Goal: Information Seeking & Learning: Learn about a topic

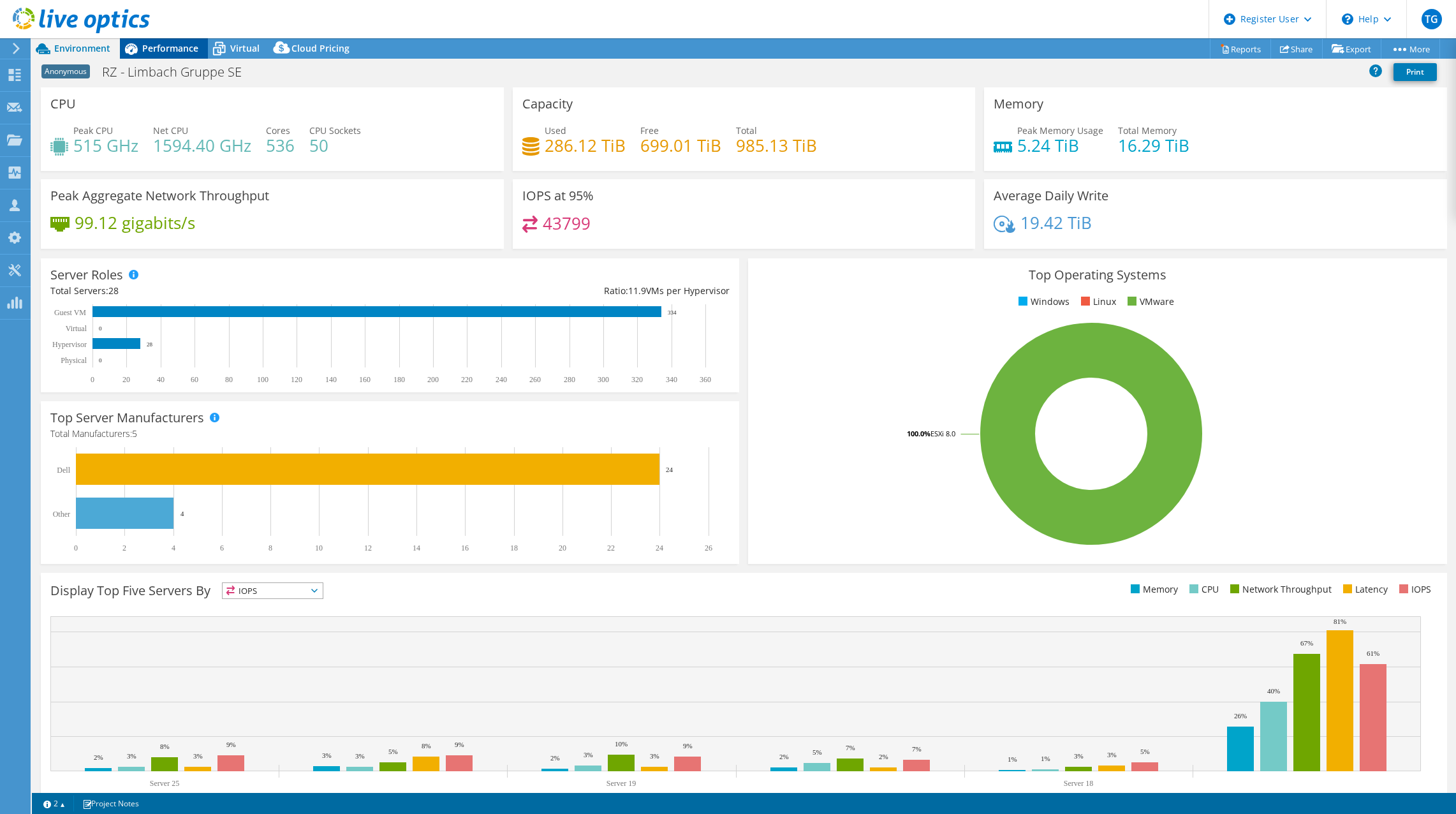
click at [163, 50] on span "Performance" at bounding box center [171, 48] width 56 height 12
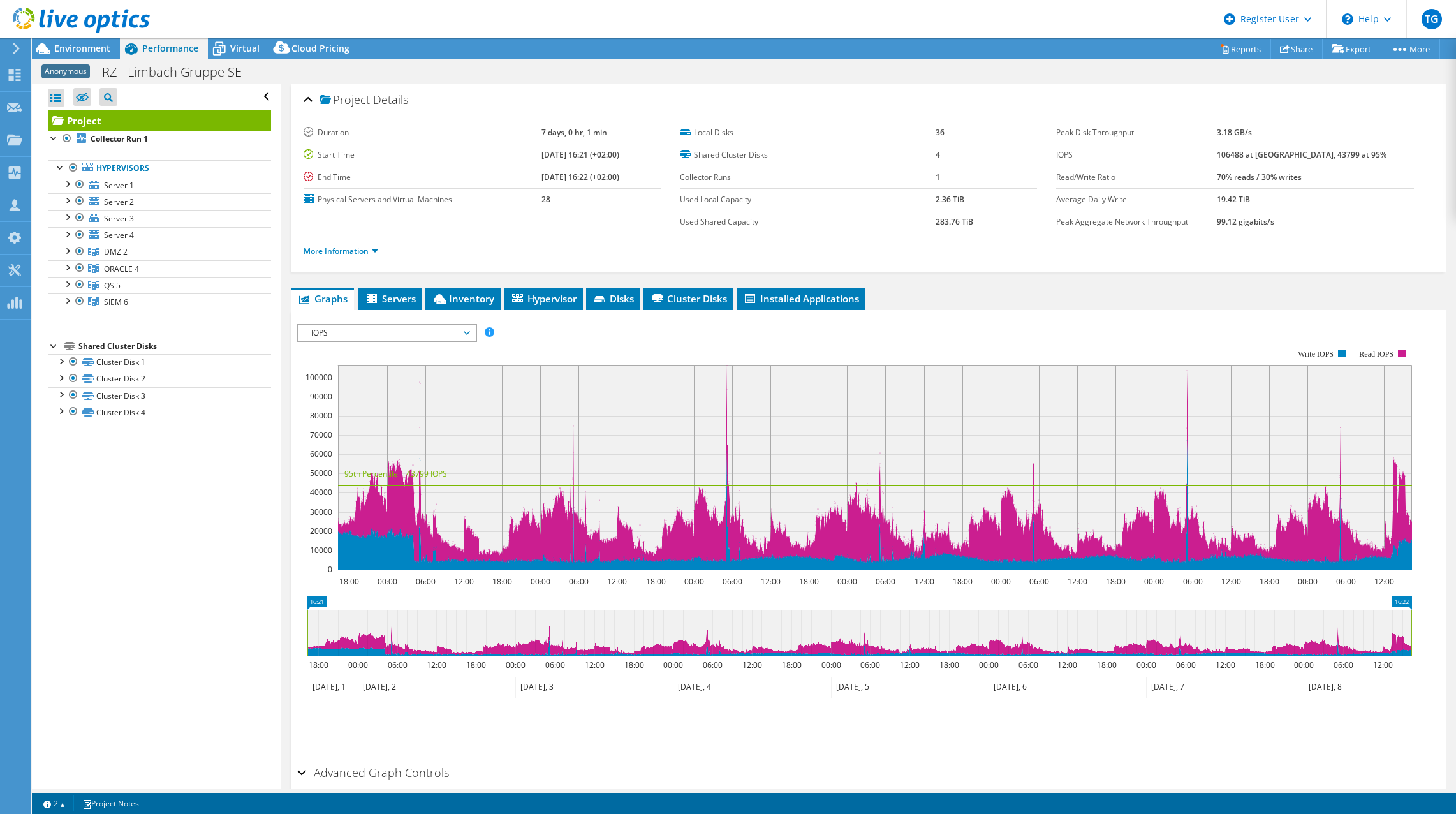
click at [417, 333] on span "IOPS" at bounding box center [387, 332] width 164 height 16
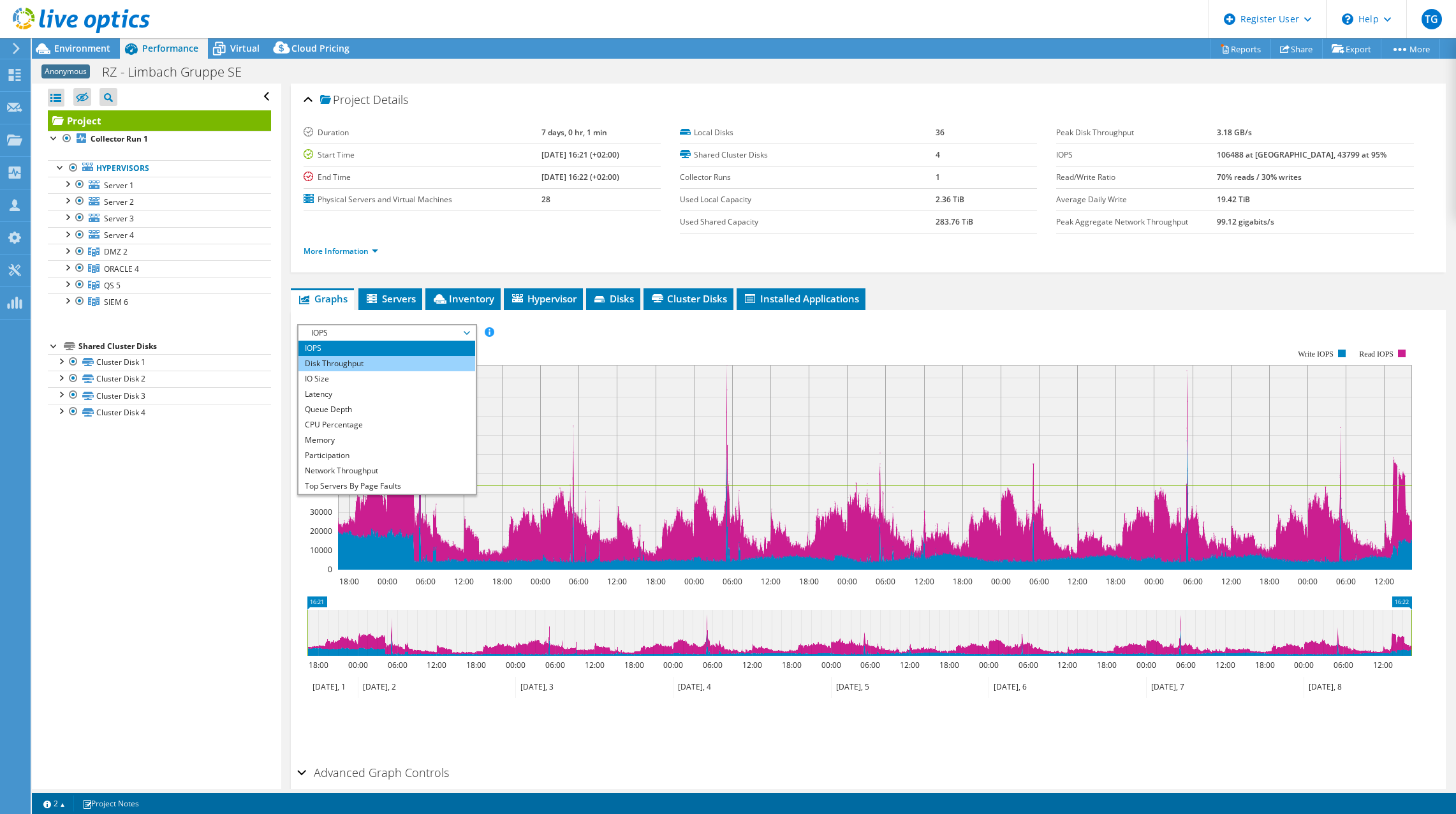
click at [386, 369] on li "Disk Throughput" at bounding box center [386, 363] width 177 height 16
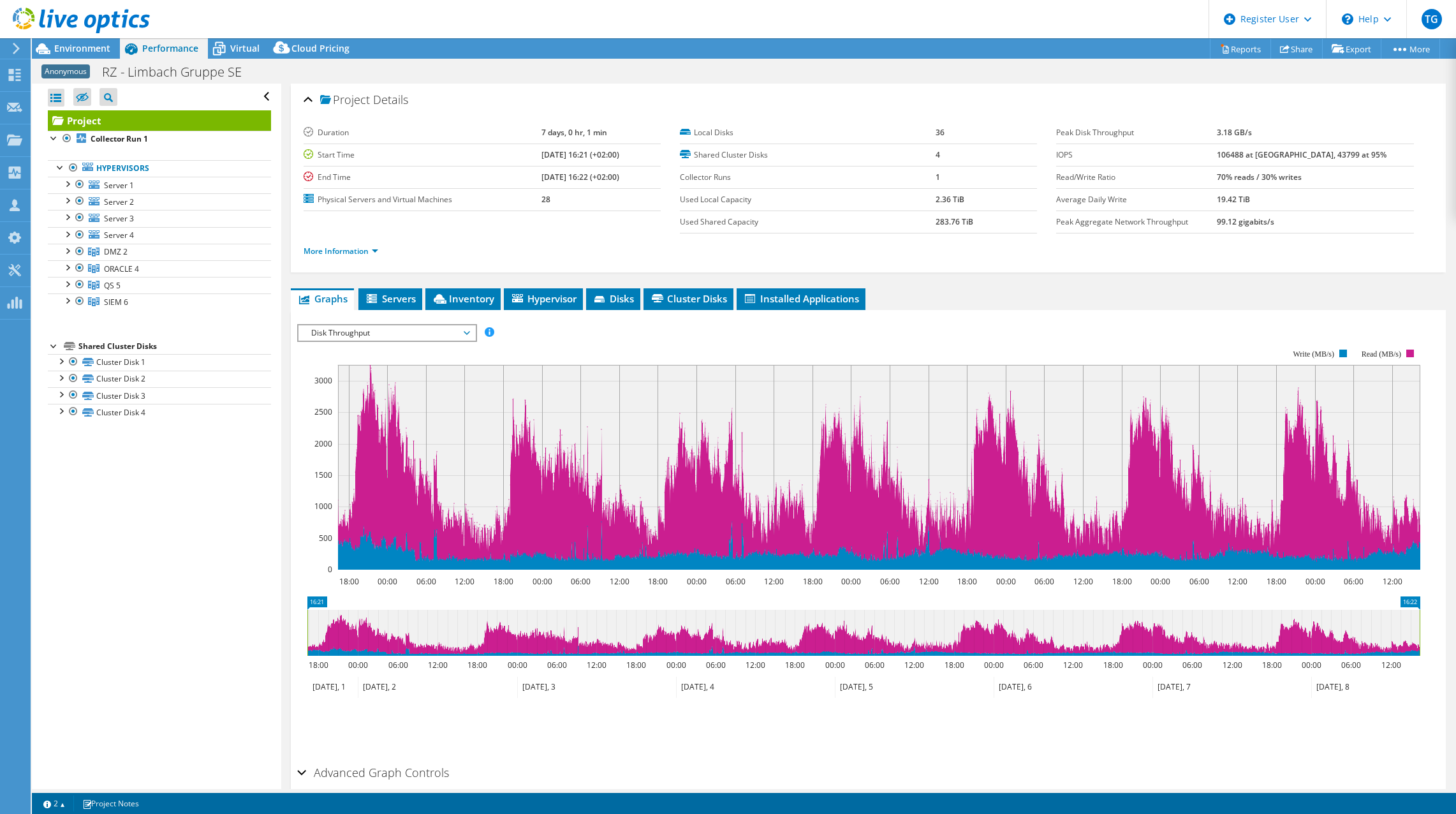
click at [405, 334] on span "Disk Throughput" at bounding box center [387, 332] width 164 height 16
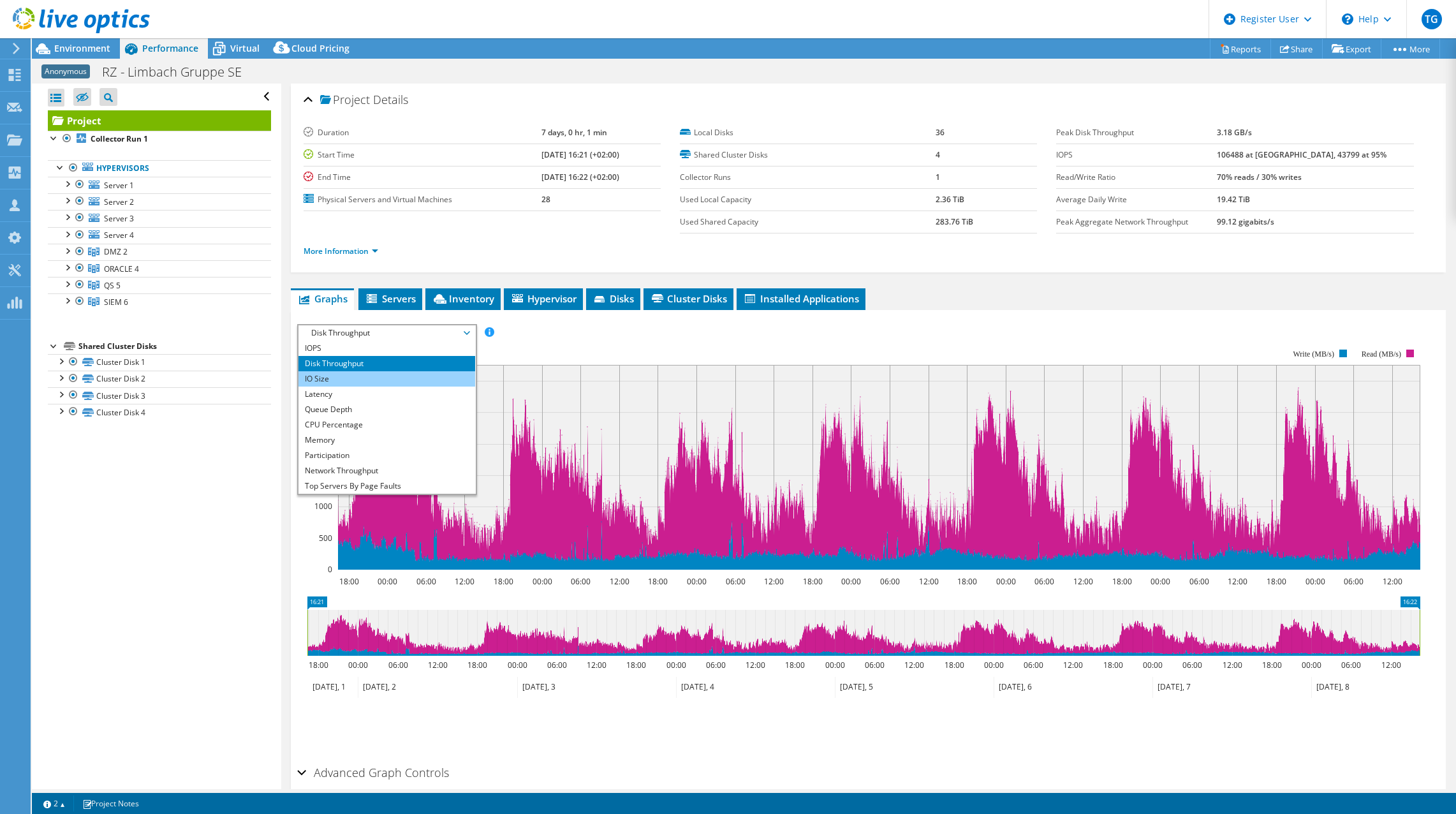
click at [395, 375] on li "IO Size" at bounding box center [386, 379] width 177 height 16
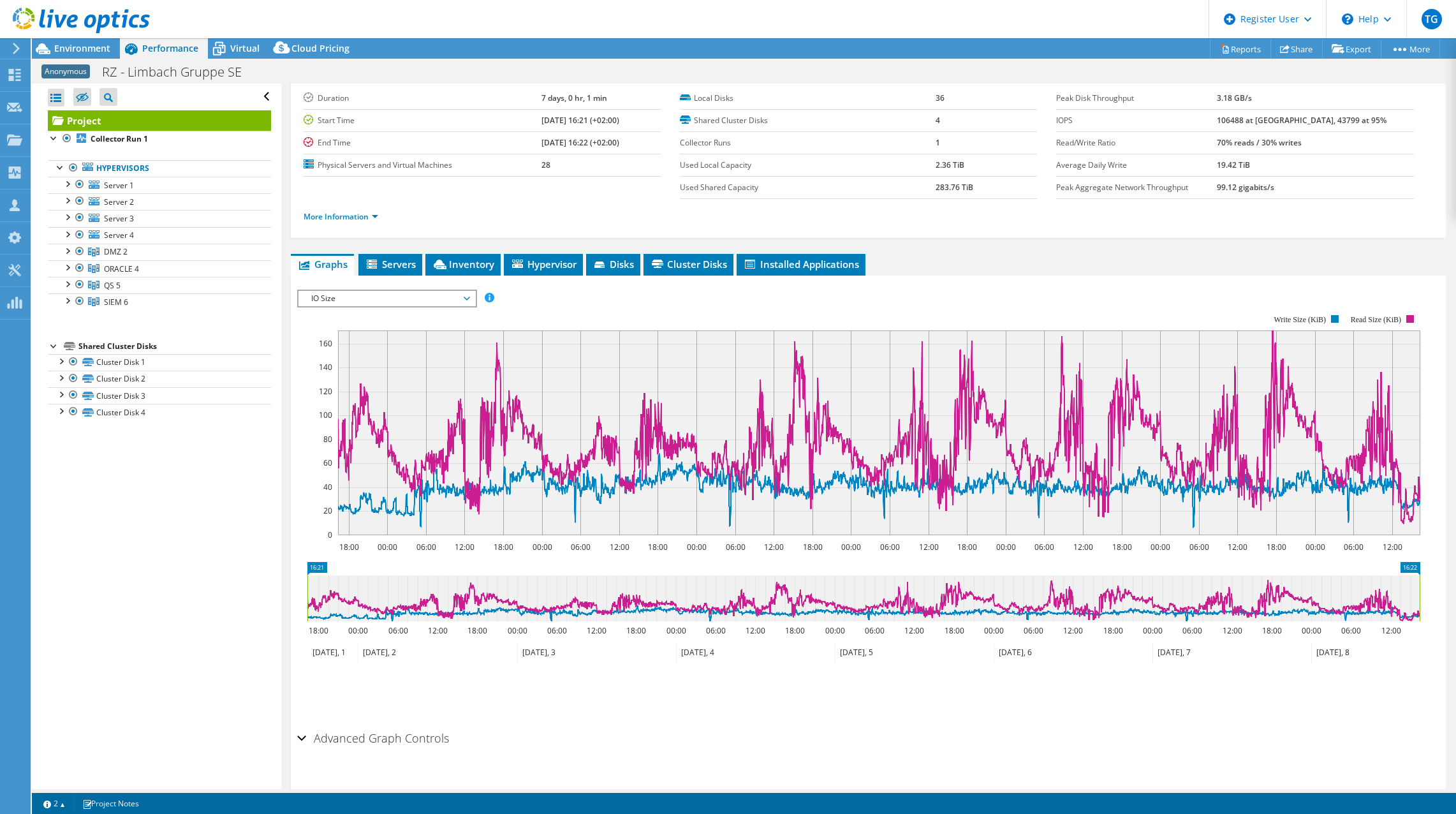
scroll to position [58, 0]
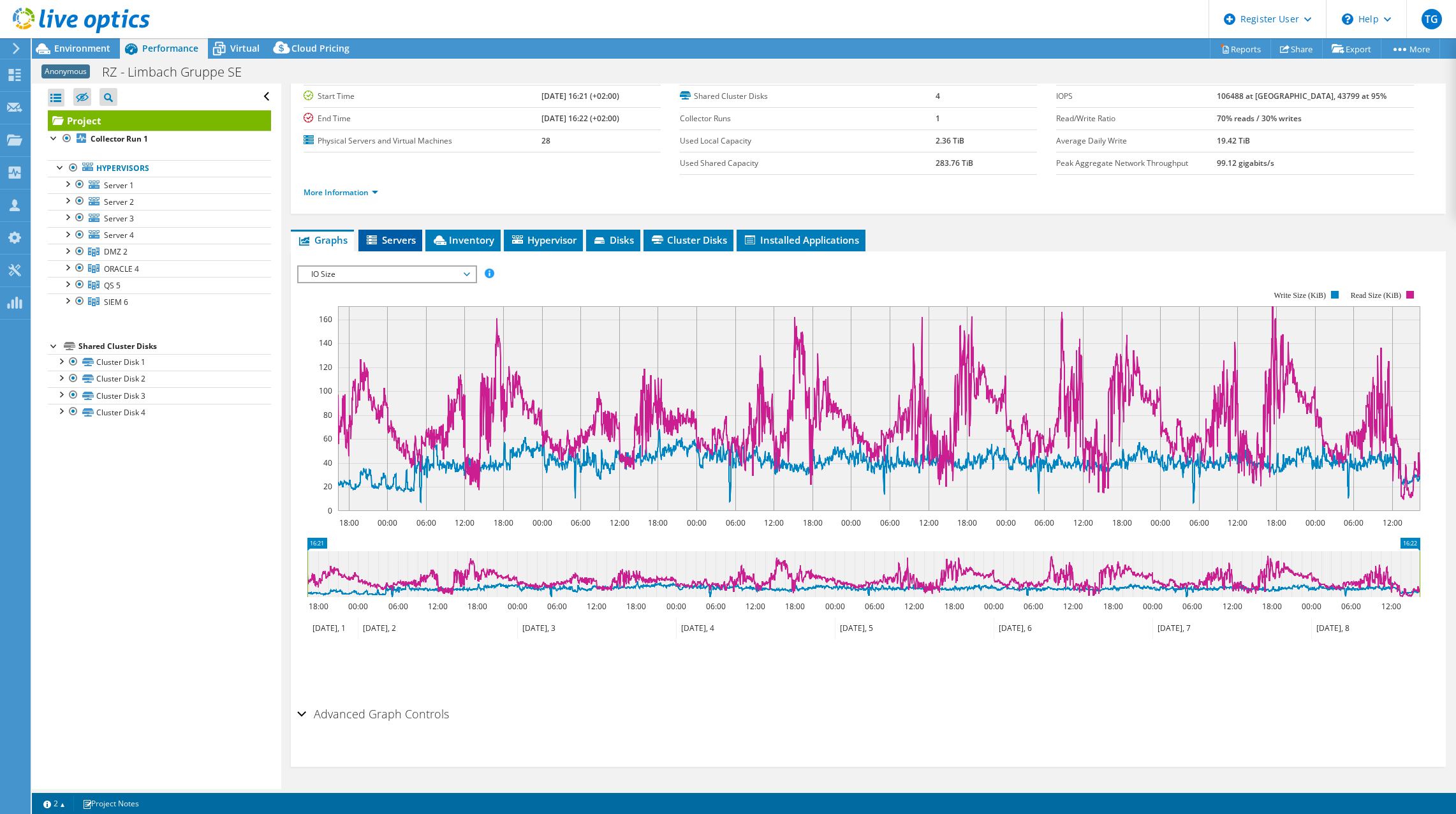
click at [403, 235] on span "Servers" at bounding box center [390, 239] width 51 height 13
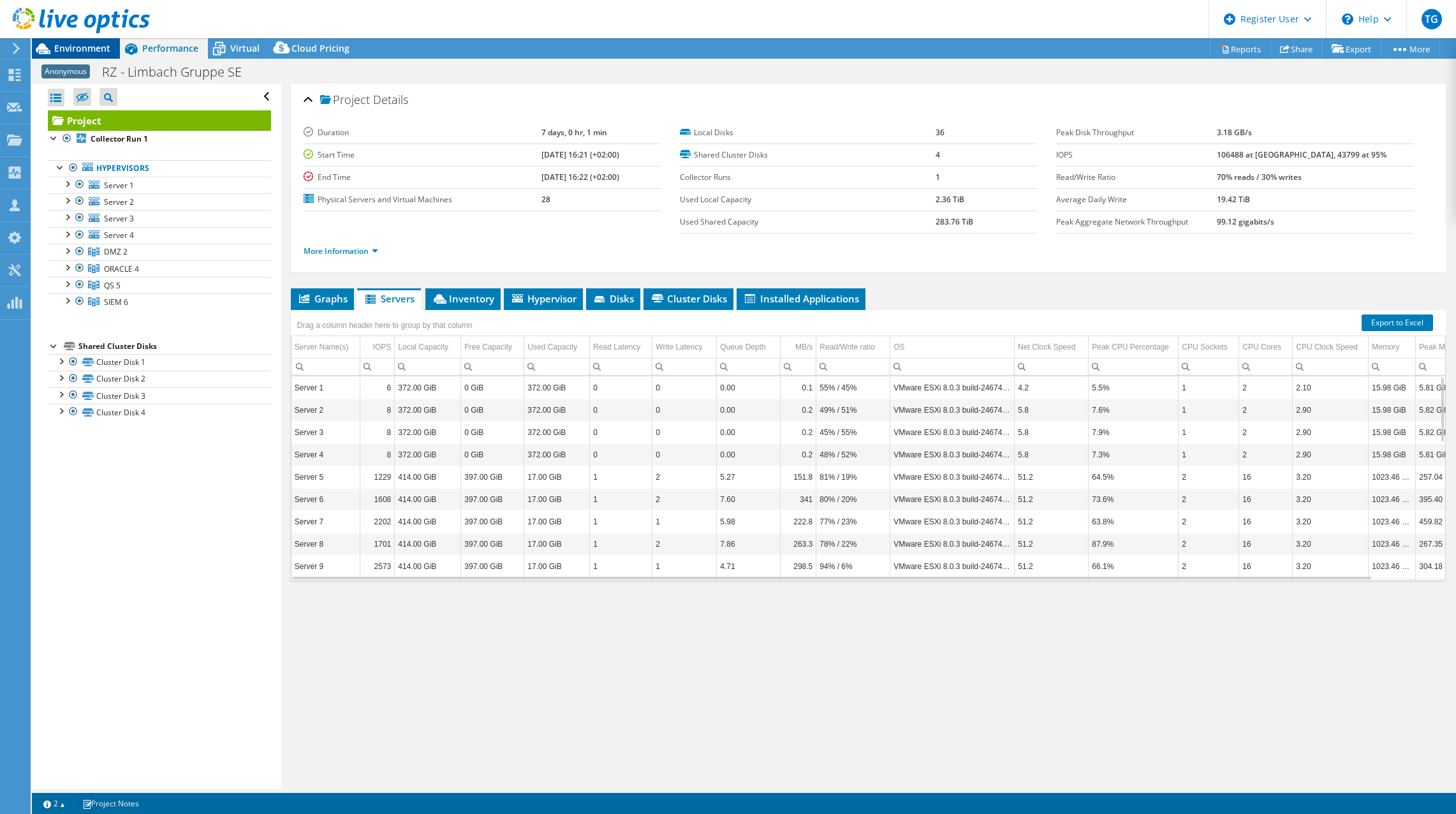
click at [89, 50] on span "Environment" at bounding box center [82, 48] width 56 height 12
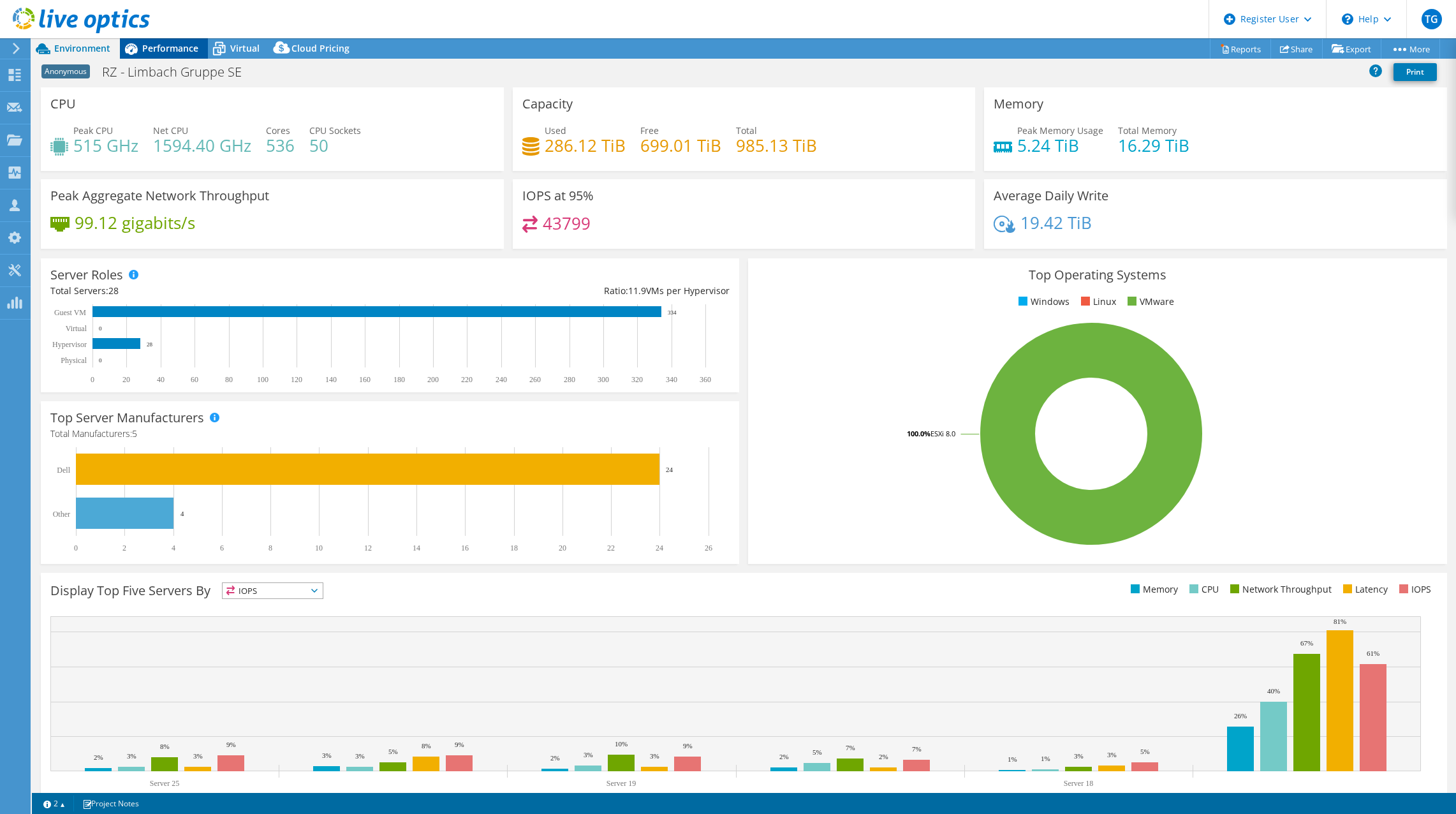
click at [174, 41] on div "Performance" at bounding box center [163, 49] width 88 height 21
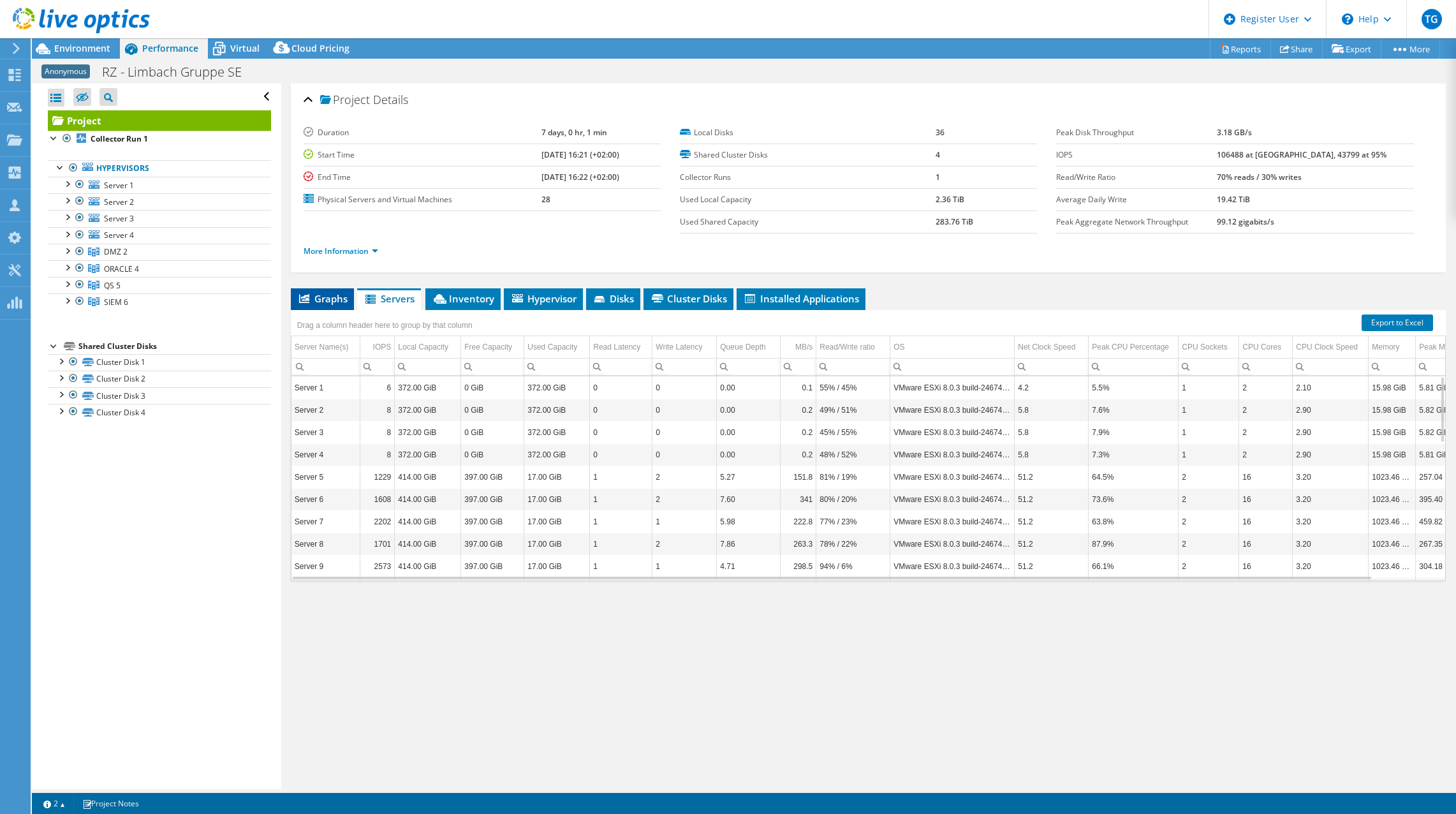
click at [332, 296] on span "Graphs" at bounding box center [322, 298] width 50 height 13
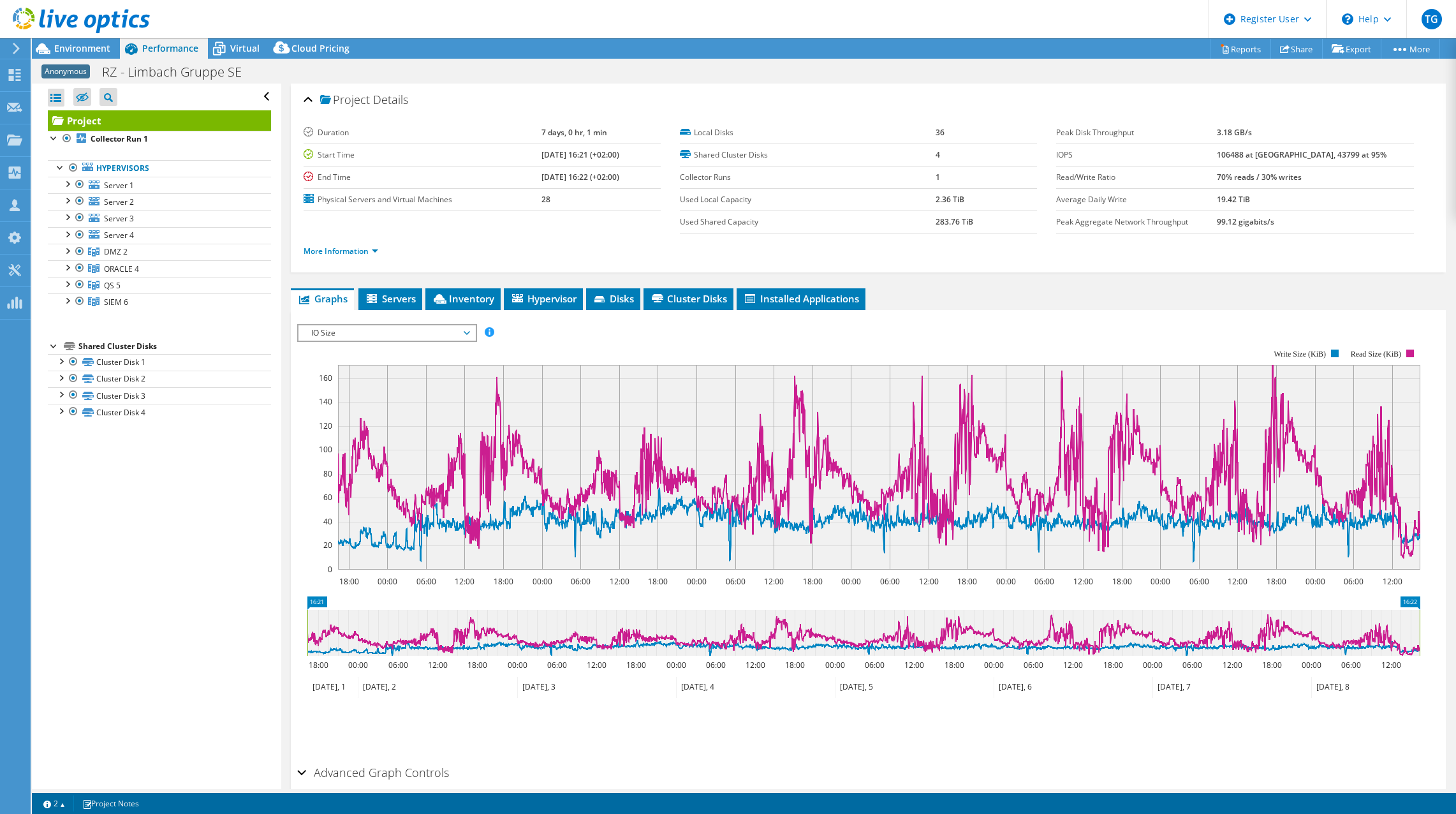
click at [458, 337] on span "IO Size" at bounding box center [387, 332] width 164 height 16
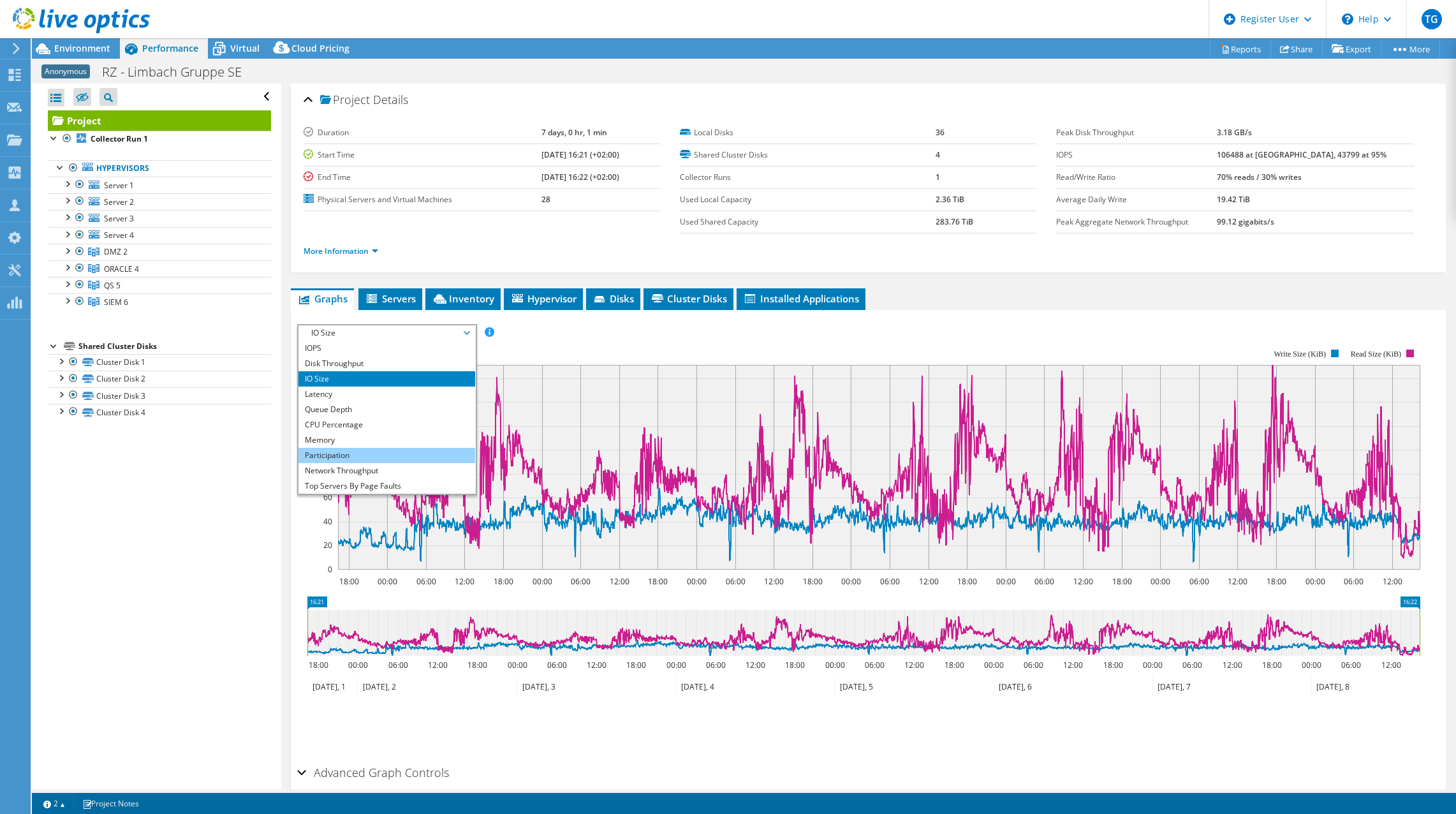
scroll to position [46, 0]
click at [400, 438] on li "Top Servers By Page Faults" at bounding box center [386, 440] width 177 height 16
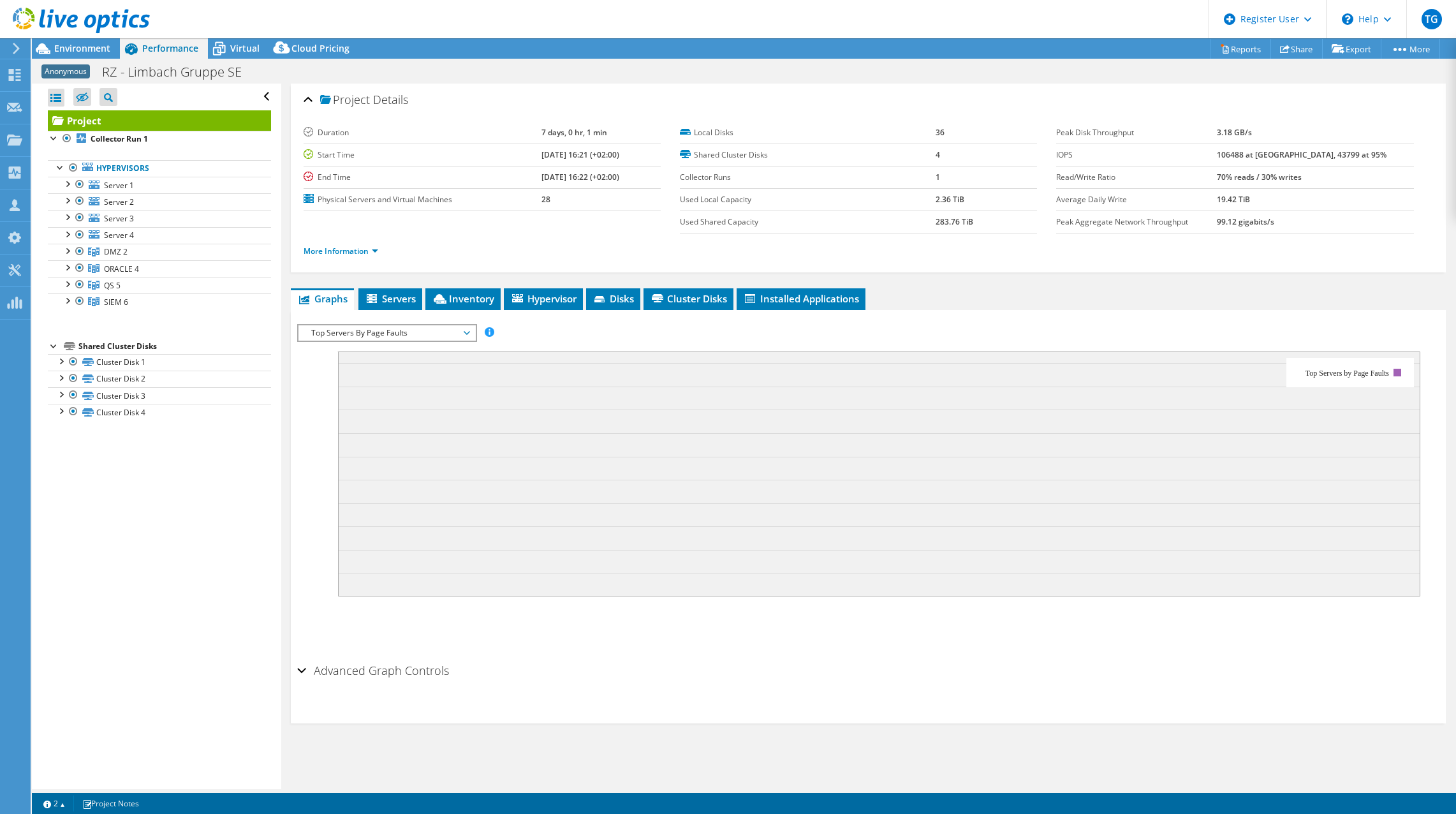
click at [405, 331] on span "Top Servers By Page Faults" at bounding box center [387, 332] width 164 height 16
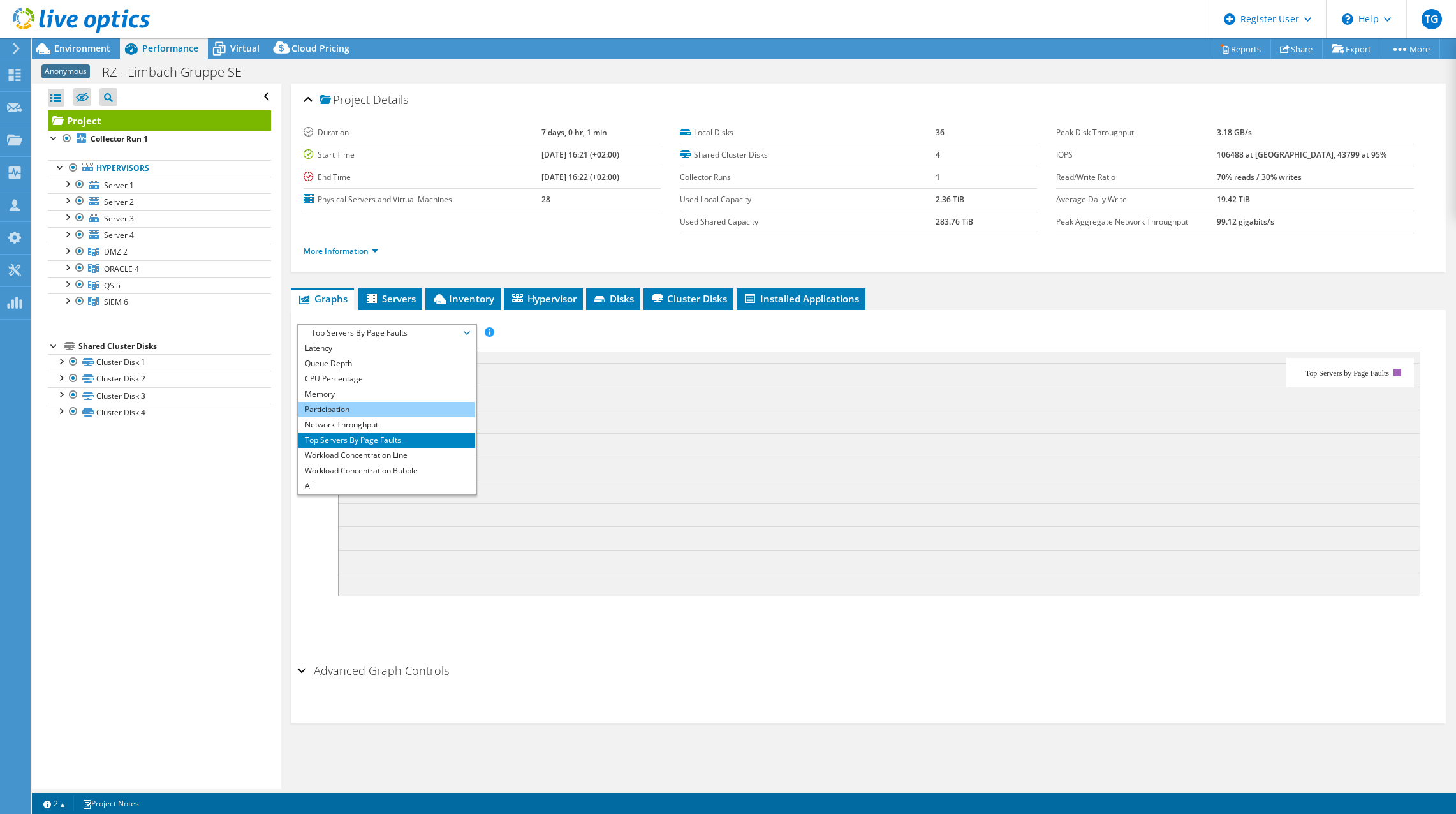
click at [392, 411] on li "Participation" at bounding box center [386, 409] width 177 height 16
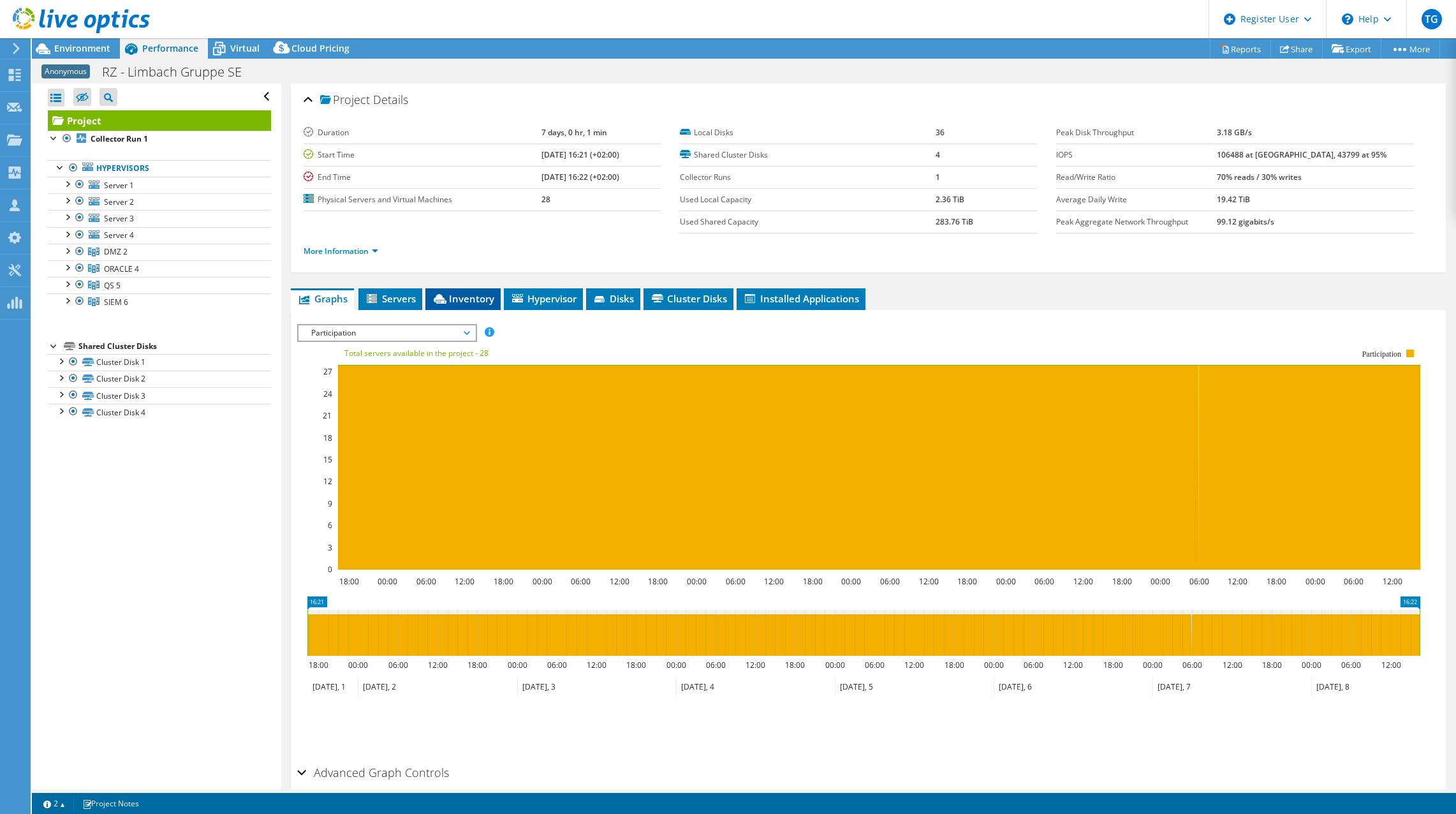
click at [465, 306] on li "Inventory" at bounding box center [463, 298] width 75 height 21
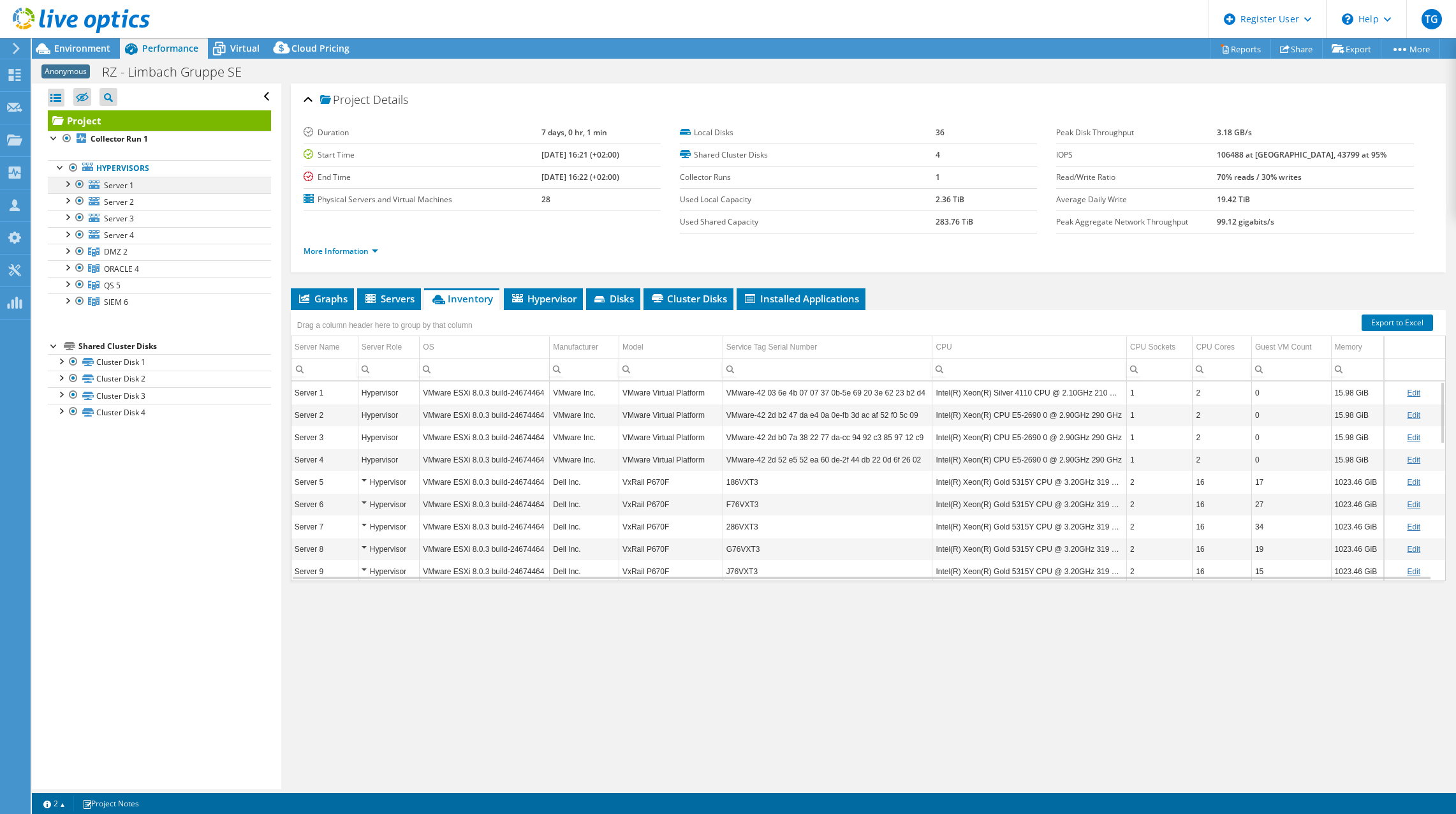
click at [68, 185] on div at bounding box center [66, 182] width 13 height 13
click at [66, 180] on div at bounding box center [66, 182] width 13 height 13
click at [68, 299] on div at bounding box center [66, 299] width 13 height 13
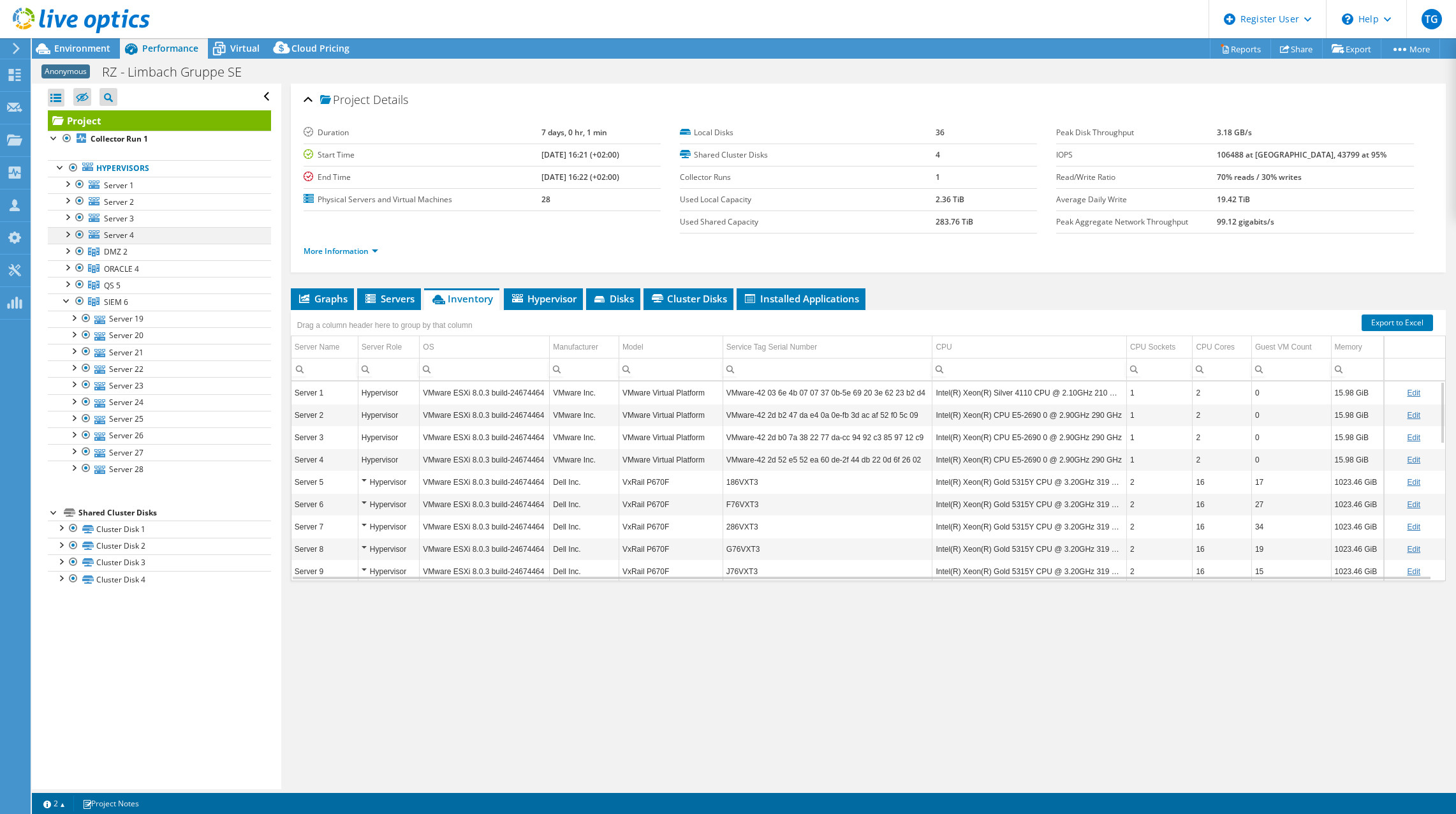
click at [69, 233] on div at bounding box center [66, 233] width 13 height 13
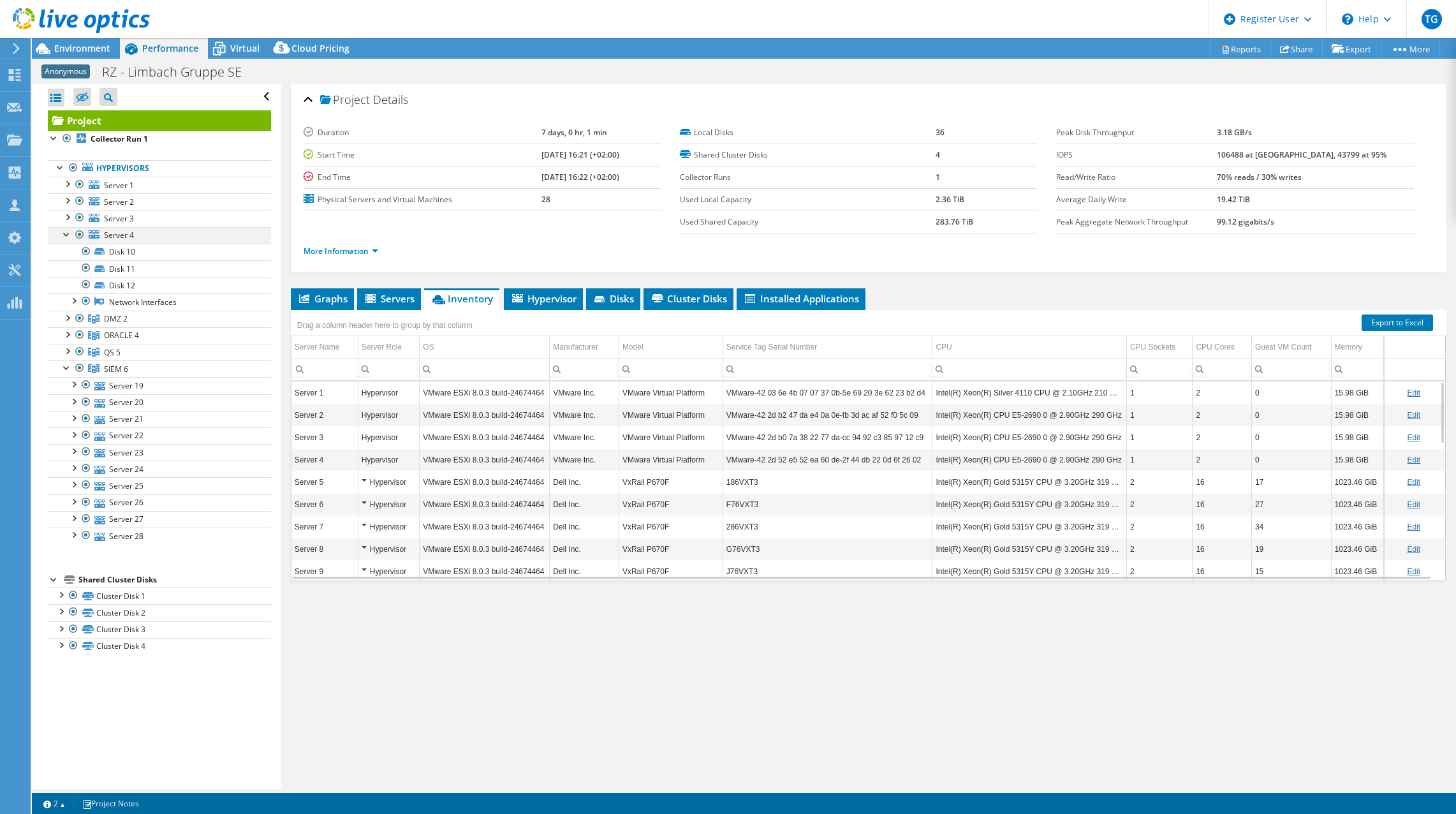
click at [69, 233] on div at bounding box center [66, 233] width 13 height 13
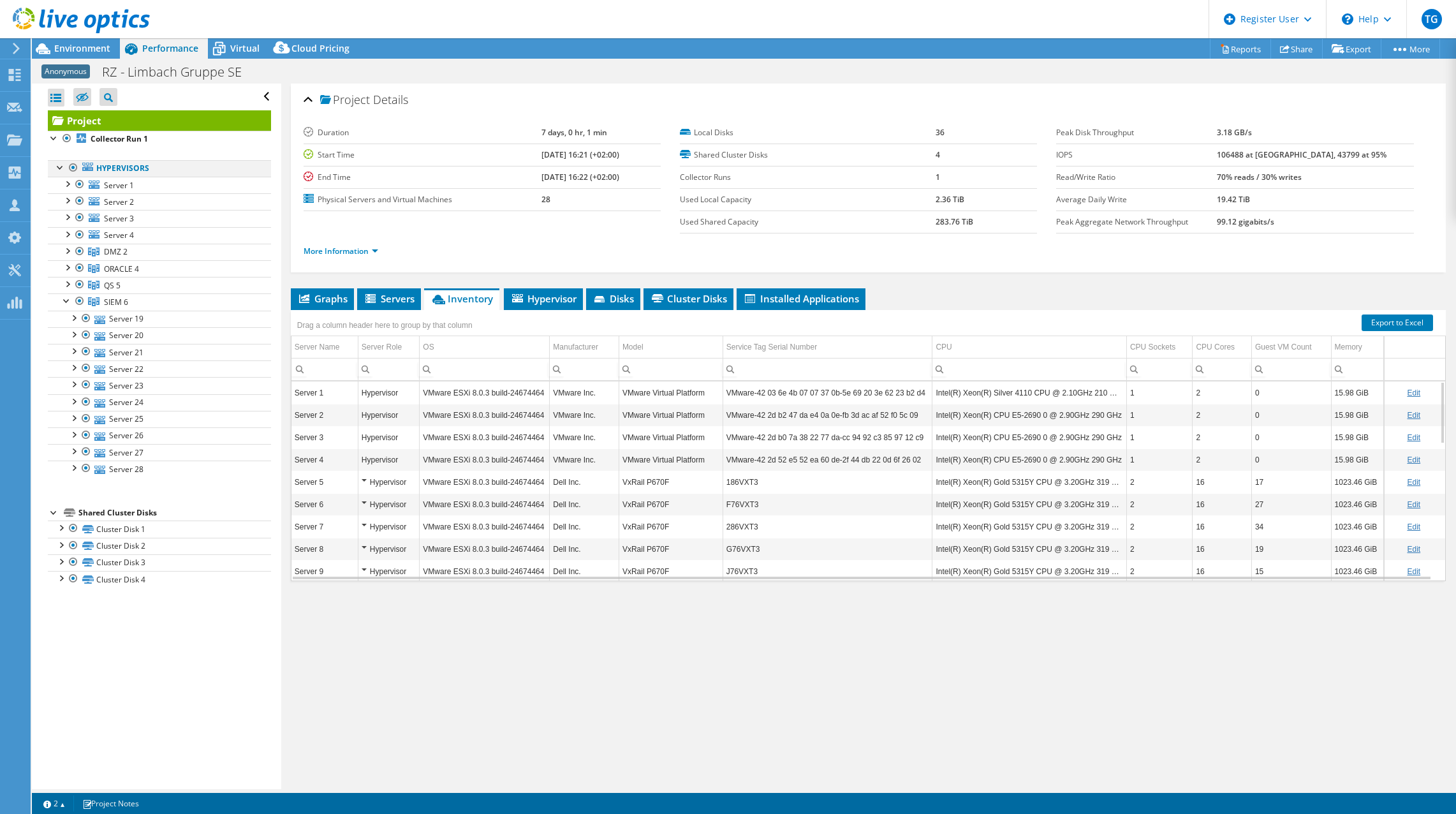
click at [74, 168] on div at bounding box center [73, 168] width 13 height 16
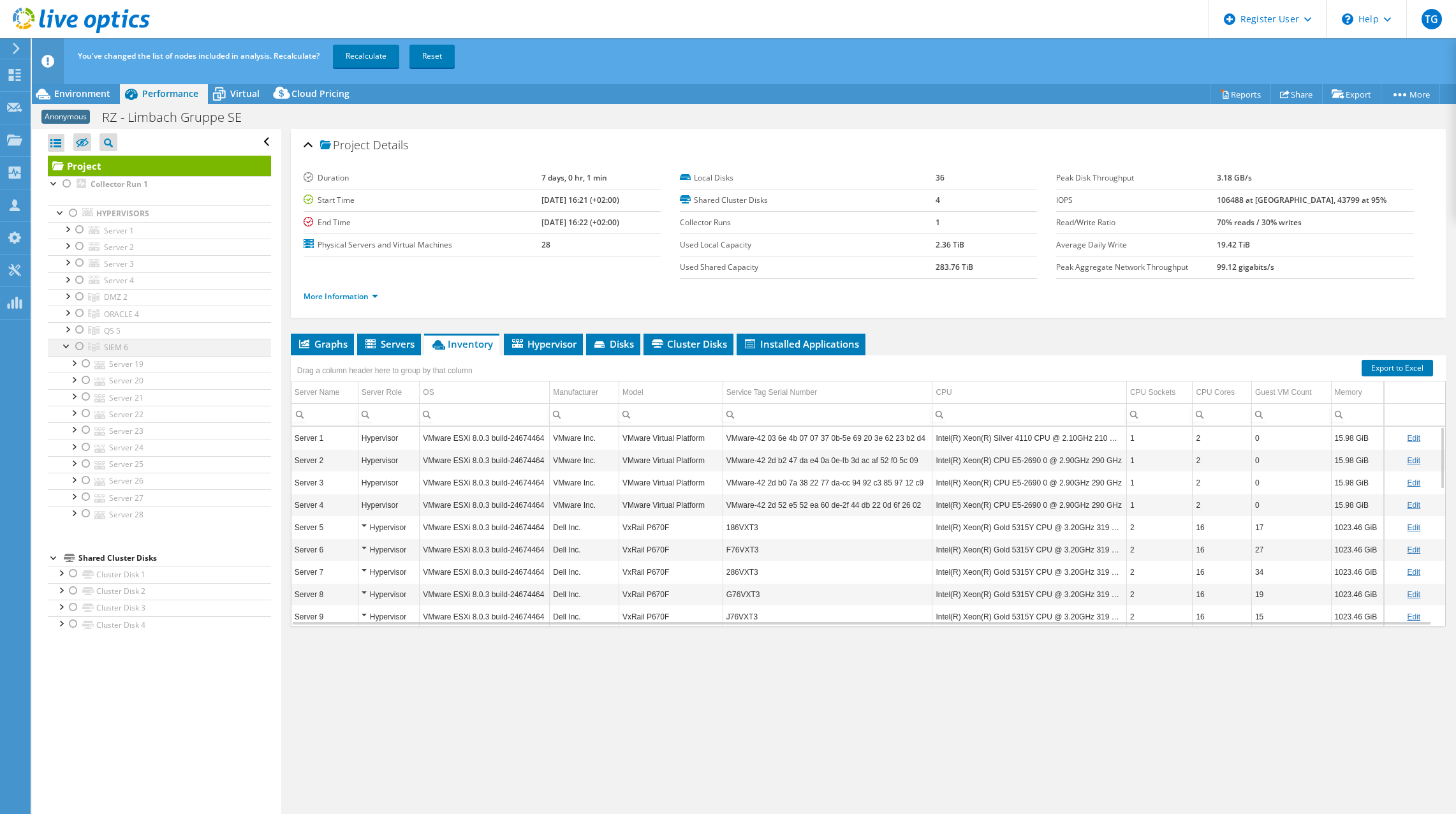
click at [79, 348] on div at bounding box center [79, 346] width 13 height 16
click at [372, 53] on link "Recalculate" at bounding box center [366, 55] width 66 height 23
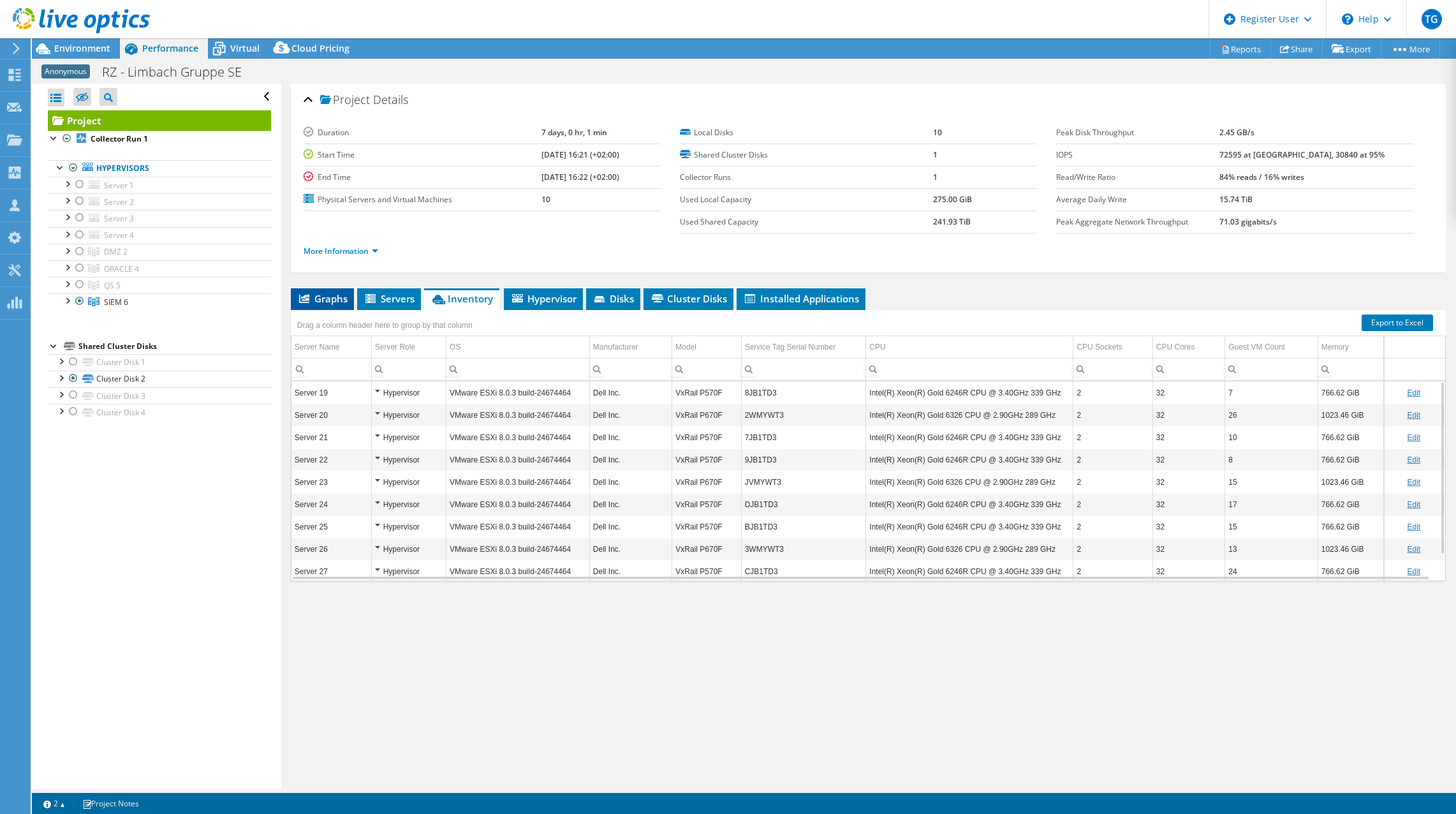
click at [336, 304] on span "Graphs" at bounding box center [322, 298] width 50 height 13
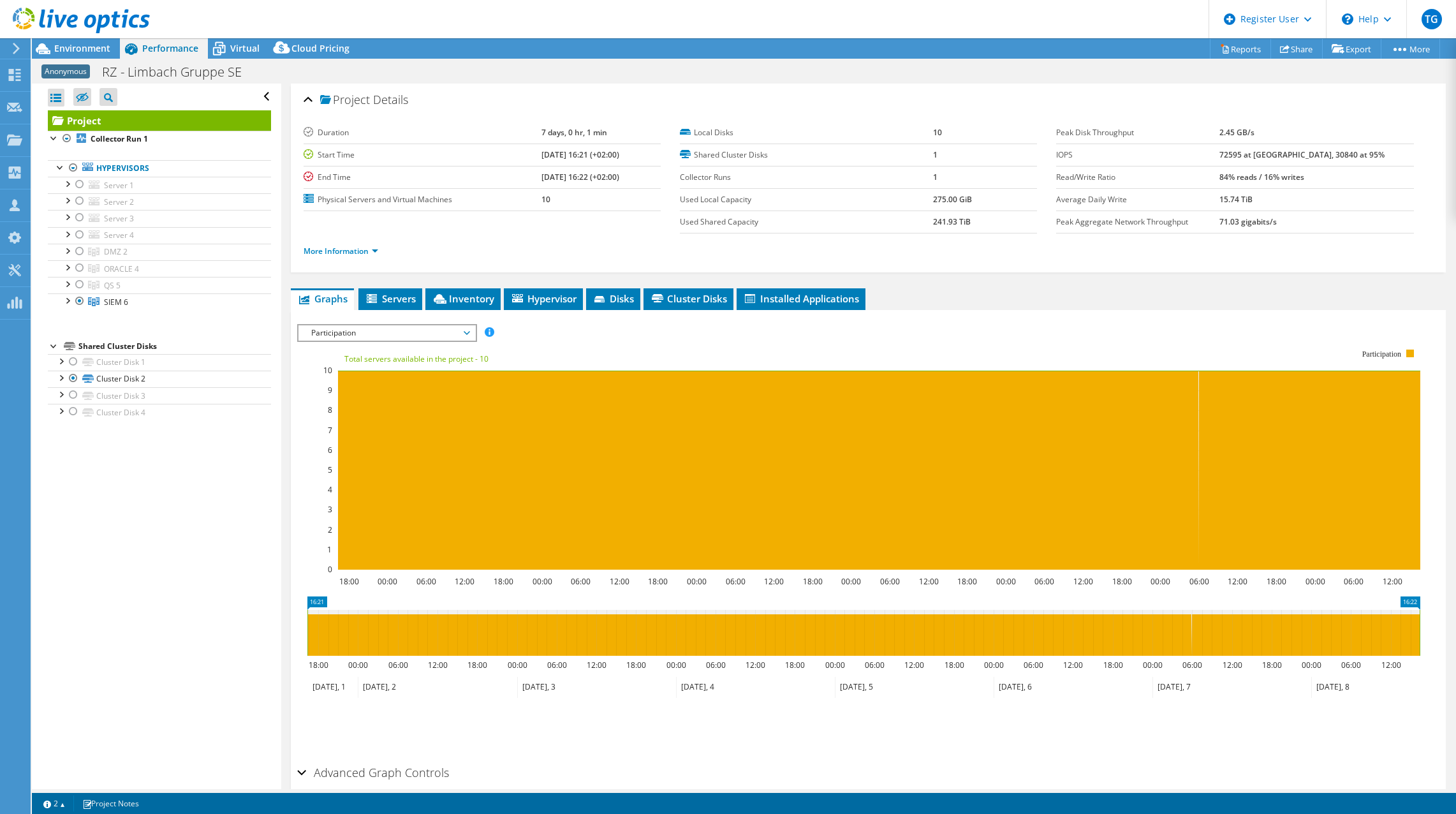
click at [403, 341] on div "Participation IOPS Disk Throughput IO Size Latency Queue Depth CPU Percentage M…" at bounding box center [387, 333] width 180 height 18
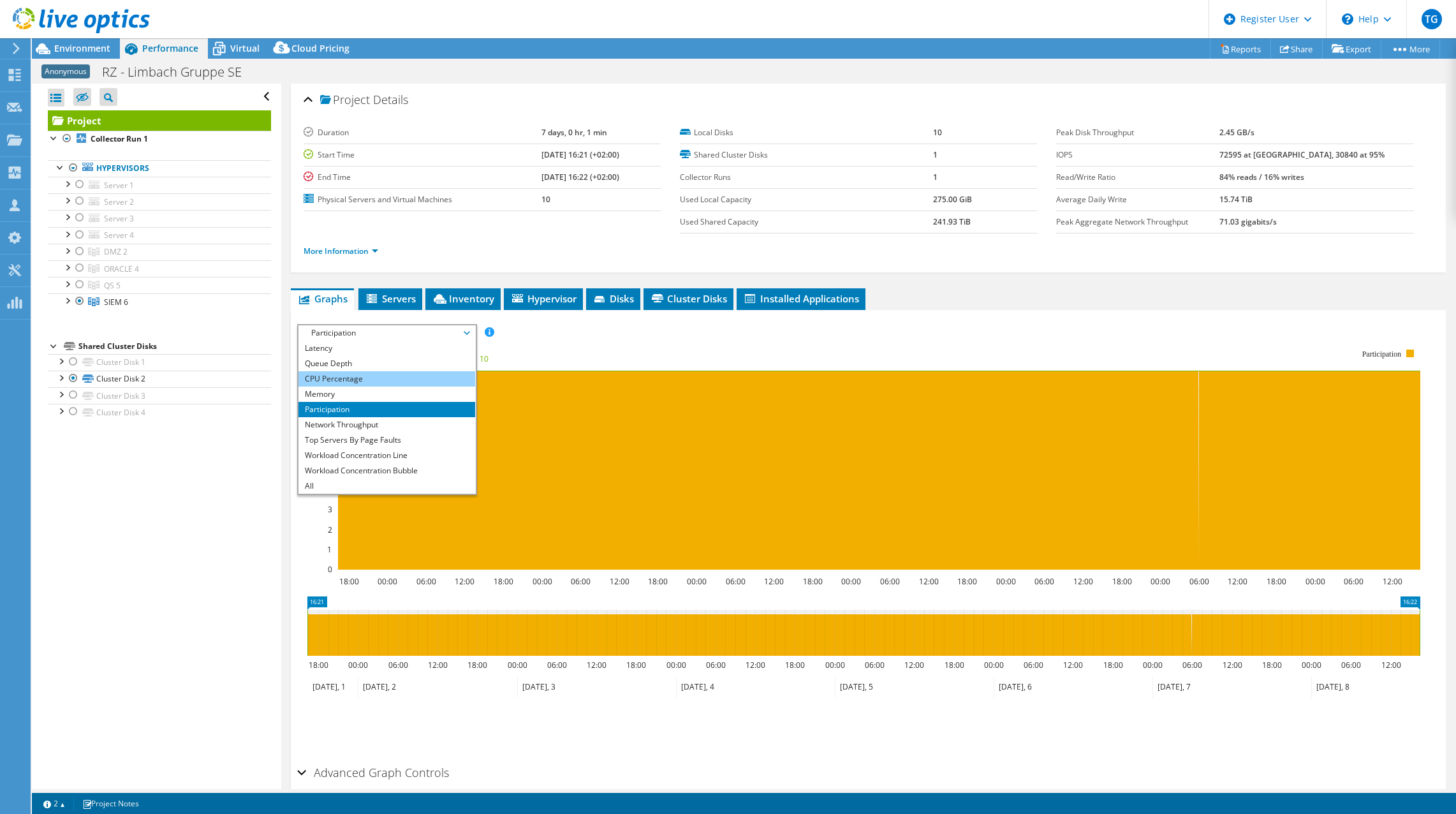
click at [381, 376] on li "CPU Percentage" at bounding box center [386, 379] width 177 height 16
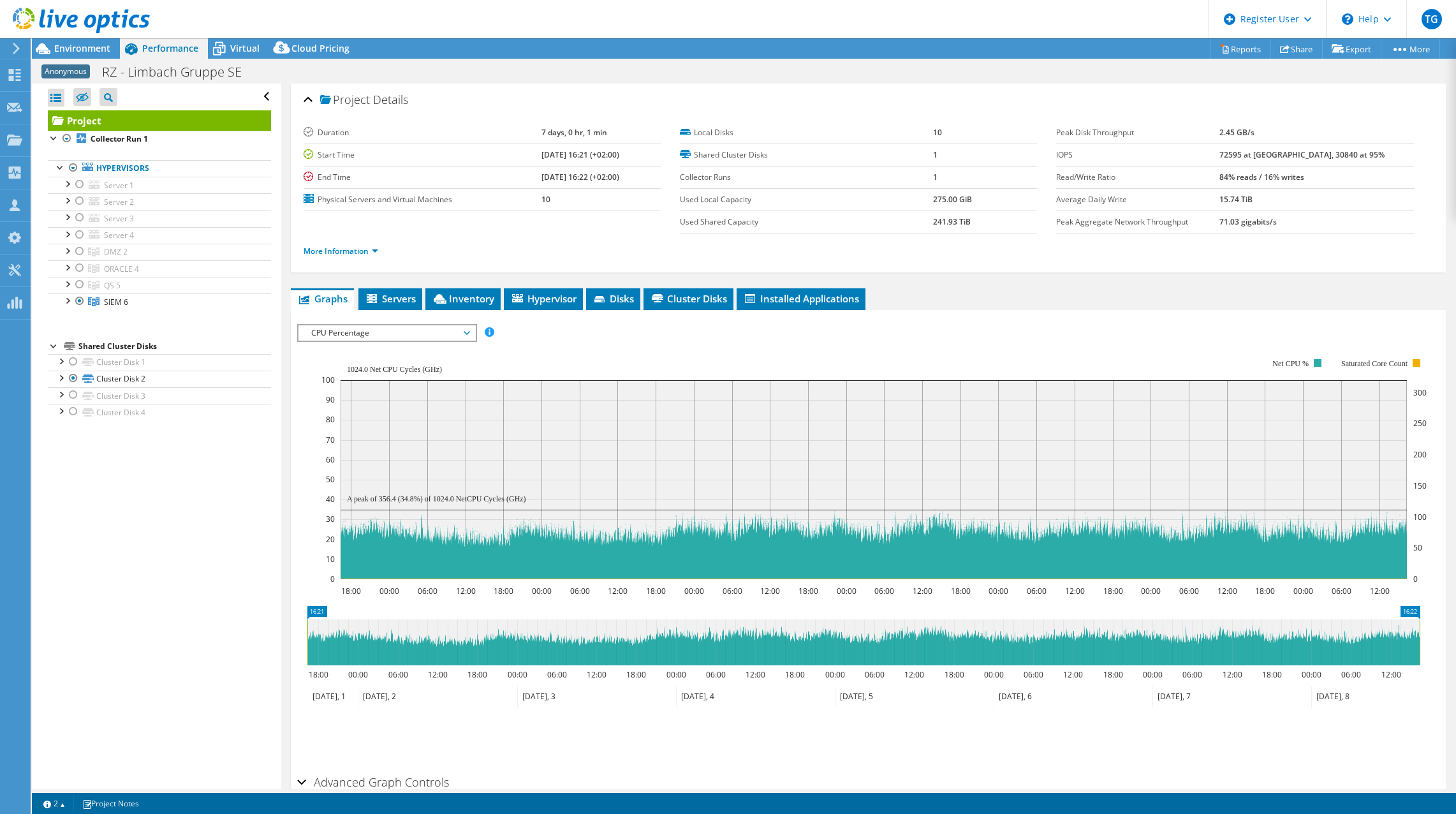
click at [180, 531] on div "Open All Close All Hide Excluded Nodes Project Tree Filter" at bounding box center [156, 436] width 249 height 705
click at [68, 302] on div at bounding box center [66, 299] width 13 height 13
click at [625, 346] on rect at bounding box center [874, 468] width 1106 height 255
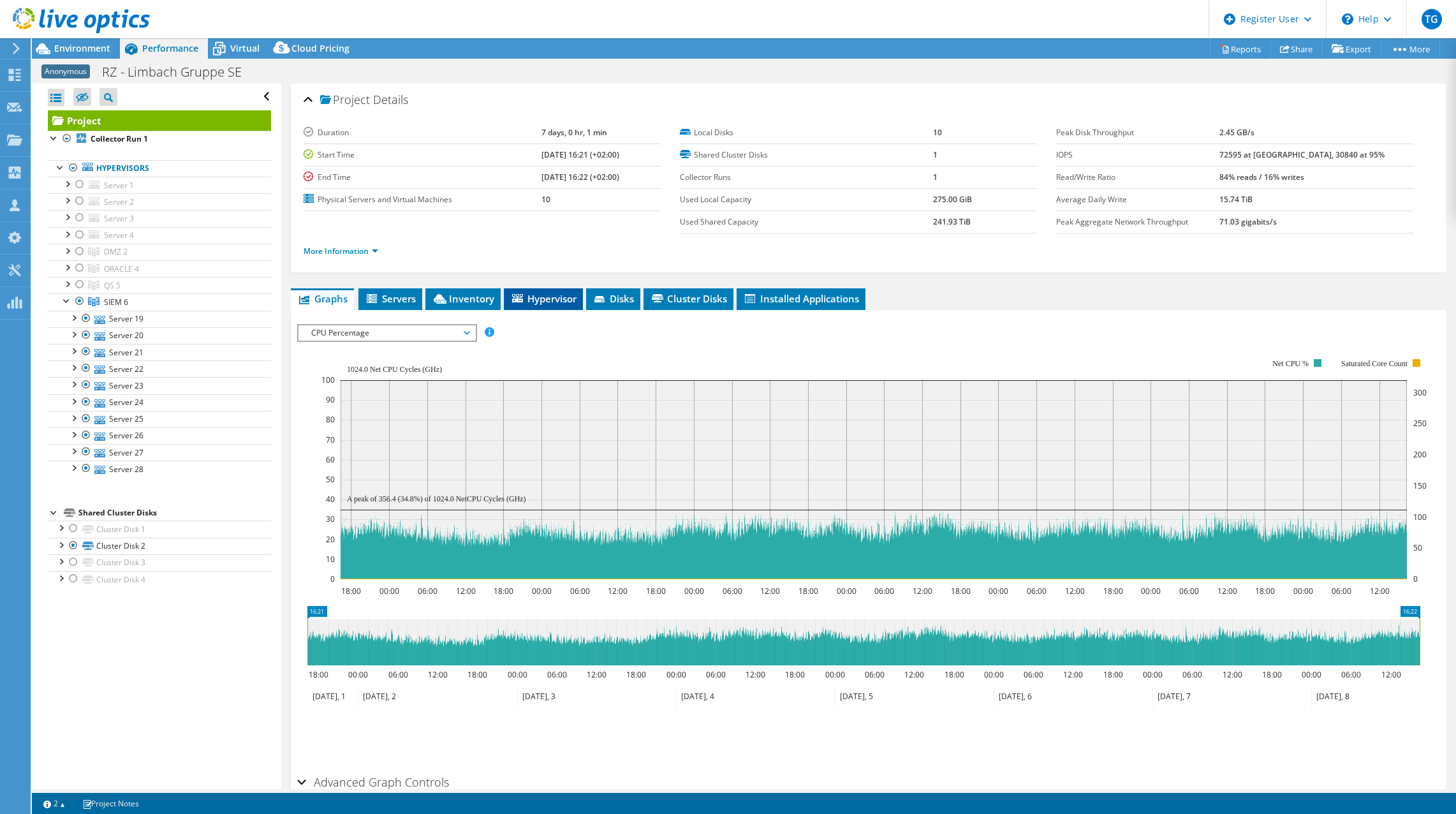
click at [543, 304] on span "Hypervisor" at bounding box center [544, 298] width 66 height 13
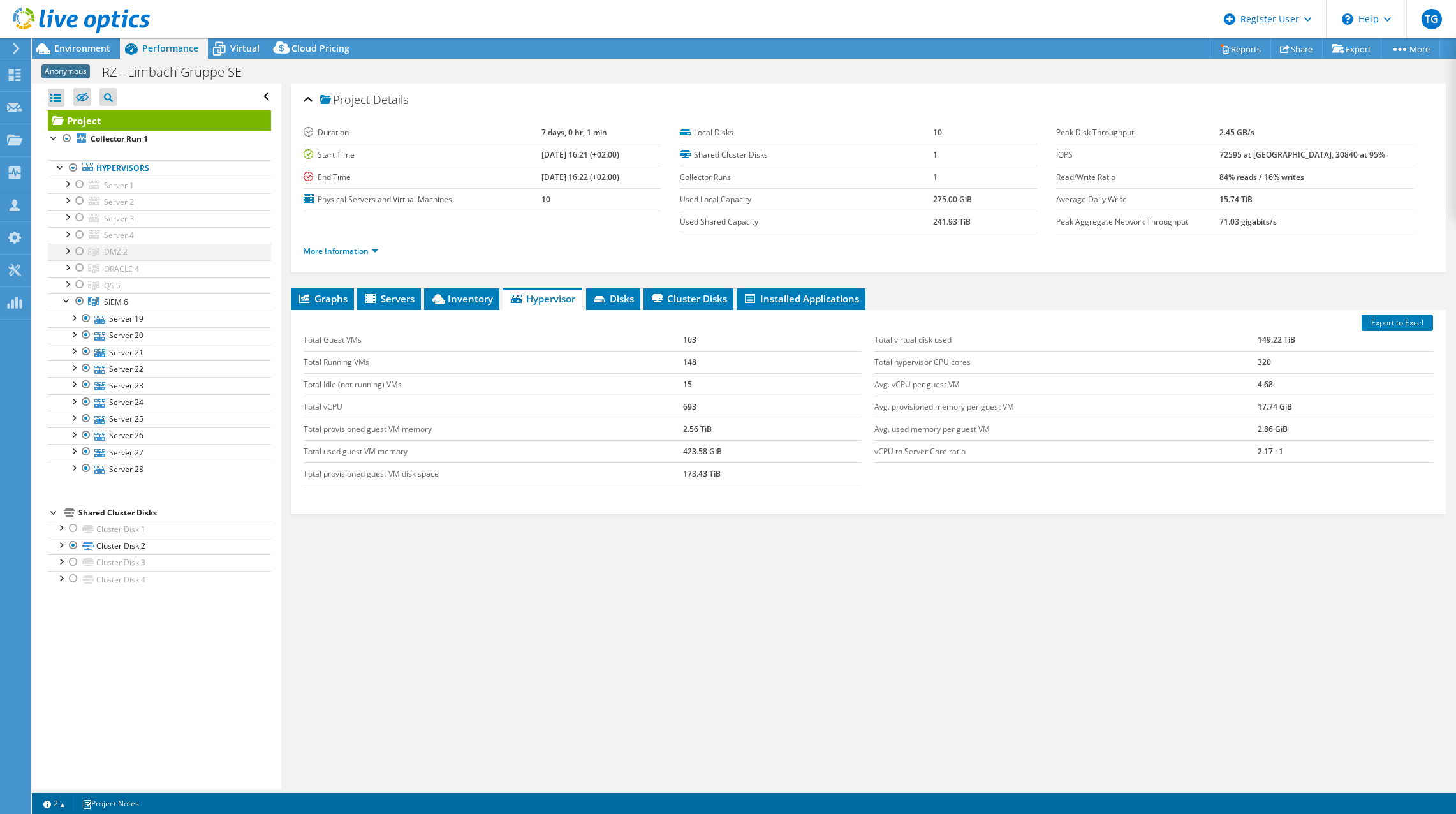
click at [78, 250] on div at bounding box center [79, 251] width 13 height 16
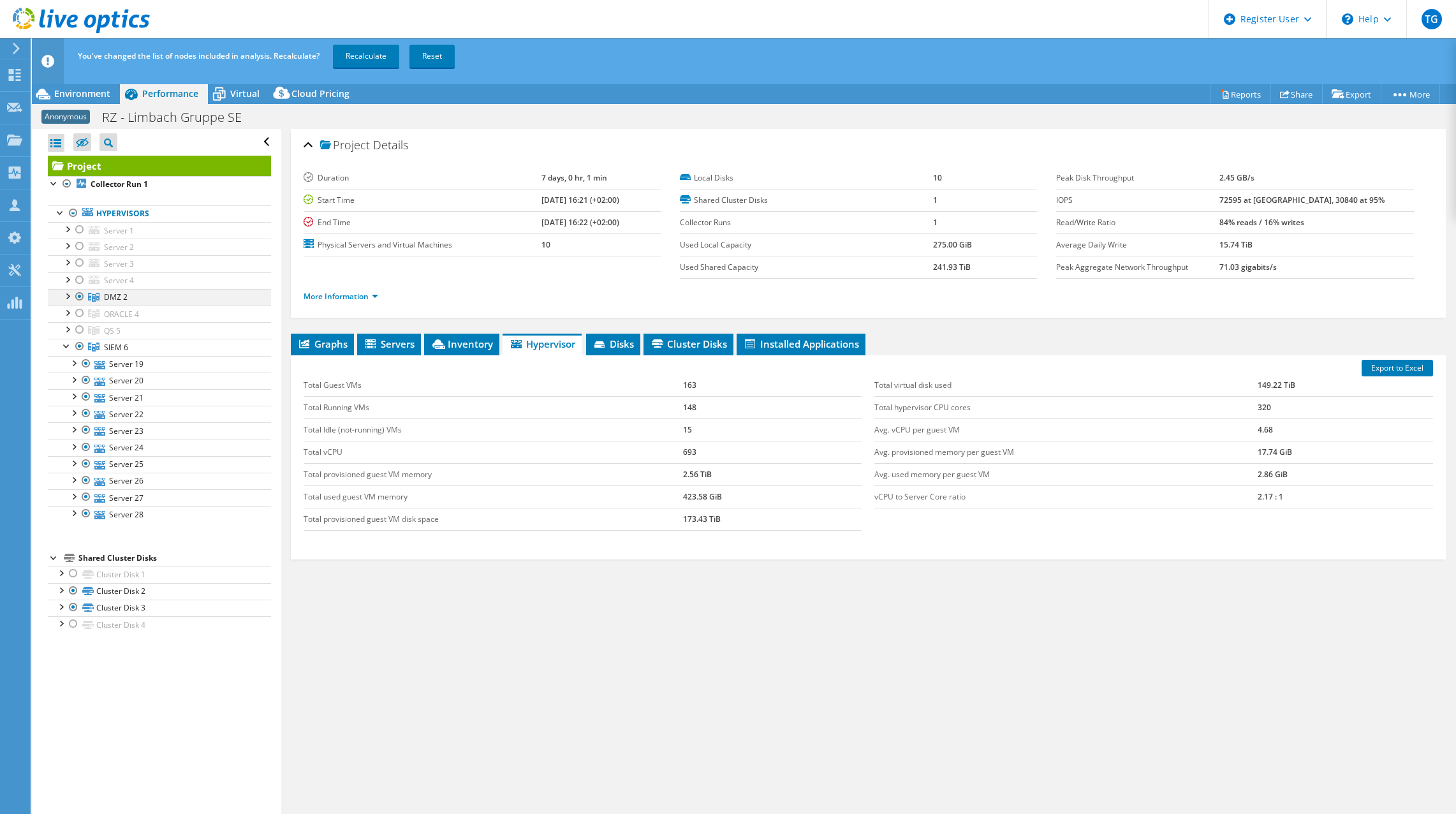
click at [66, 295] on div at bounding box center [66, 295] width 13 height 13
click at [78, 294] on div at bounding box center [79, 296] width 13 height 16
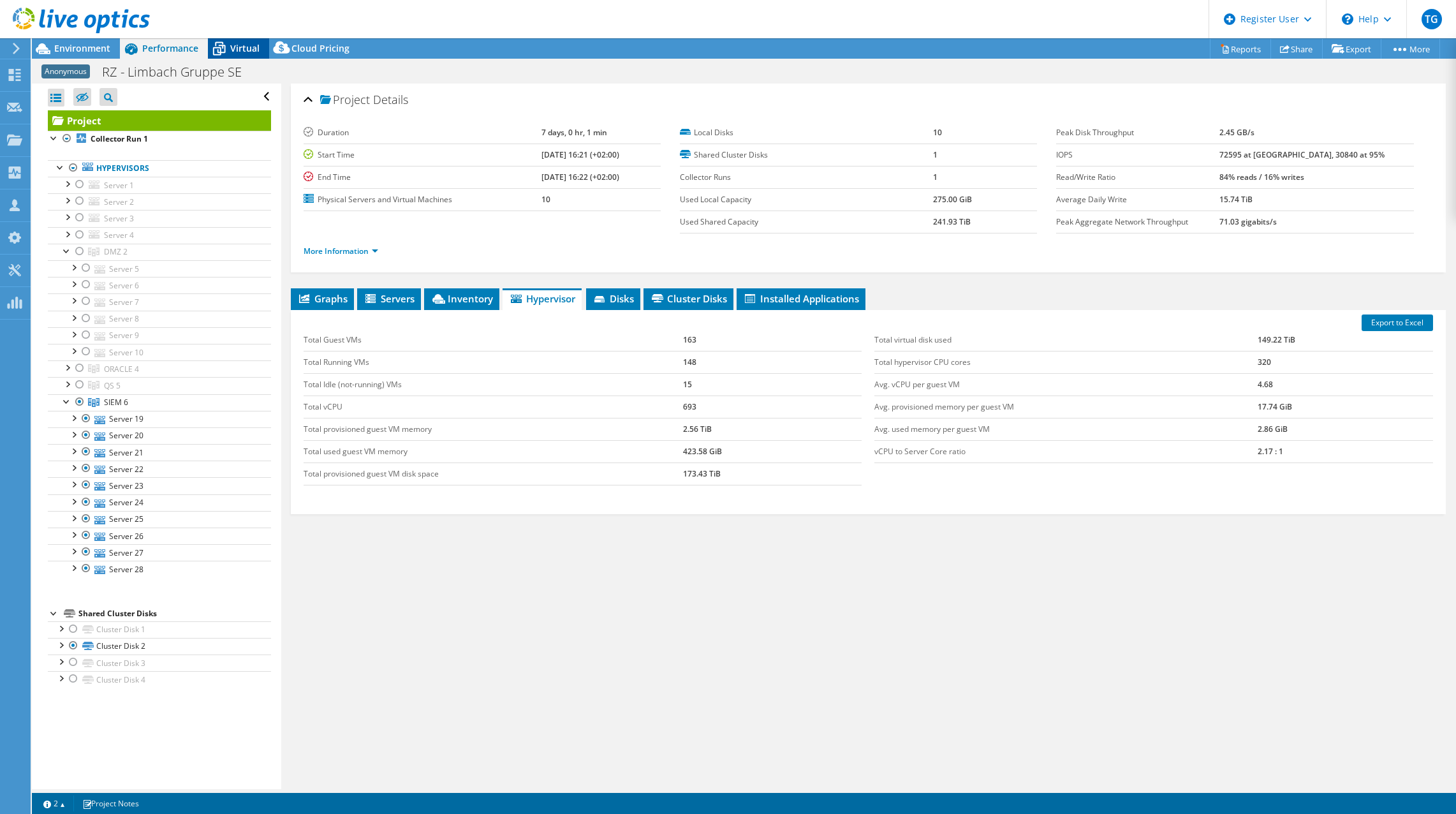
click at [228, 47] on icon at bounding box center [219, 49] width 22 height 22
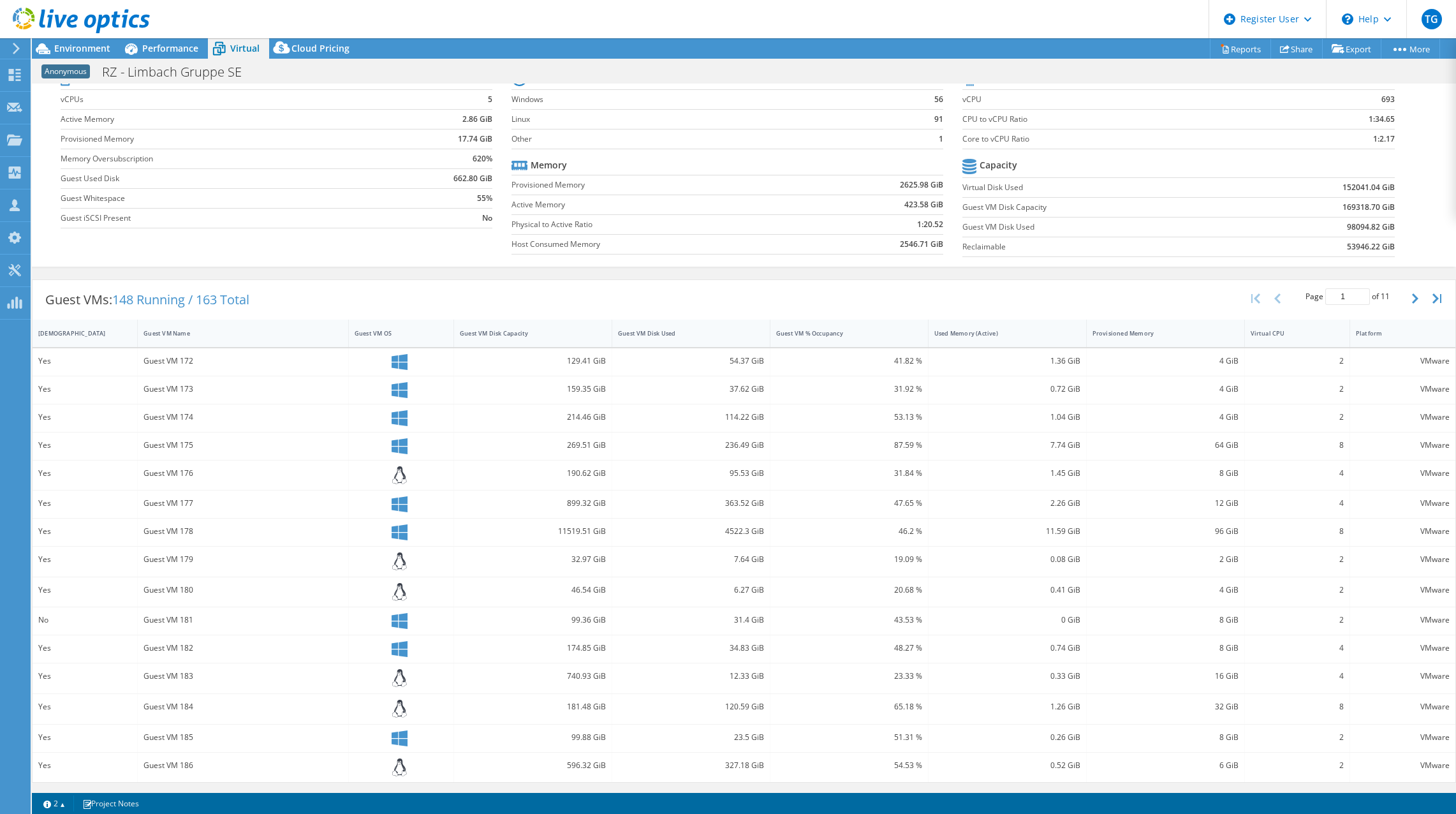
scroll to position [0, 0]
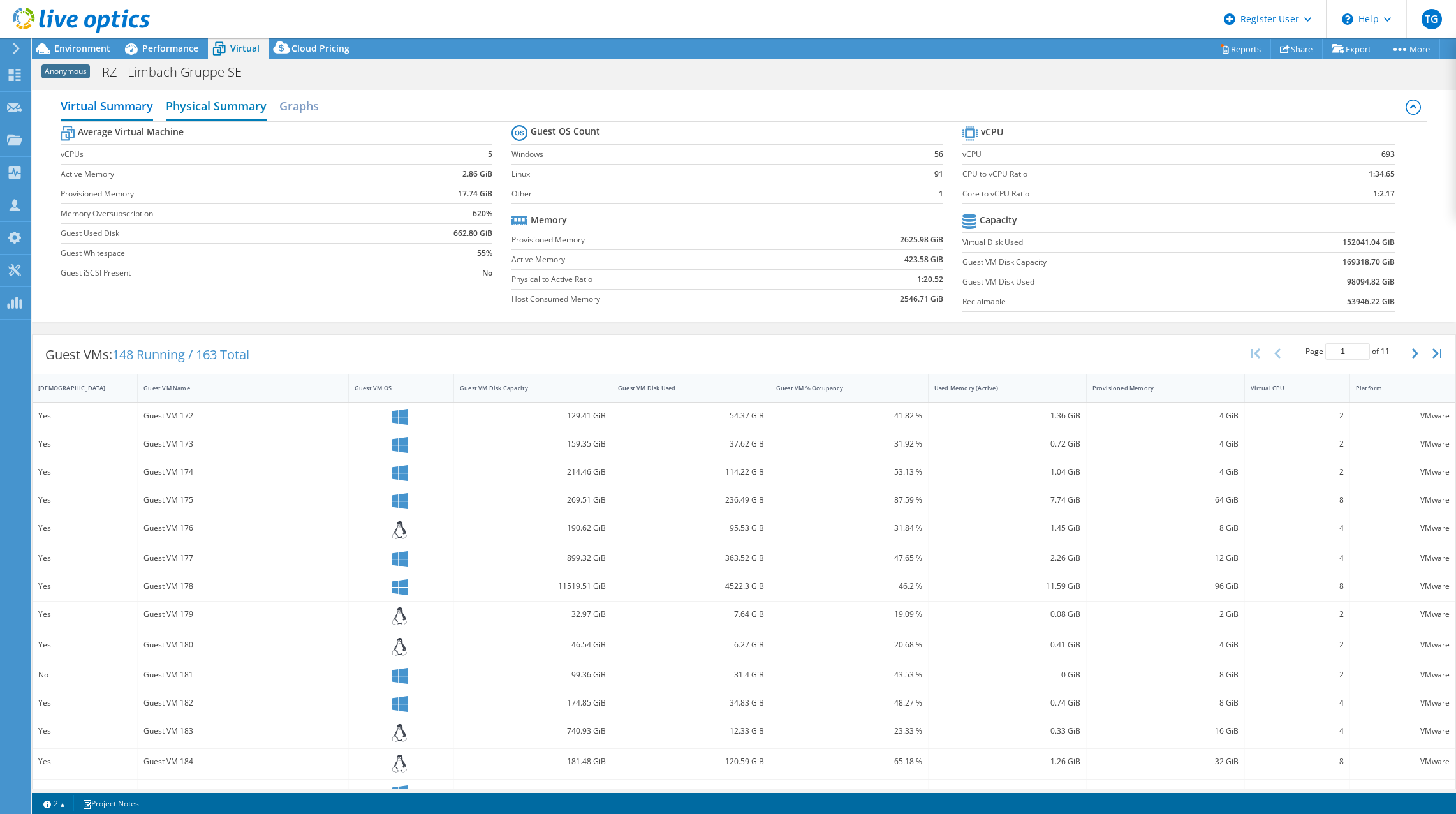
click at [217, 105] on h2 "Physical Summary" at bounding box center [216, 107] width 100 height 28
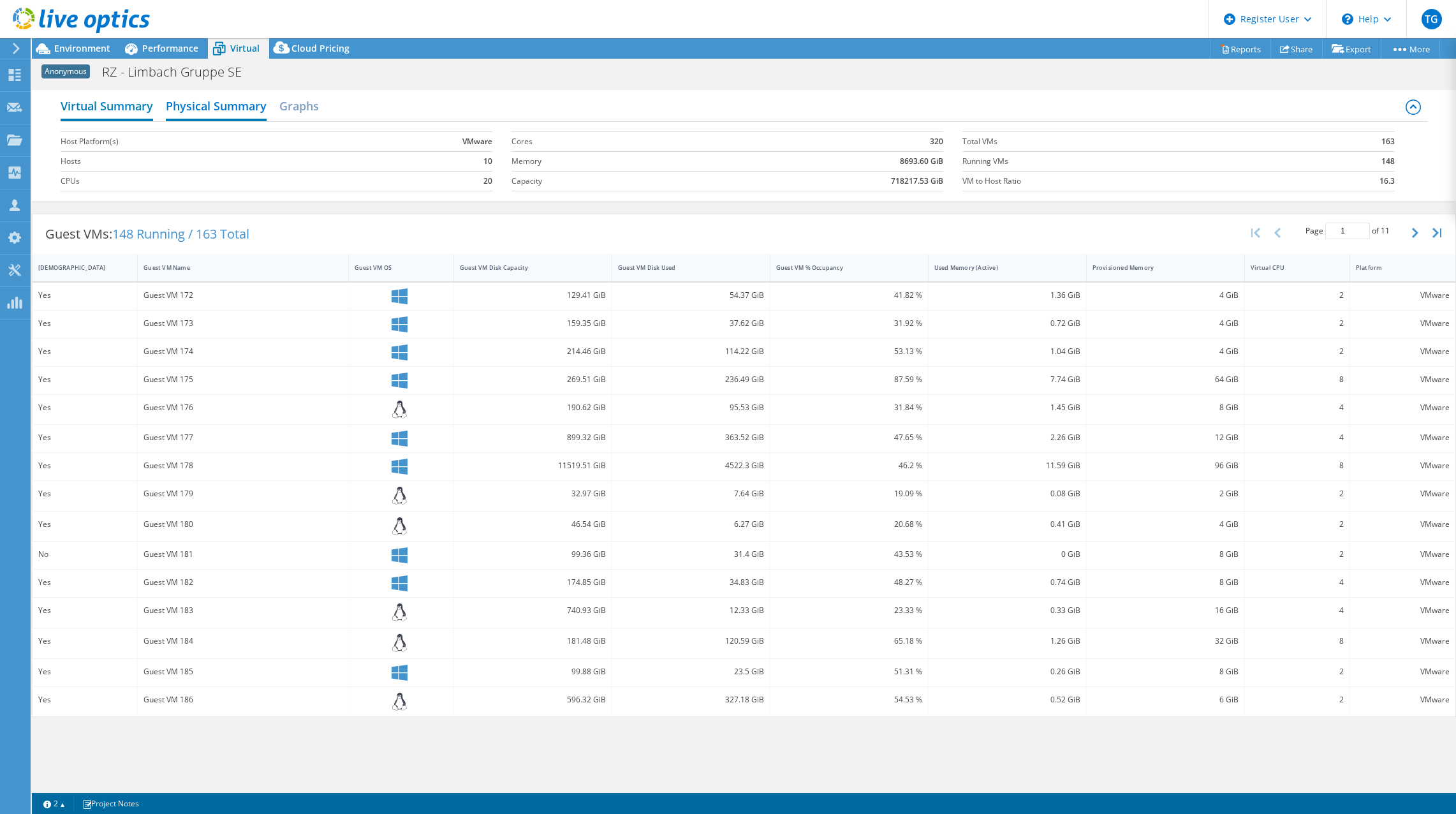
click at [117, 100] on h2 "Virtual Summary" at bounding box center [106, 107] width 92 height 28
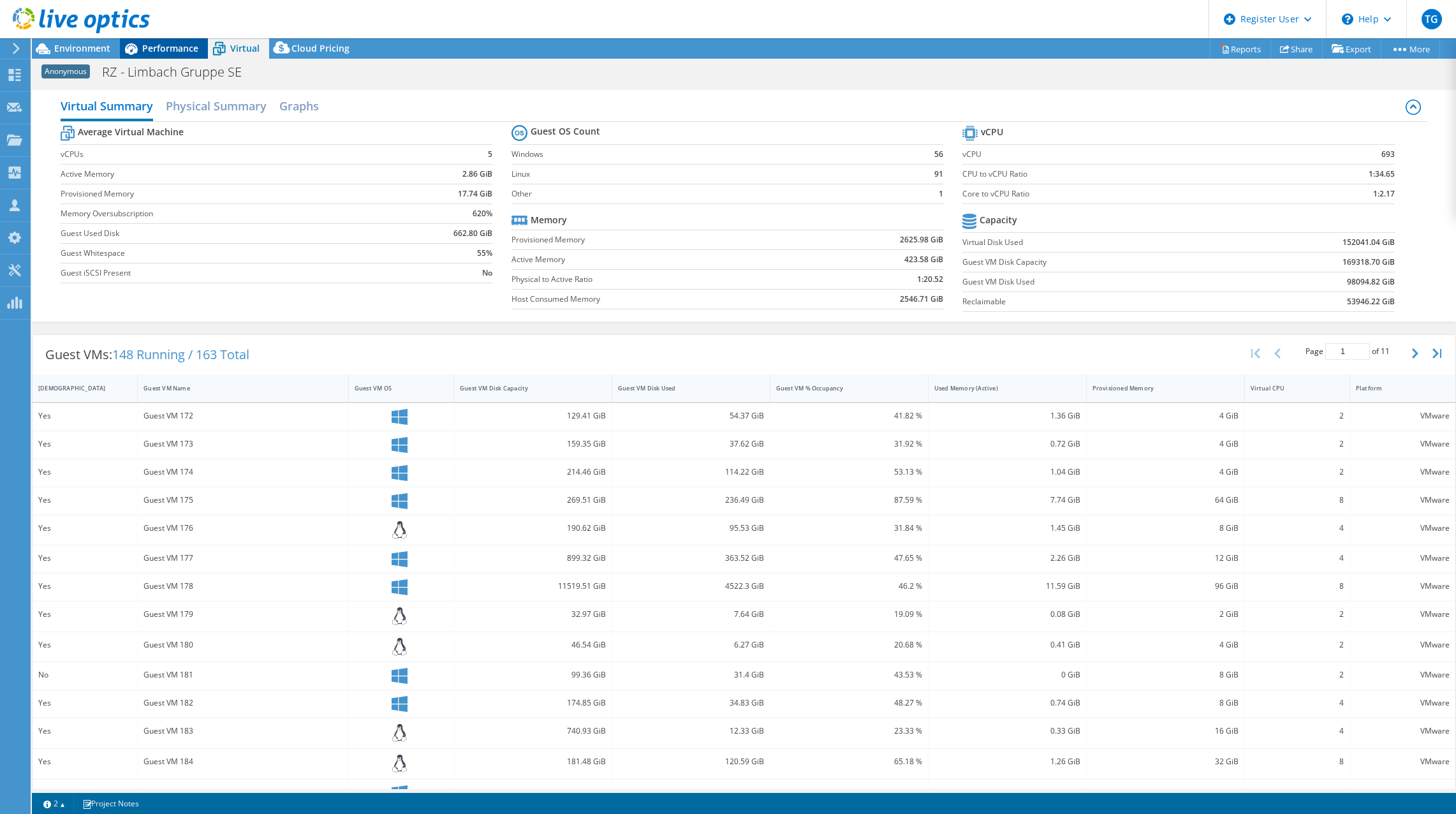
click at [171, 47] on span "Performance" at bounding box center [171, 48] width 56 height 12
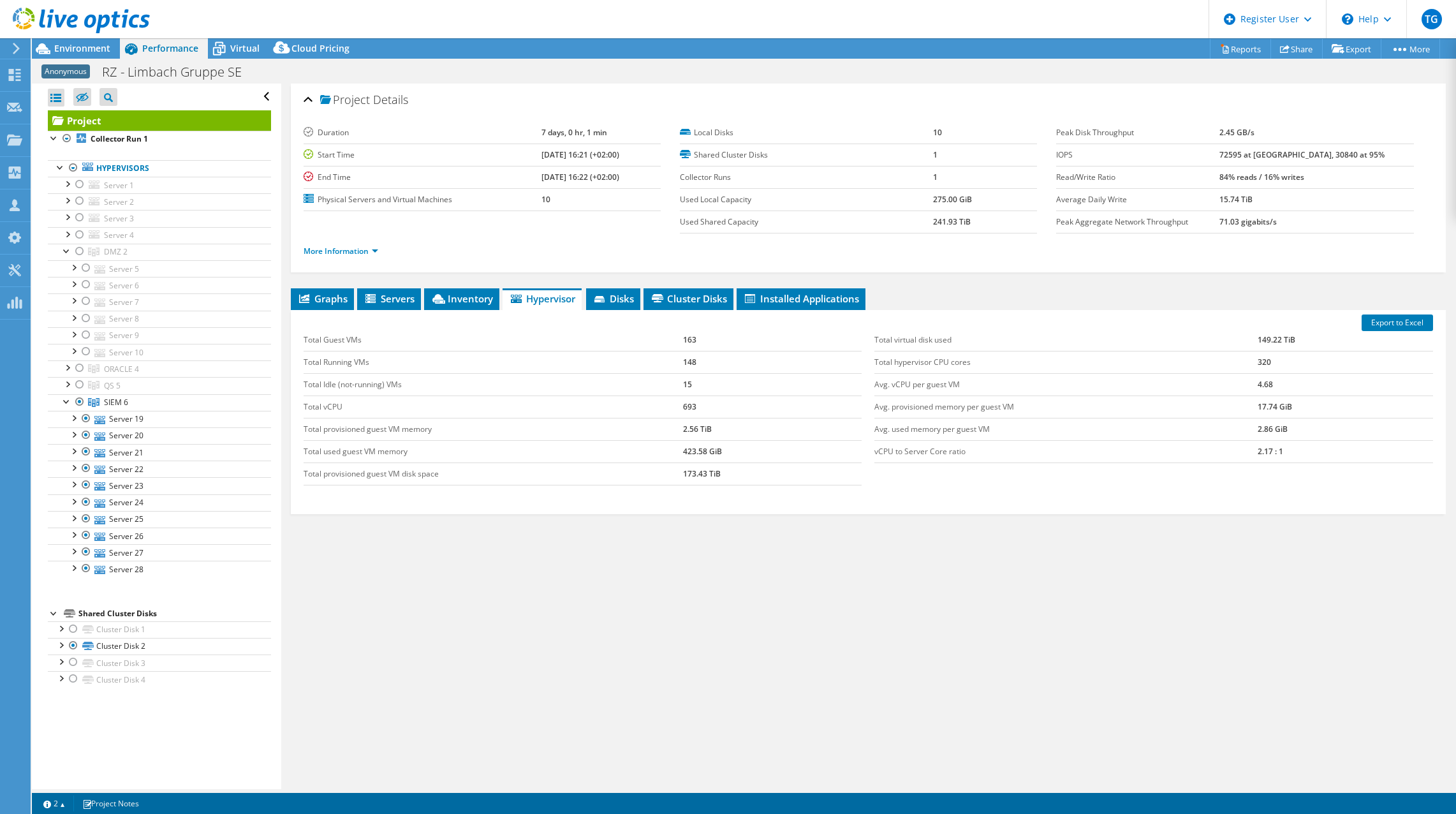
click at [672, 774] on div "Project Details Duration 7 days, 0 hr, 1 min Start Time 08/01/2025, 16:21 (+02:…" at bounding box center [869, 436] width 1175 height 705
click at [338, 304] on span "Graphs" at bounding box center [322, 298] width 50 height 13
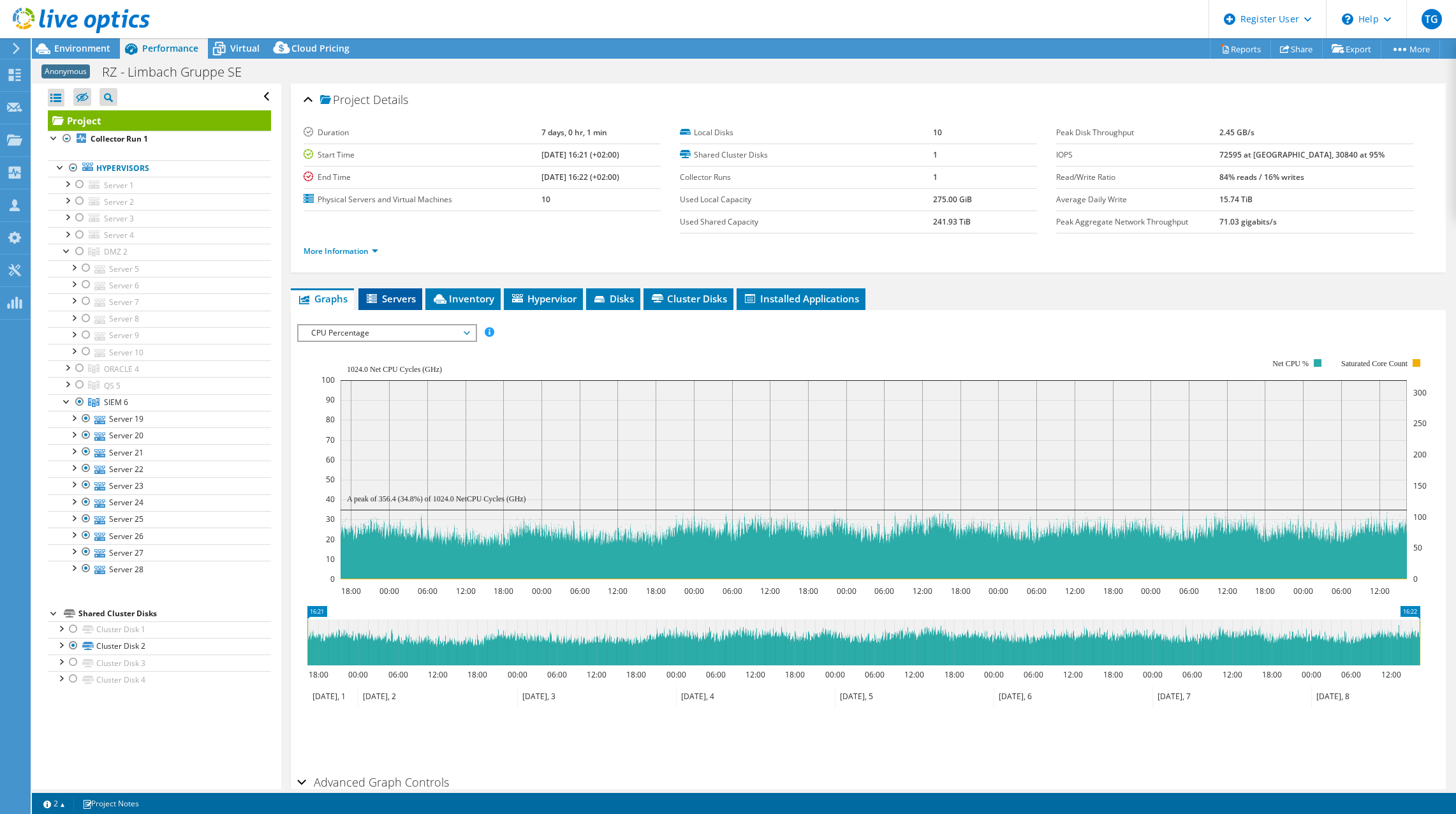
click at [393, 298] on span "Servers" at bounding box center [390, 298] width 51 height 13
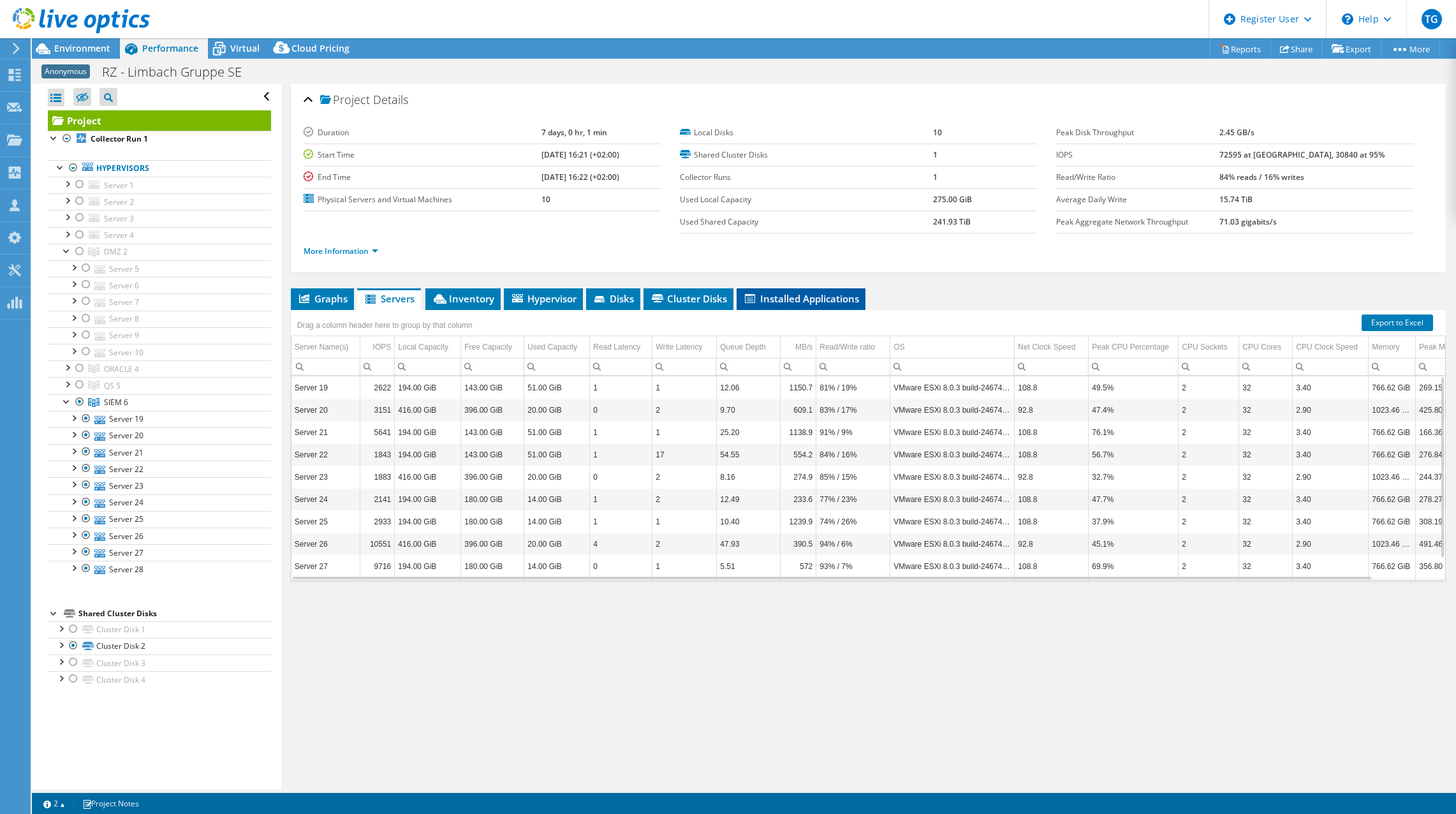
click at [825, 295] on span "Installed Applications" at bounding box center [801, 298] width 116 height 13
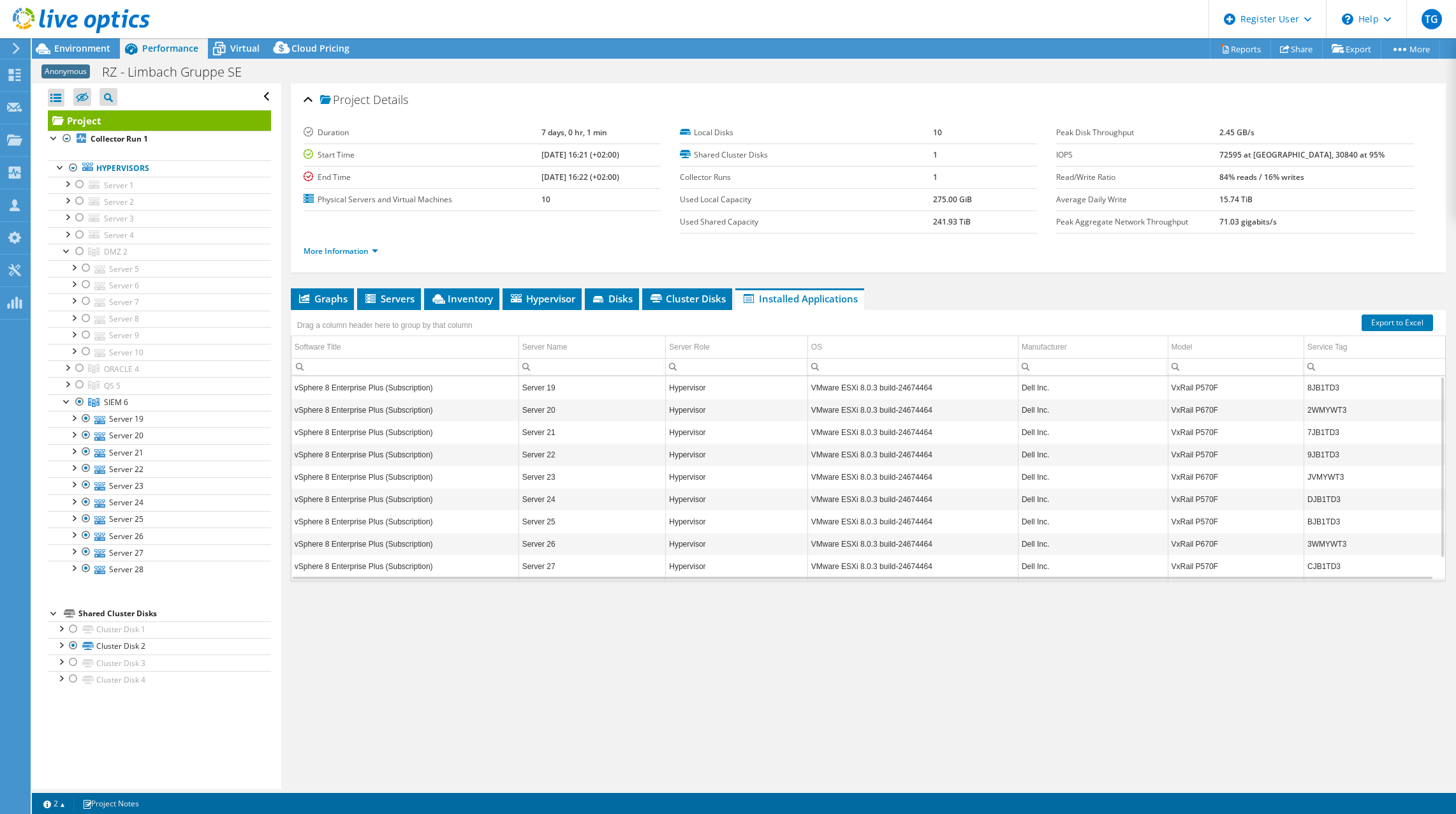
click at [631, 691] on div "Project Details Duration 7 days, 0 hr, 1 min Start Time 08/01/2025, 16:21 (+02:…" at bounding box center [869, 436] width 1175 height 705
click at [516, 689] on div "Project Details Duration 7 days, 0 hr, 1 min Start Time 08/01/2025, 16:21 (+02:…" at bounding box center [869, 436] width 1175 height 705
click at [510, 675] on div "Project Details Duration 7 days, 0 hr, 1 min Start Time 08/01/2025, 16:21 (+02:…" at bounding box center [869, 436] width 1175 height 705
click at [756, 621] on div "Project Details Duration 7 days, 0 hr, 1 min Start Time 08/01/2025, 16:21 (+02:…" at bounding box center [869, 436] width 1175 height 705
click at [311, 301] on span "Graphs" at bounding box center [322, 298] width 50 height 13
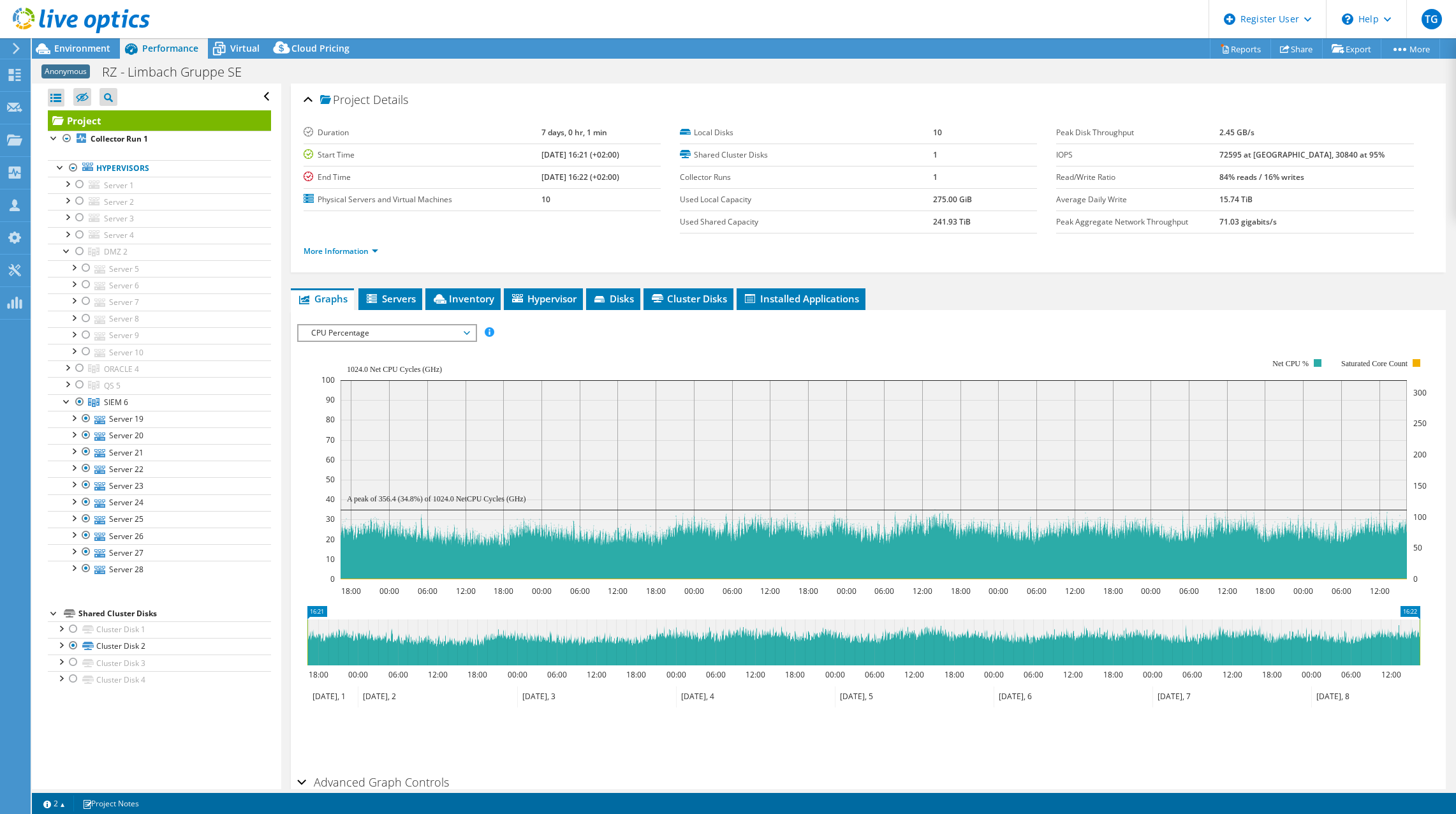
click at [386, 332] on span "CPU Percentage" at bounding box center [387, 332] width 164 height 16
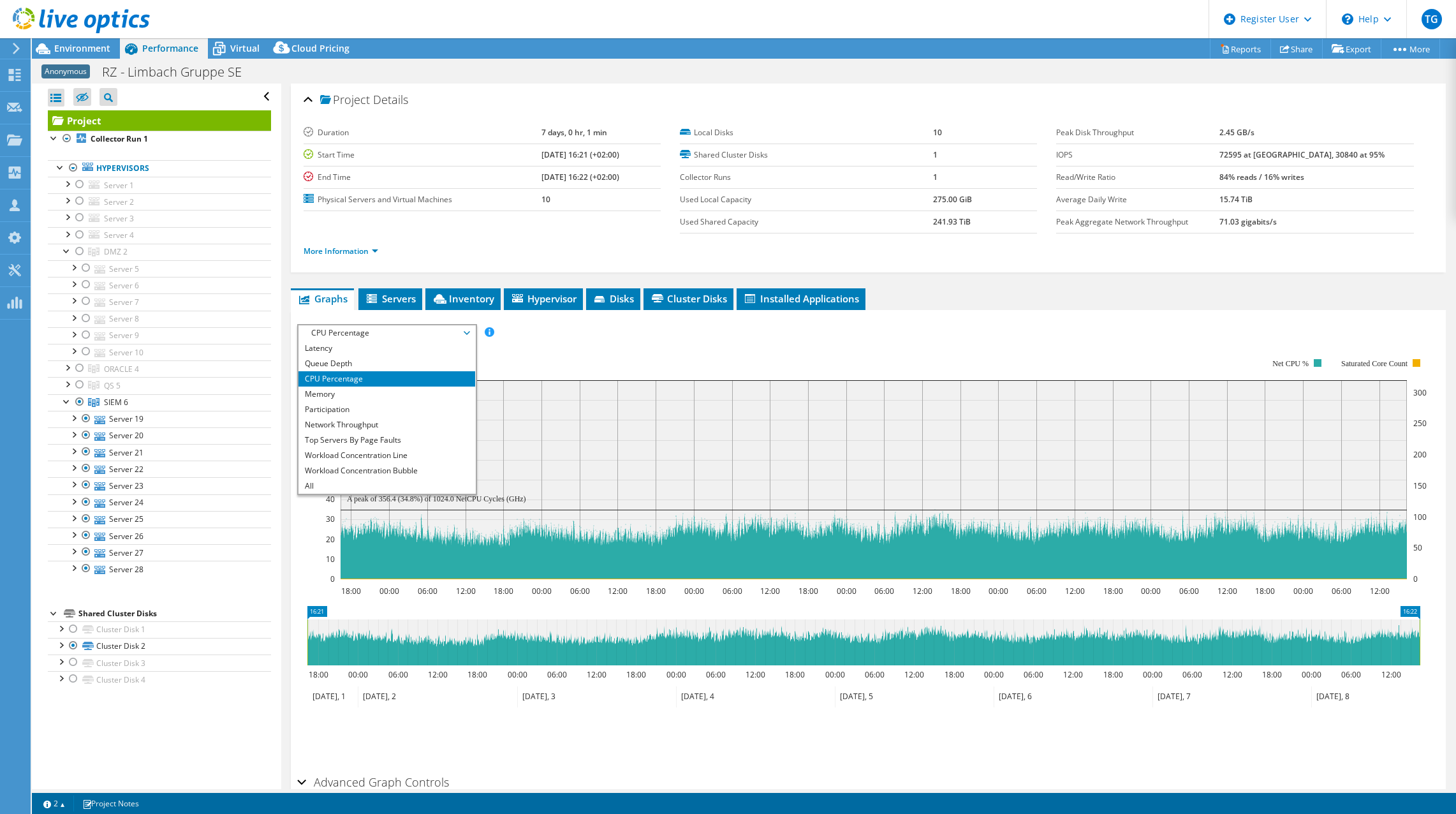
click at [844, 338] on div "IOPS Disk Throughput IO Size Latency Queue Depth CPU Percentage Memory Page Fau…" at bounding box center [868, 332] width 1143 height 17
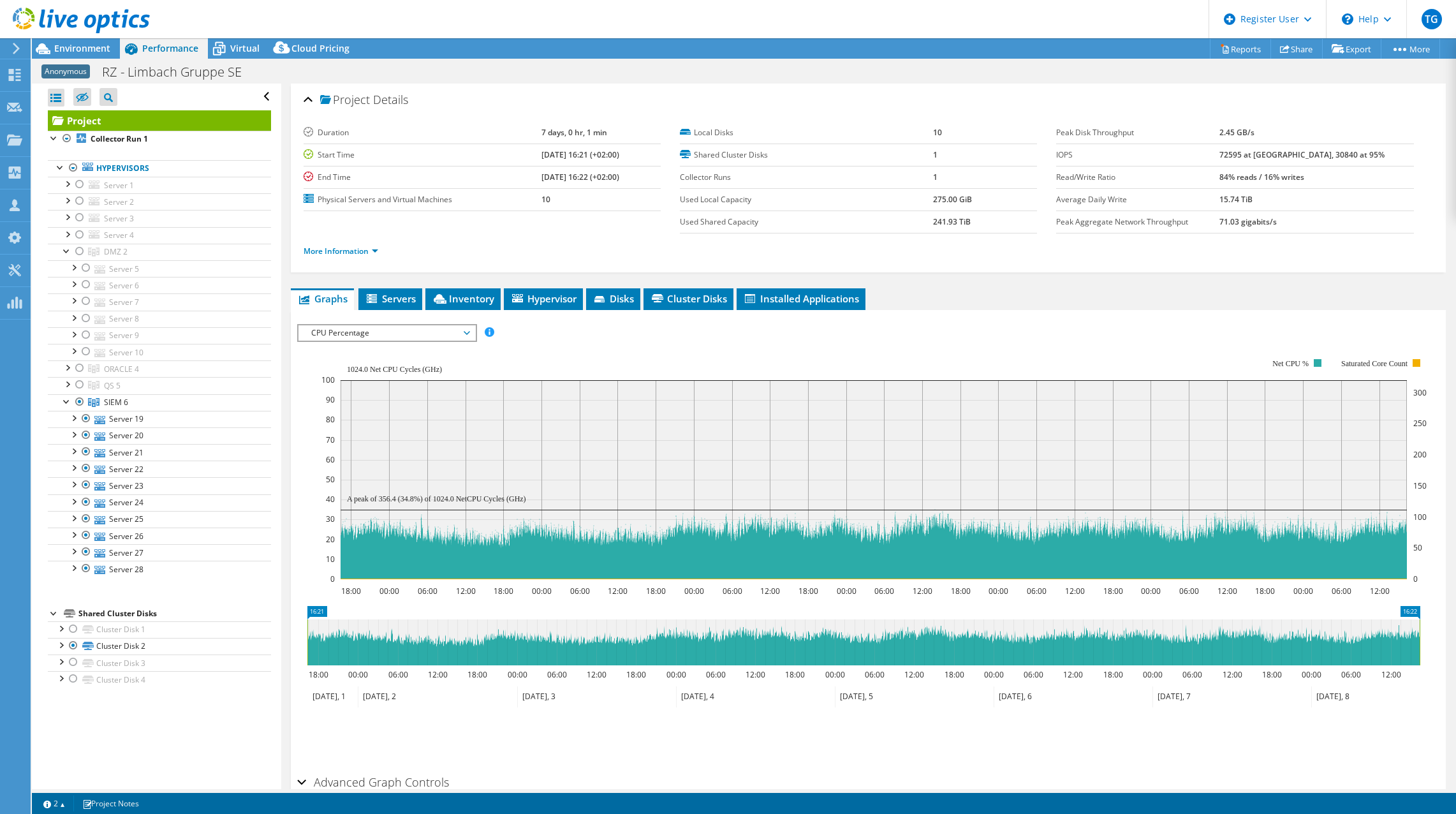
click at [468, 335] on span "CPU Percentage" at bounding box center [387, 332] width 164 height 16
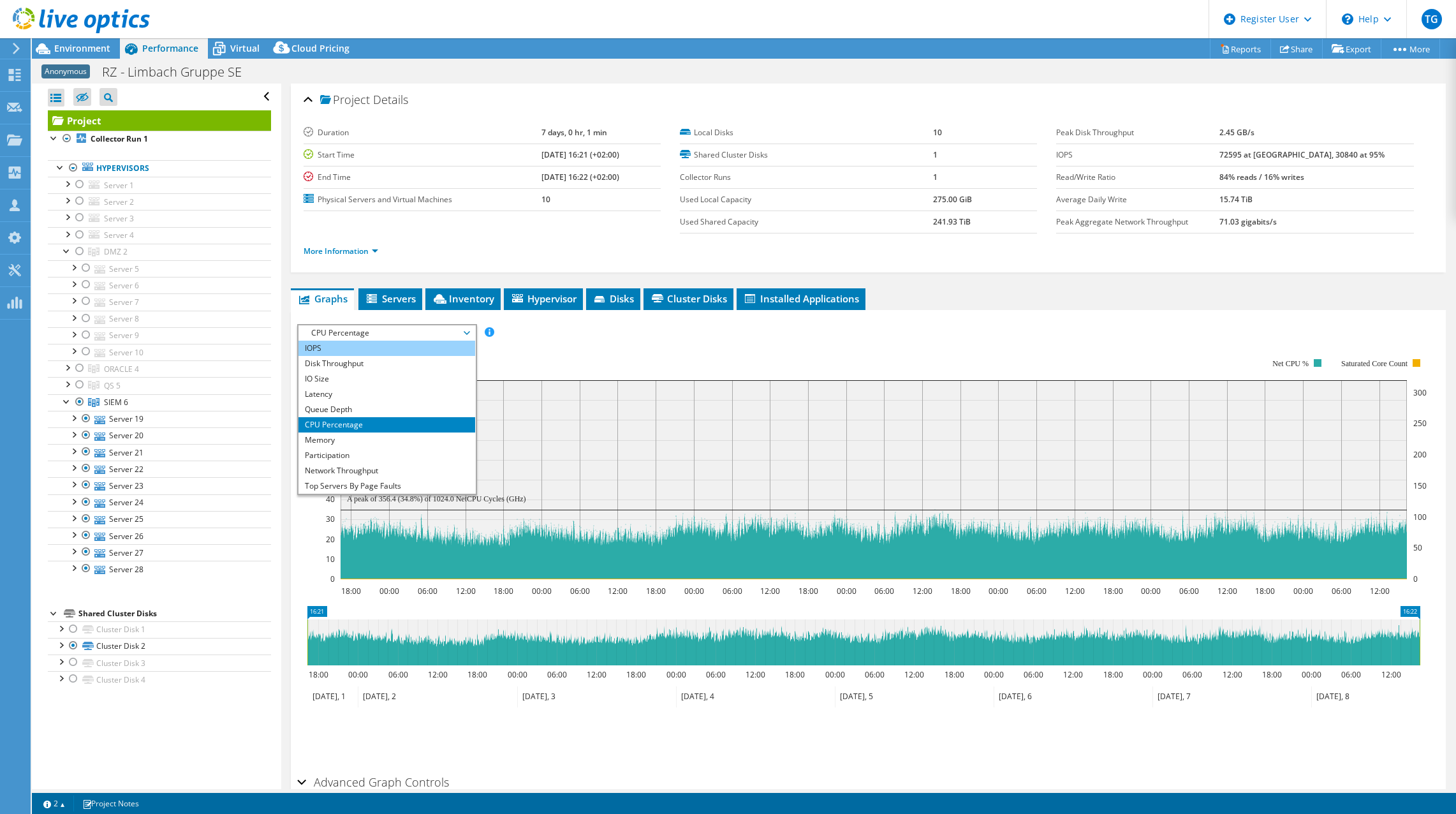
click at [423, 349] on li "IOPS" at bounding box center [386, 348] width 177 height 16
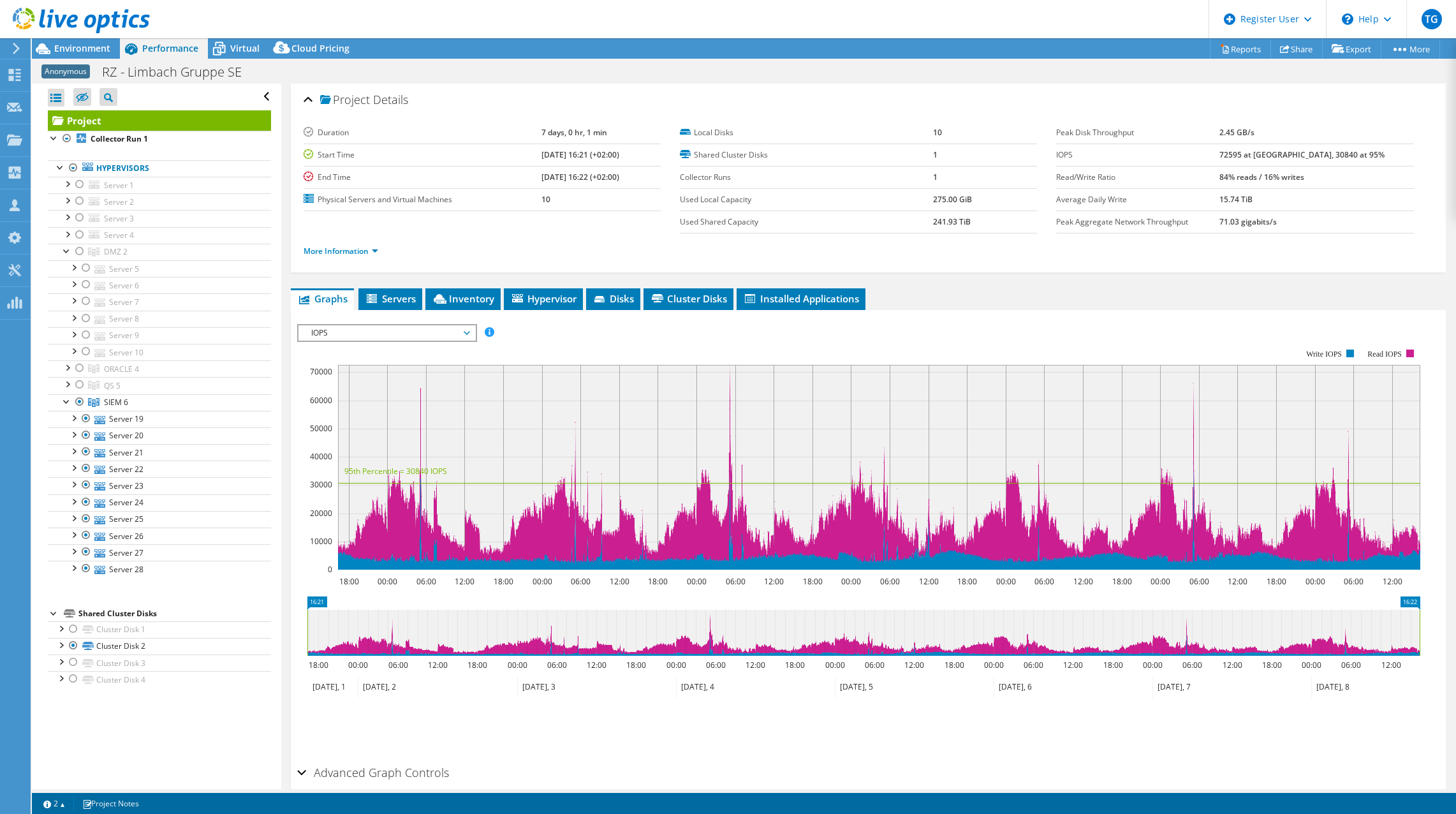
click at [465, 333] on span "IOPS" at bounding box center [387, 332] width 164 height 16
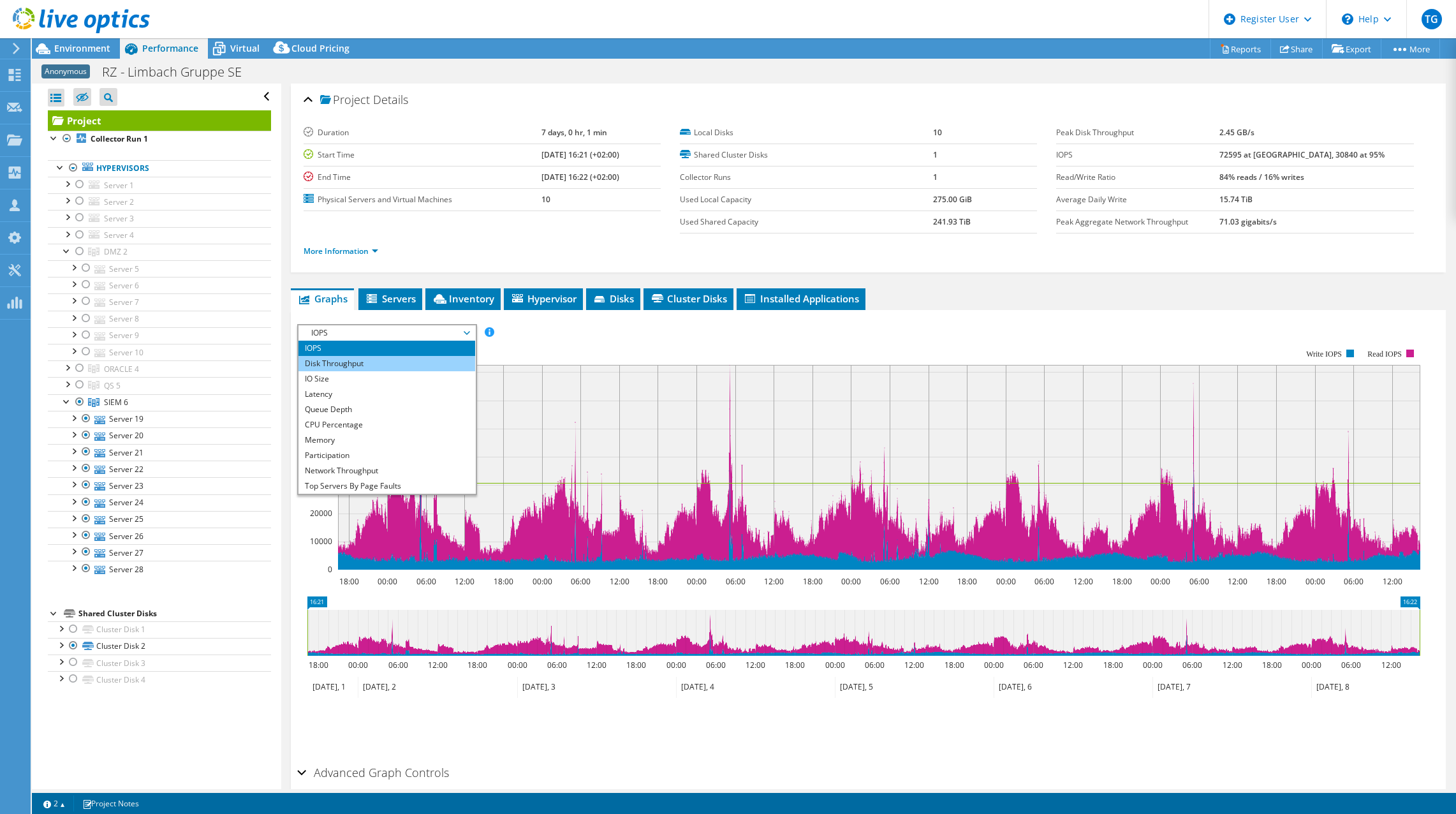
click at [357, 355] on li "IOPS" at bounding box center [386, 348] width 177 height 16
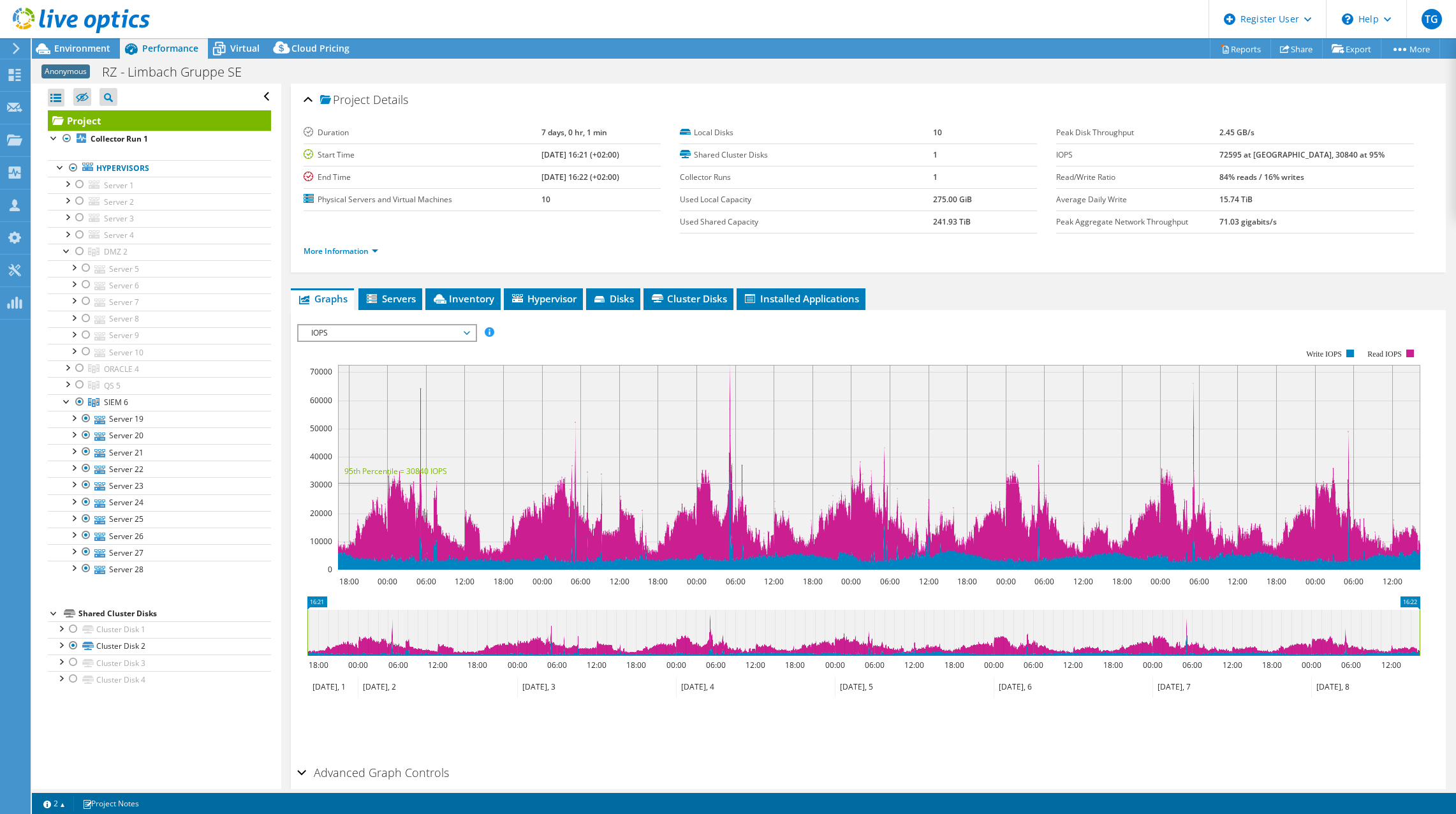
click at [369, 331] on span "IOPS" at bounding box center [387, 332] width 164 height 16
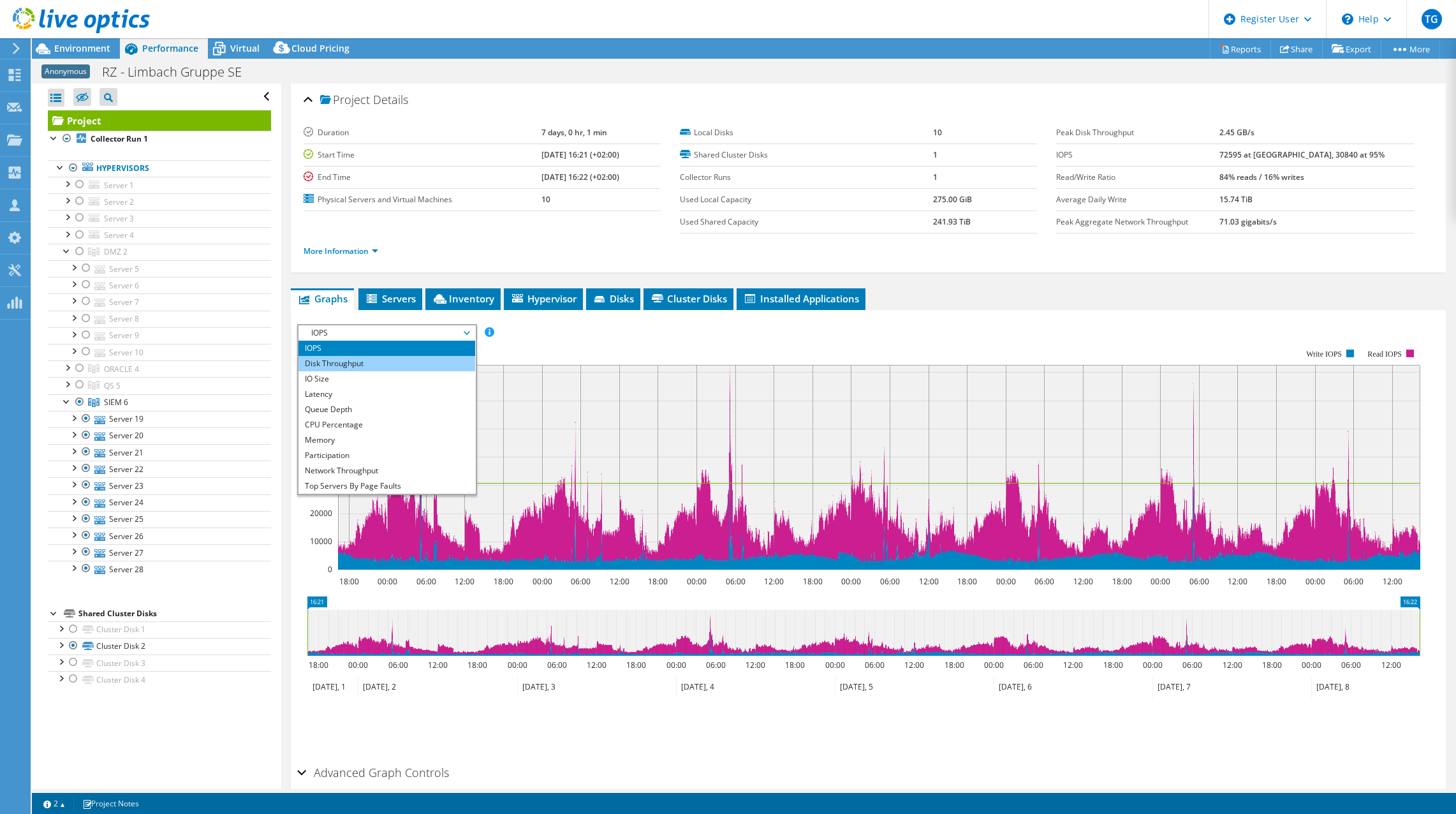
click at [360, 365] on li "Disk Throughput" at bounding box center [386, 363] width 177 height 16
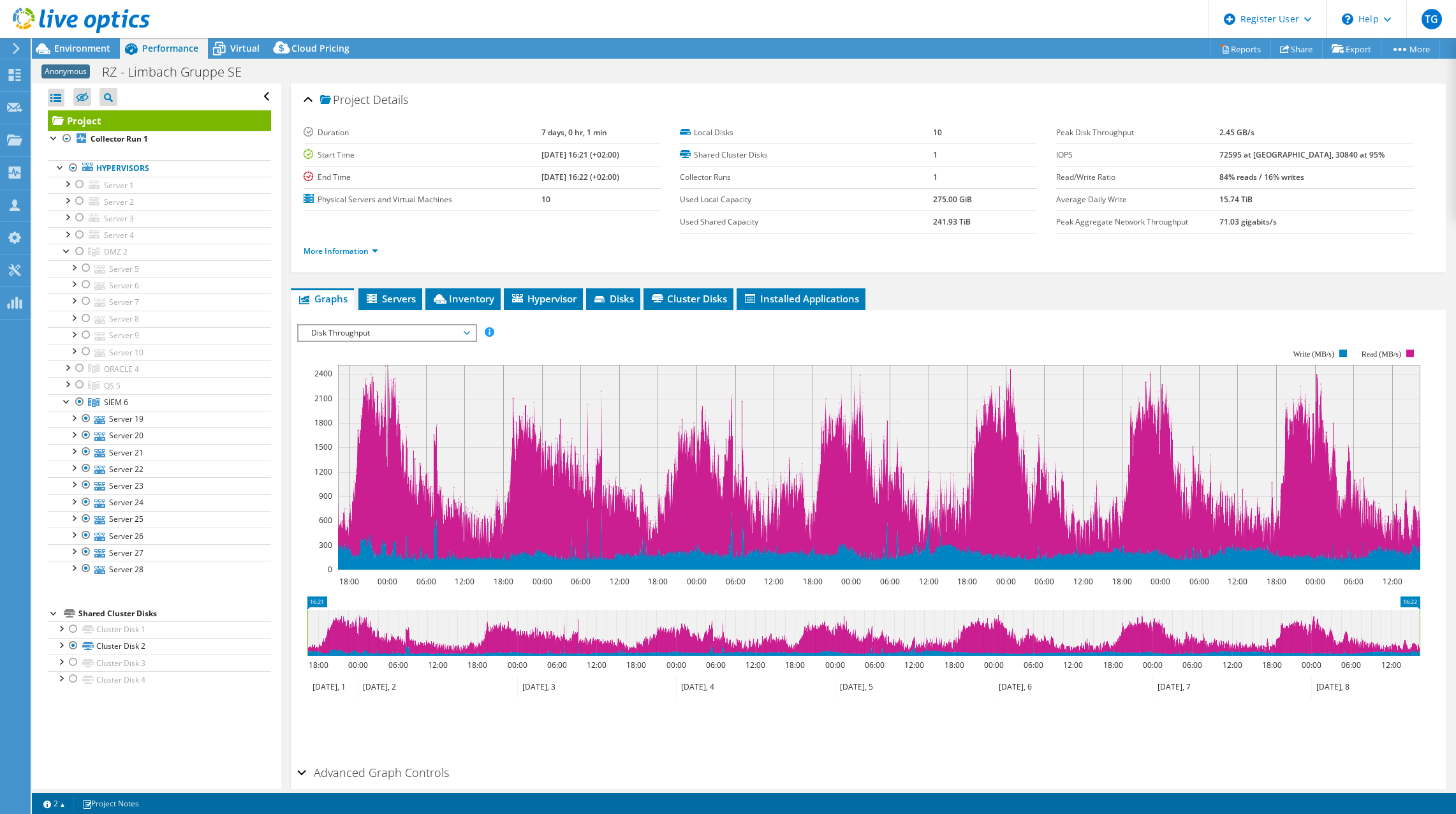
click at [433, 335] on span "Disk Throughput" at bounding box center [387, 332] width 164 height 16
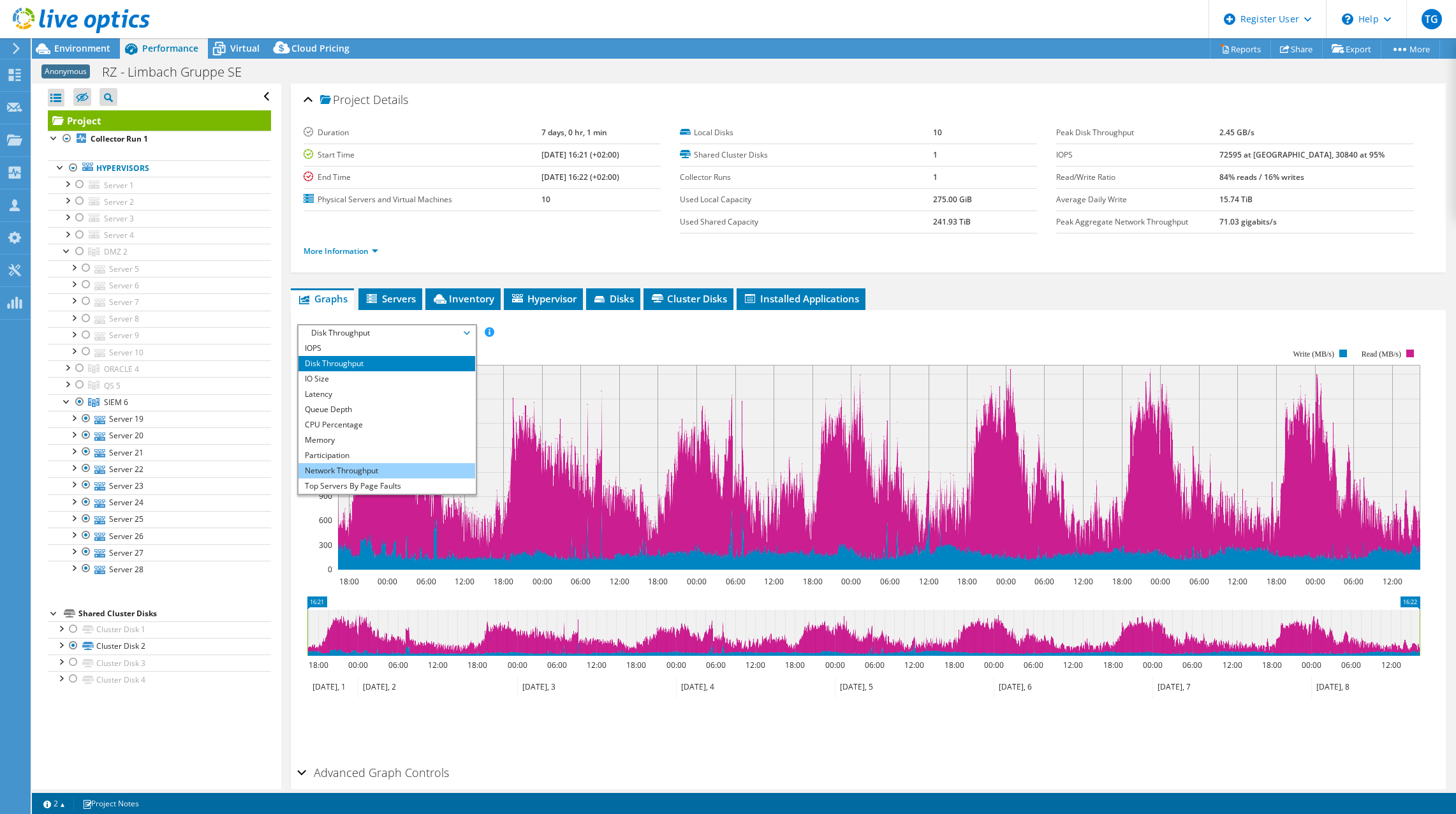
click at [381, 471] on li "Network Throughput" at bounding box center [386, 471] width 177 height 16
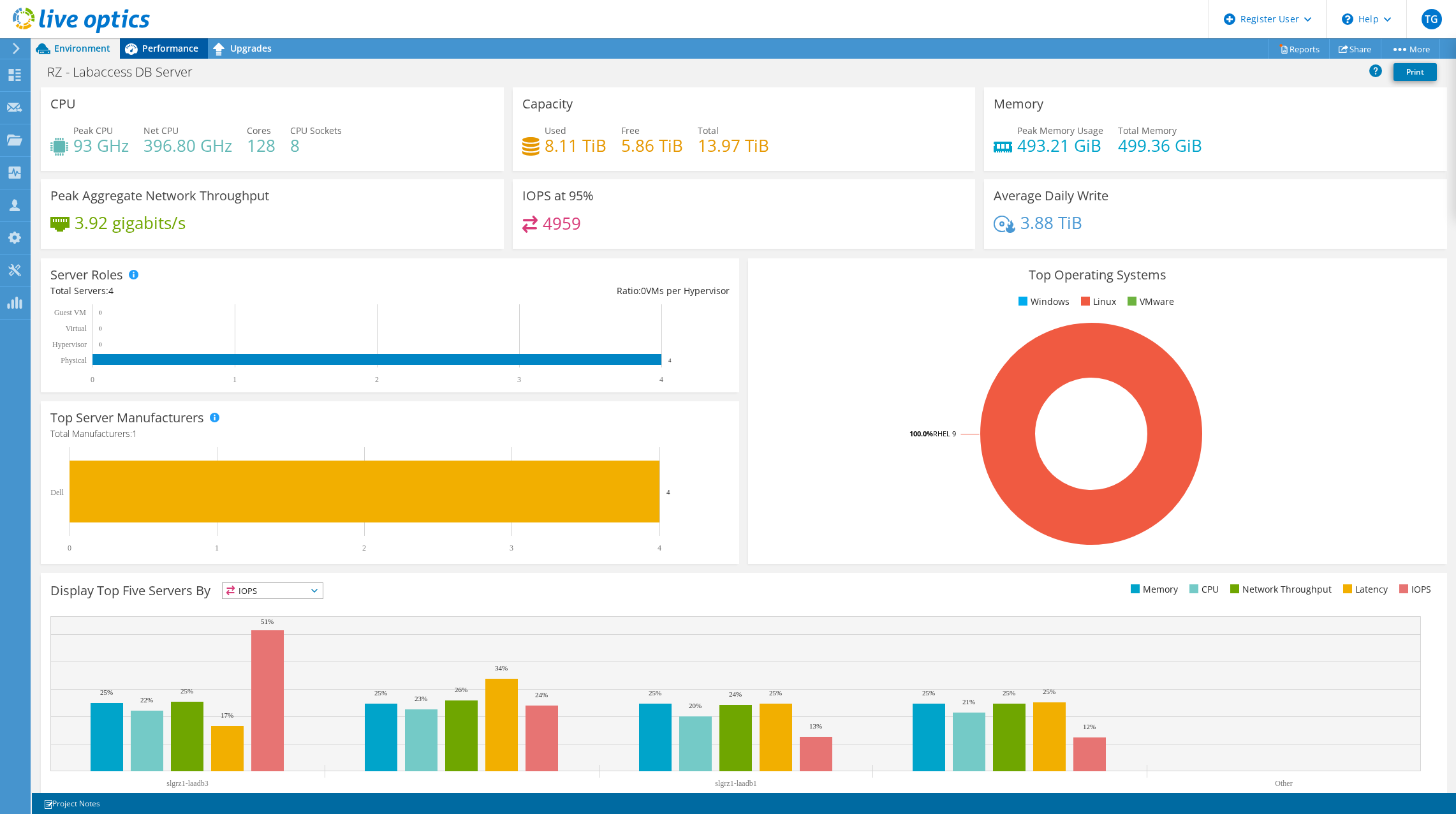
click at [194, 49] on span "Performance" at bounding box center [171, 48] width 56 height 12
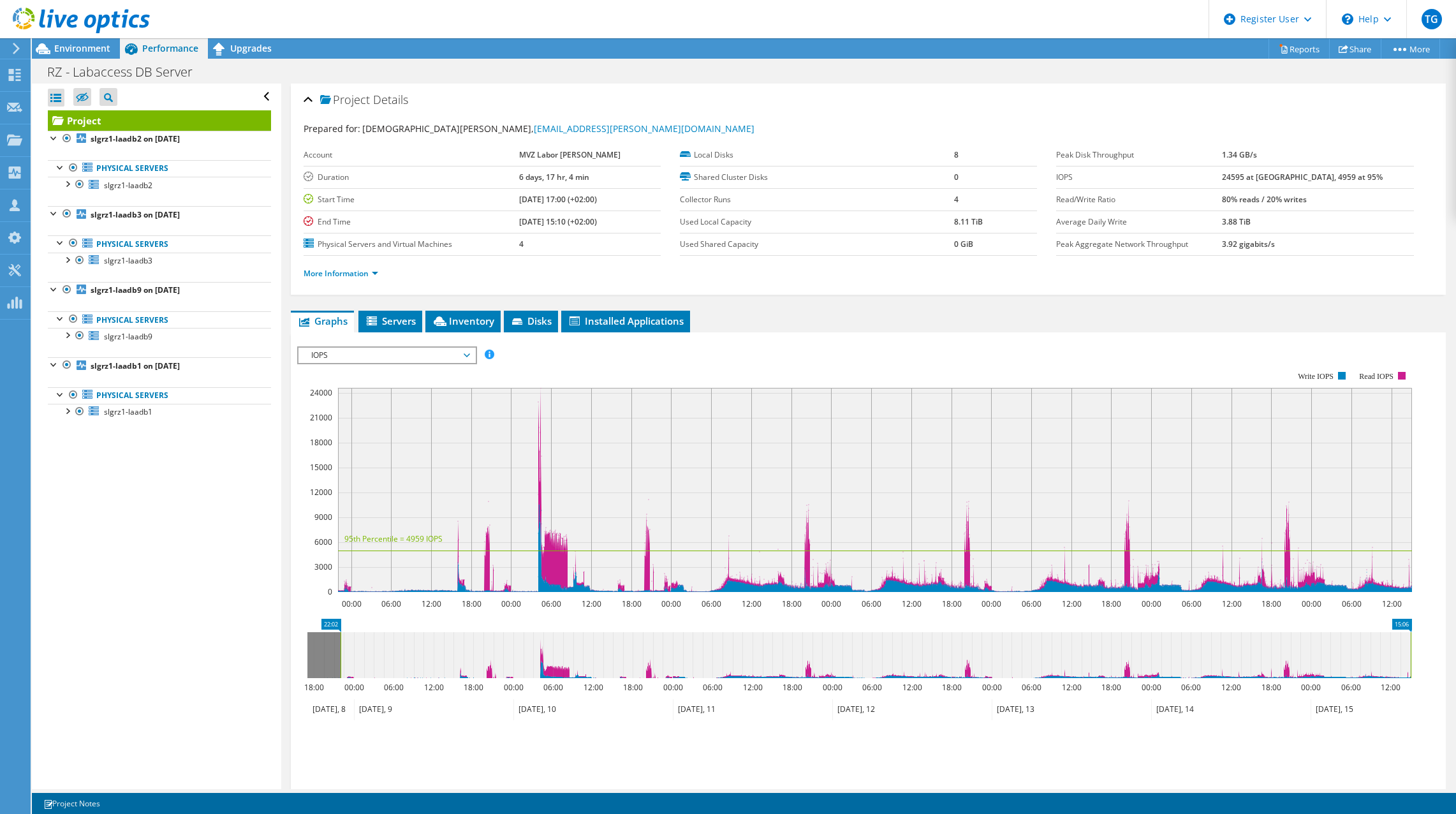
click at [417, 361] on span "IOPS" at bounding box center [387, 355] width 164 height 16
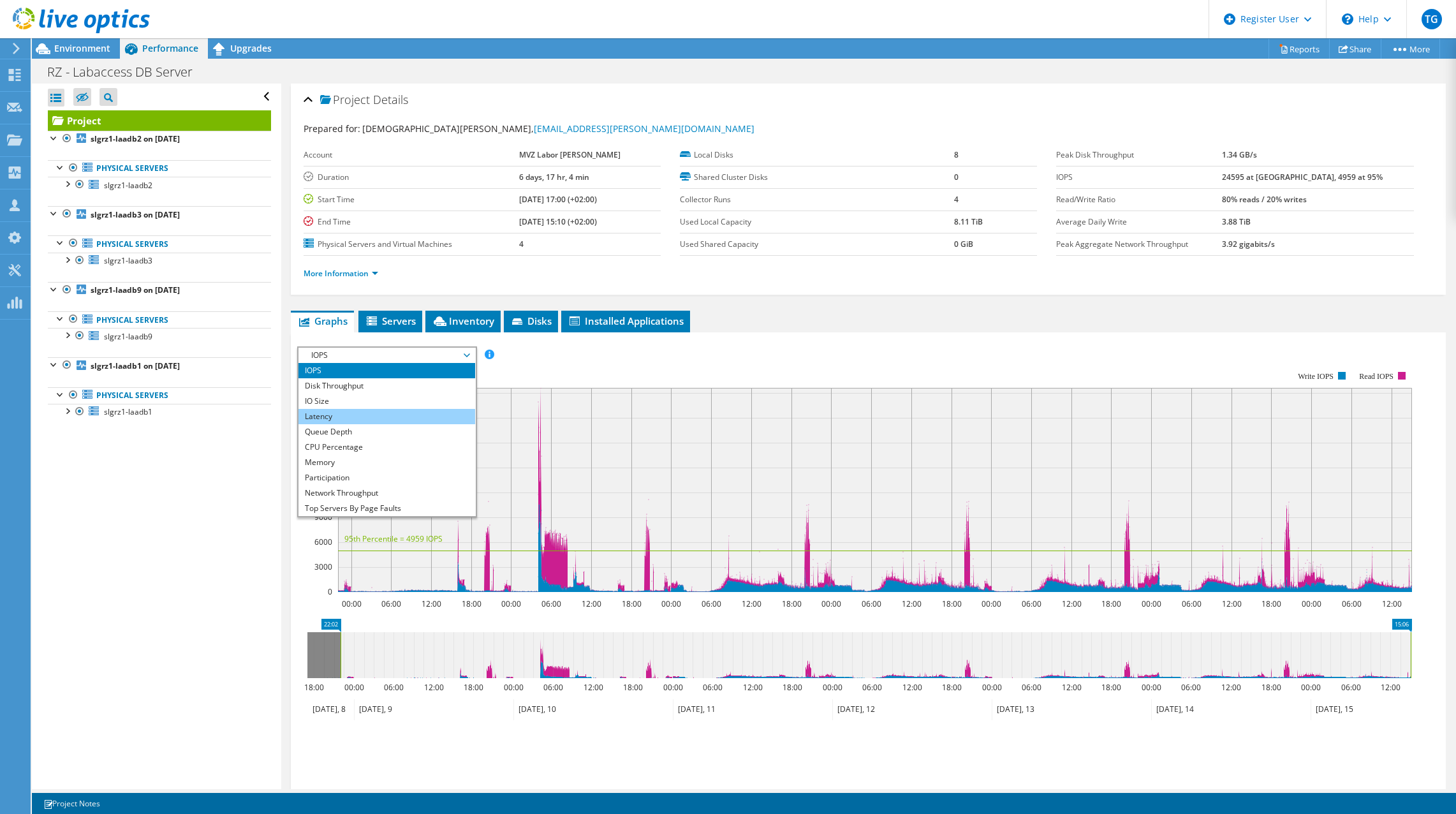
click at [392, 417] on li "Latency" at bounding box center [386, 417] width 177 height 16
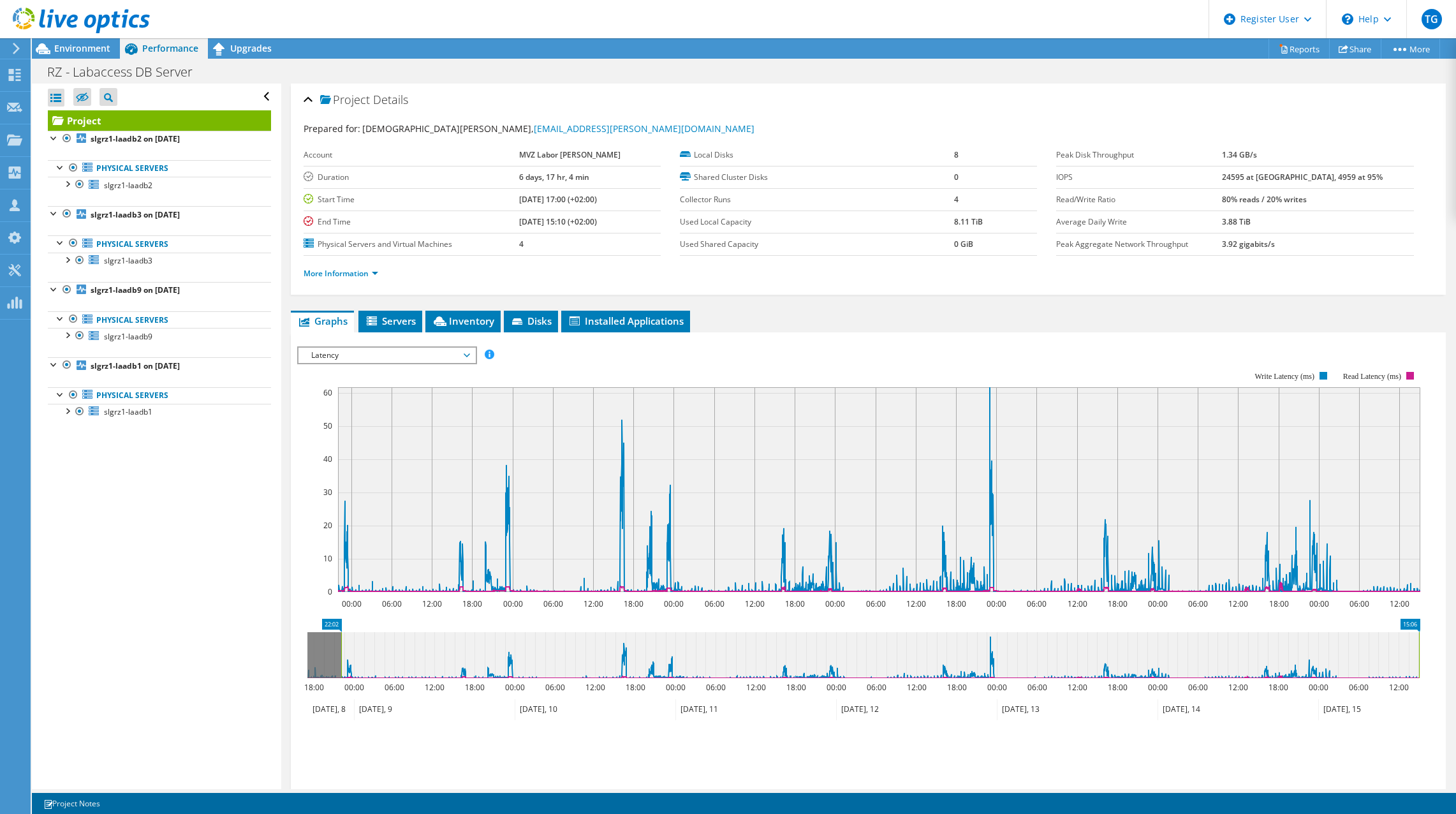
click at [406, 362] on span "Latency" at bounding box center [387, 355] width 164 height 16
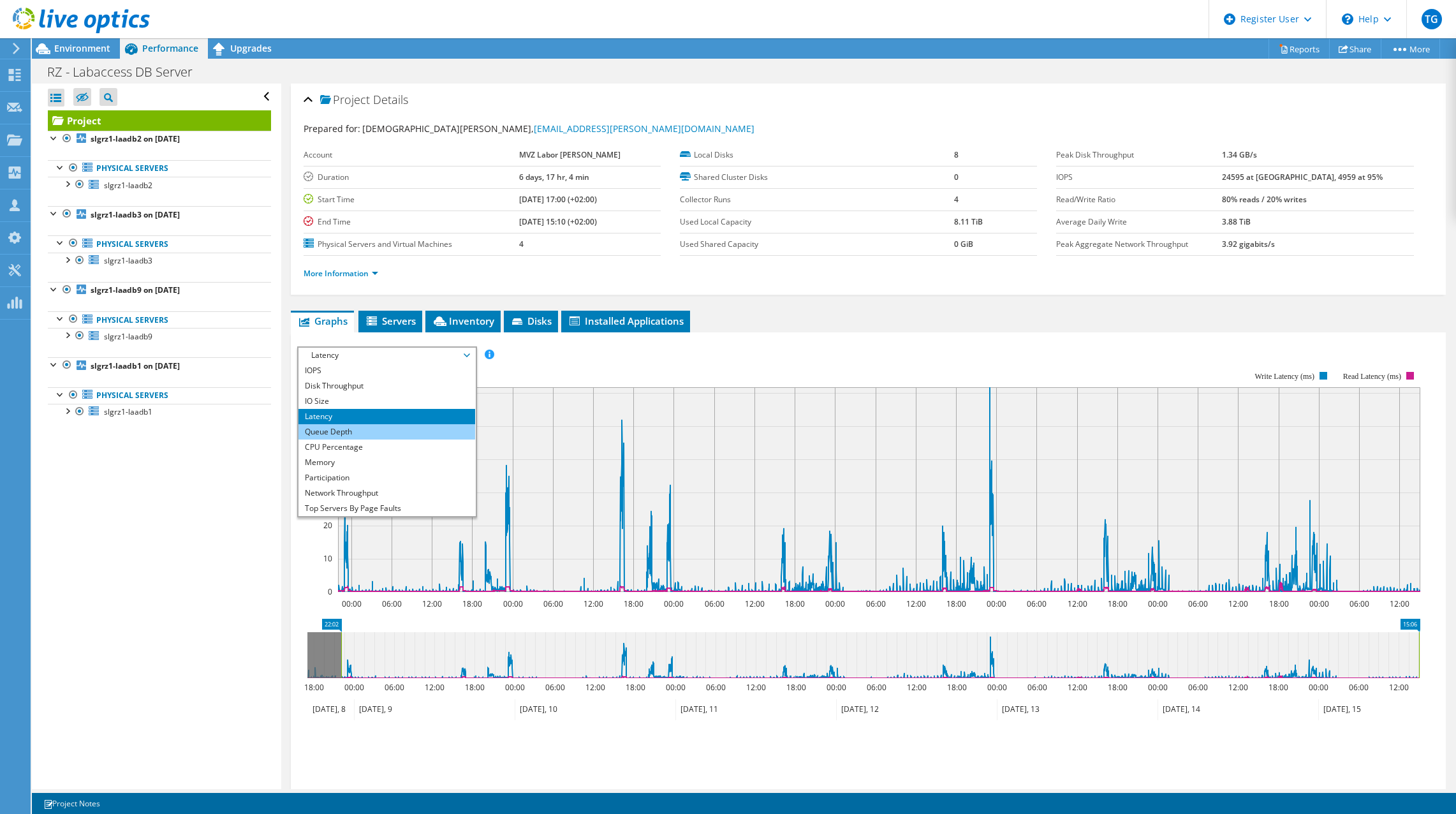
click at [394, 425] on li "Queue Depth" at bounding box center [386, 431] width 177 height 16
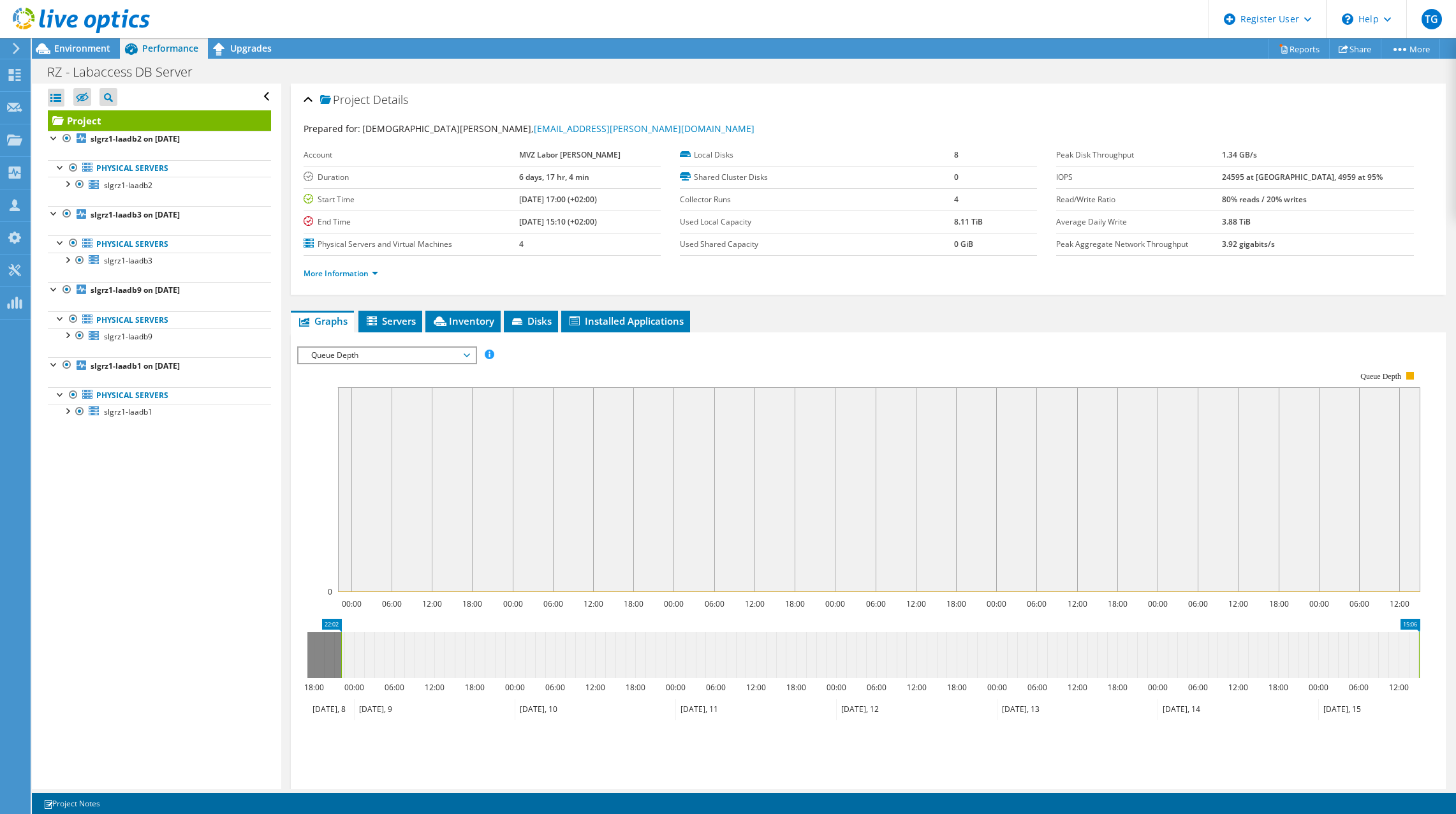
click at [404, 357] on span "Queue Depth" at bounding box center [387, 355] width 164 height 16
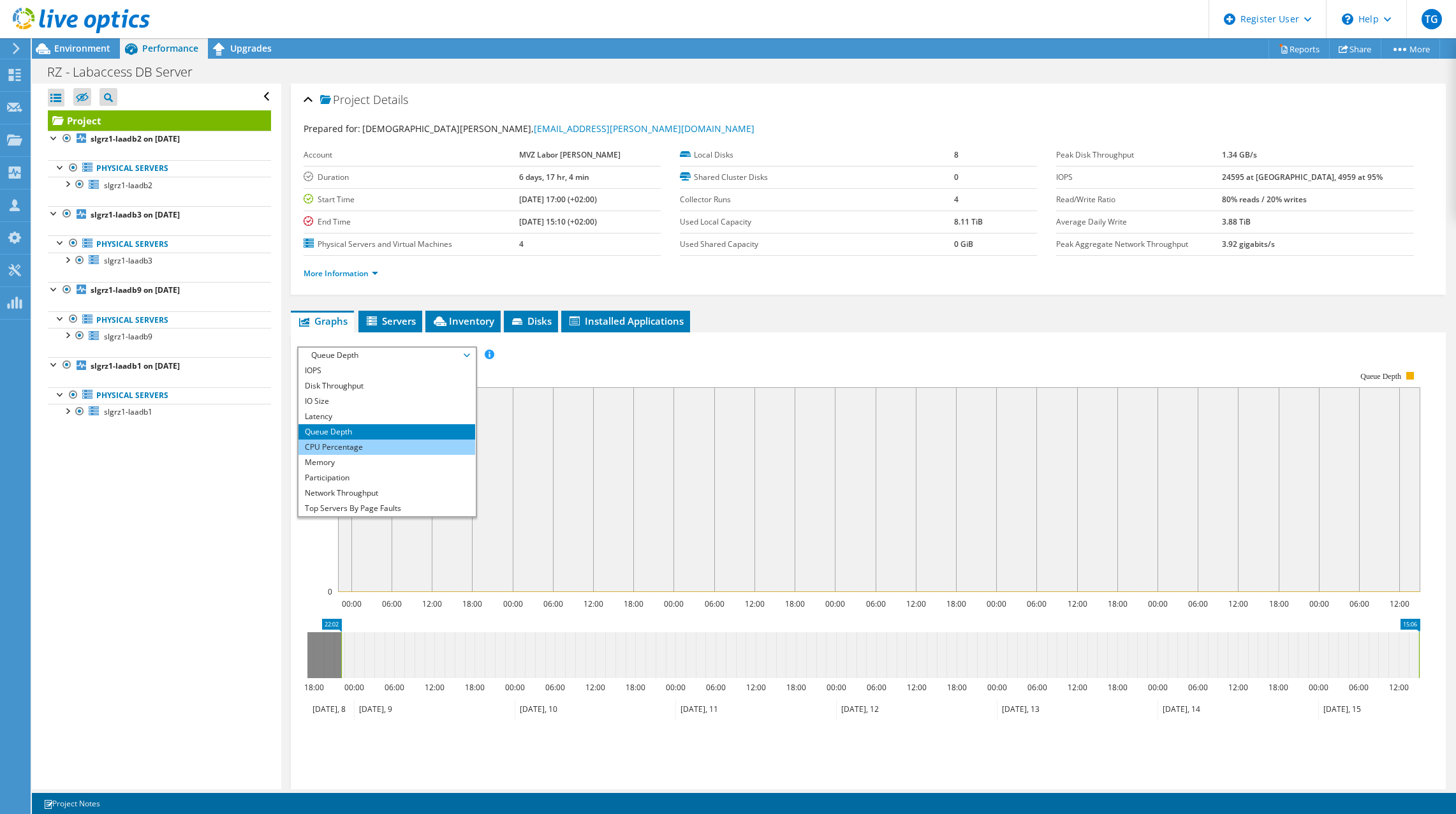
click at [386, 442] on li "CPU Percentage" at bounding box center [386, 447] width 177 height 16
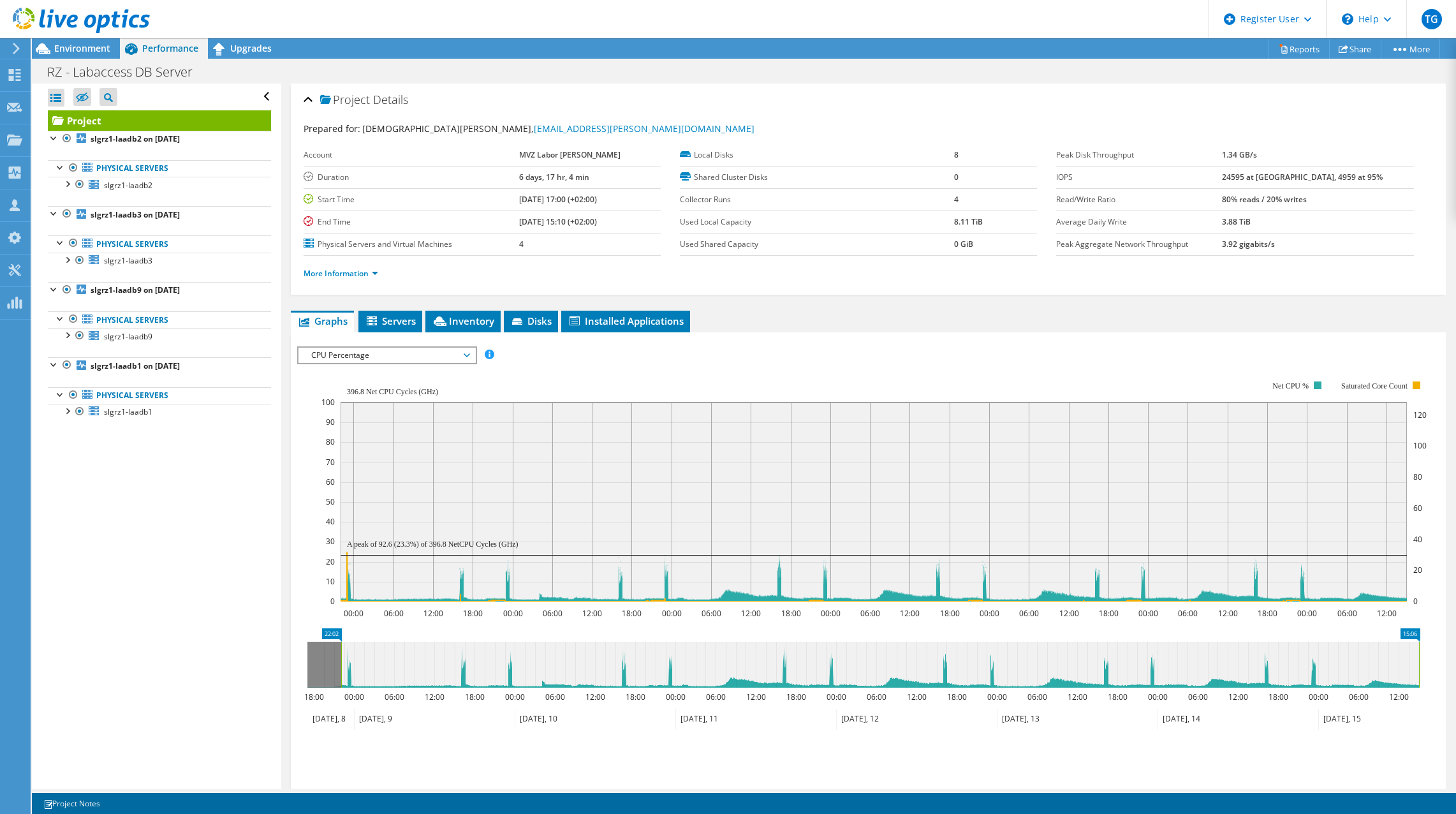
click at [413, 359] on span "CPU Percentage" at bounding box center [387, 355] width 164 height 16
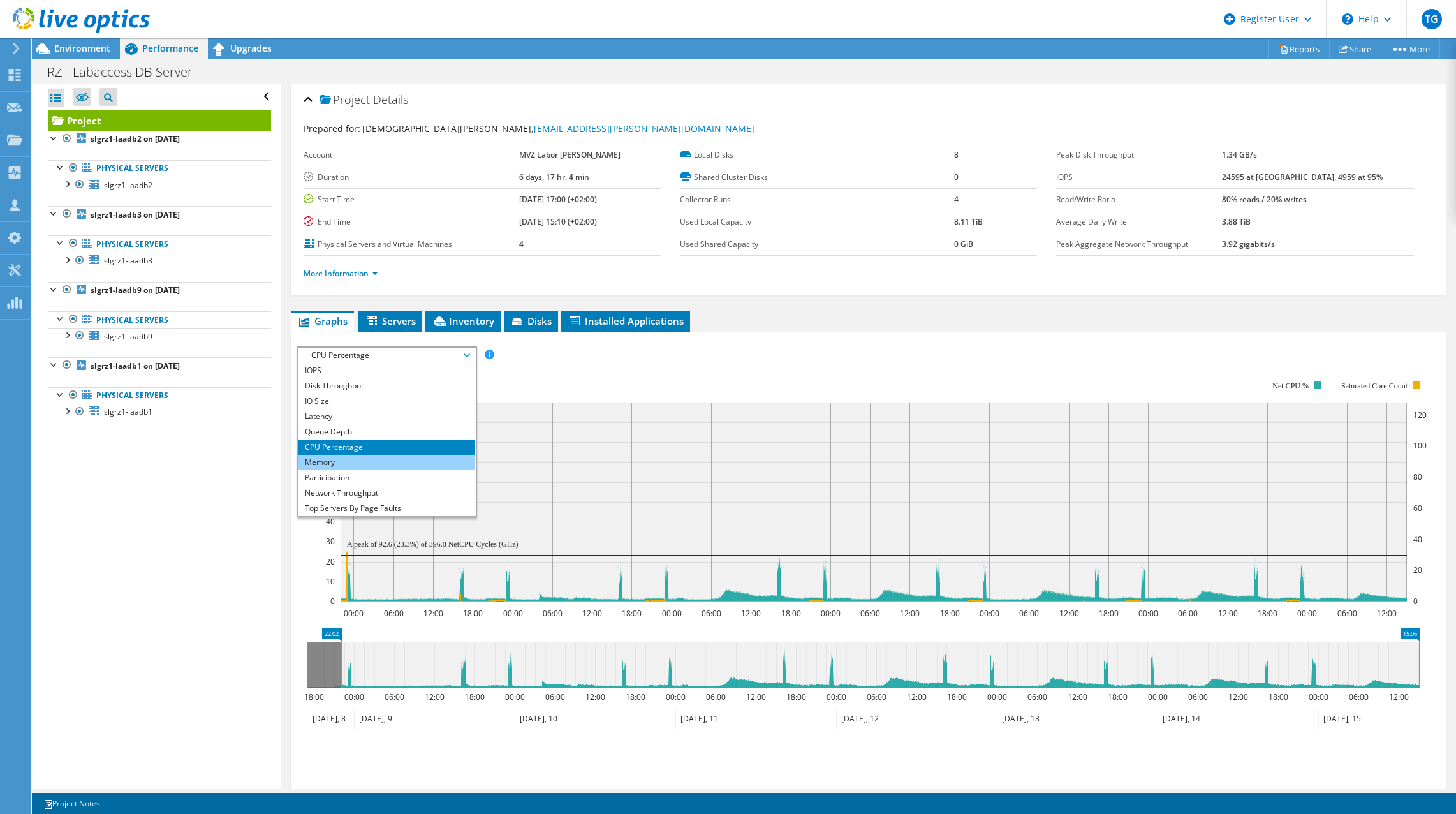
click at [386, 456] on li "Memory" at bounding box center [386, 462] width 177 height 16
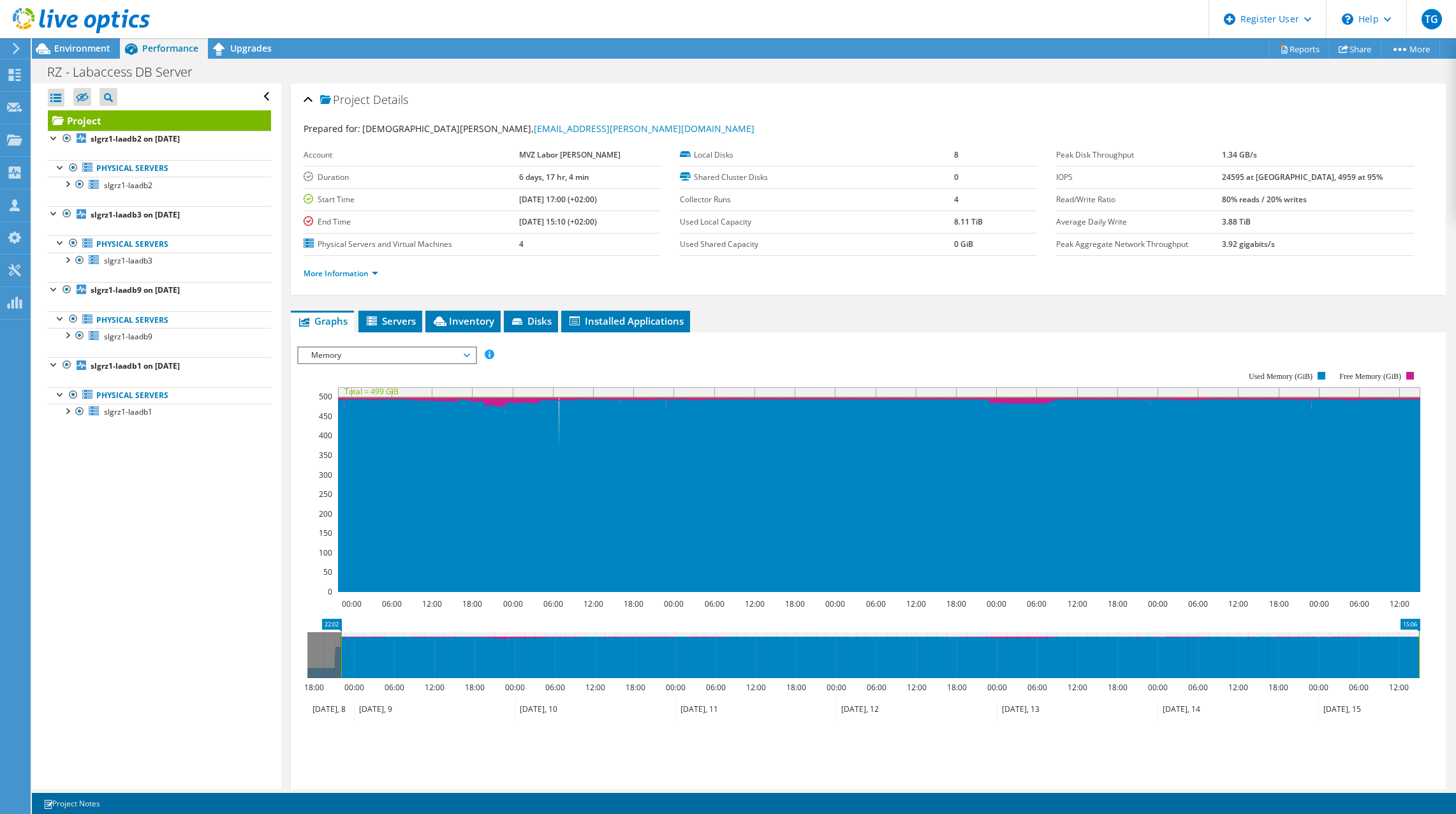
click at [400, 355] on span "Memory" at bounding box center [387, 355] width 164 height 16
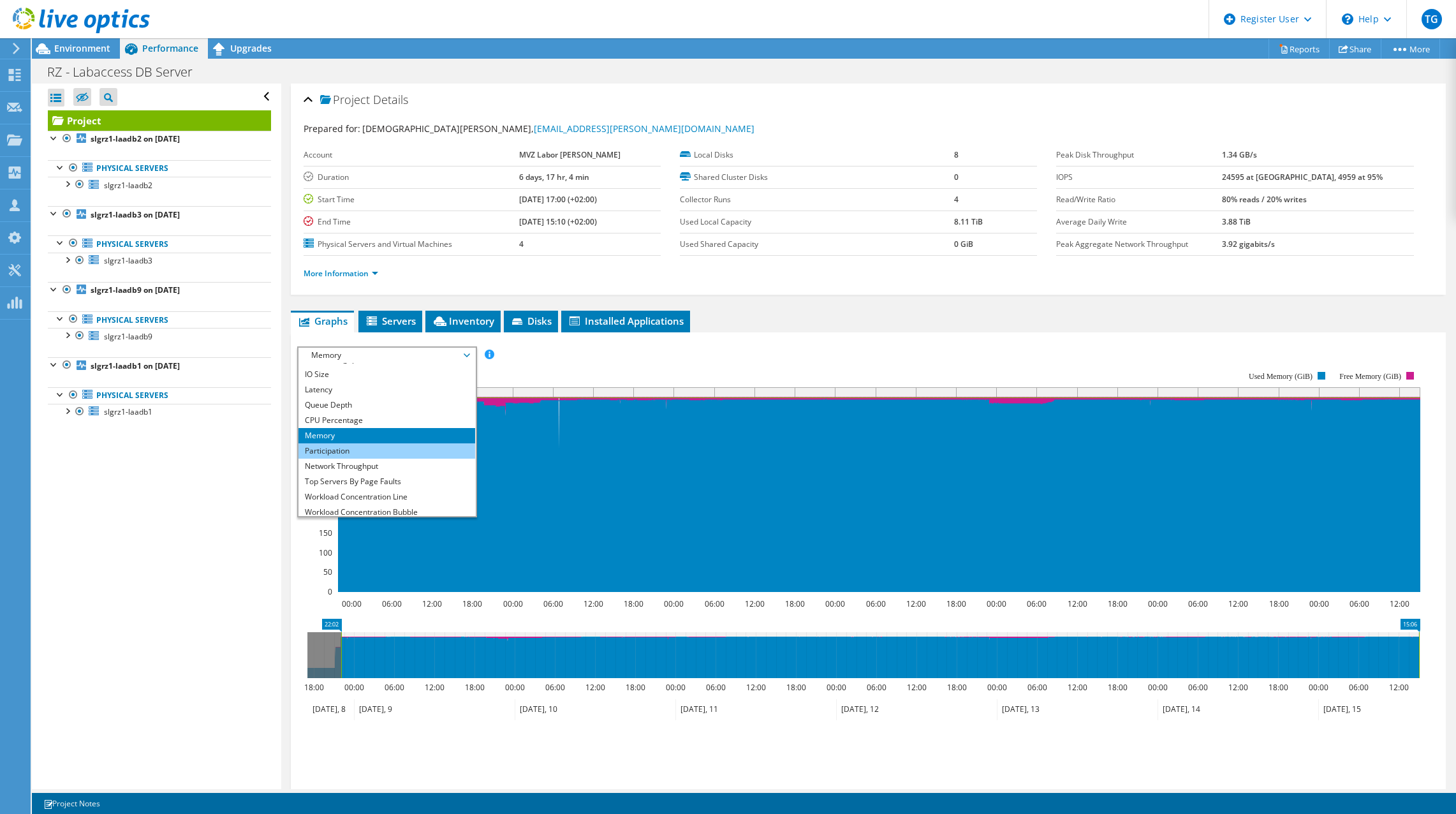
scroll to position [46, 0]
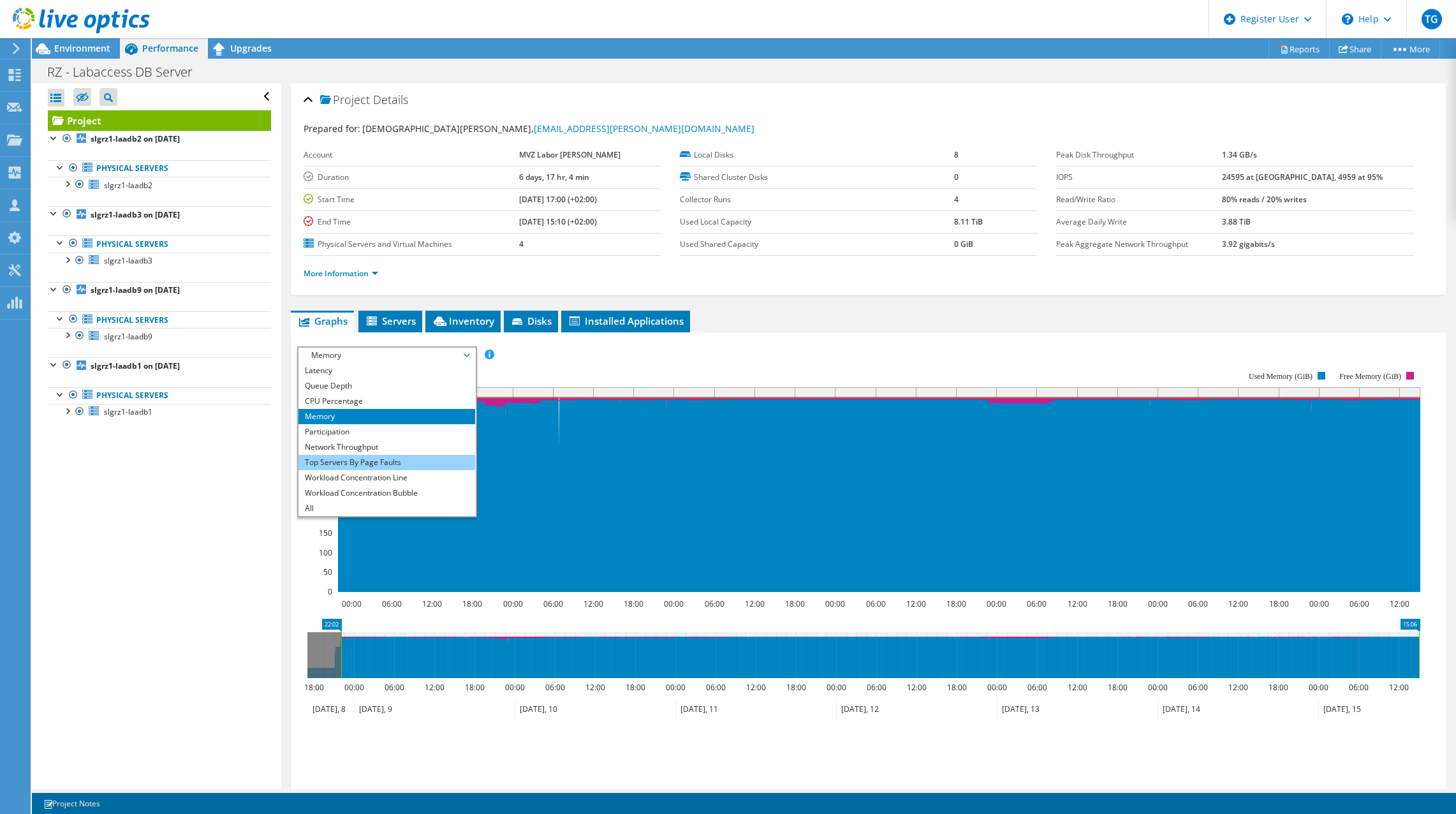
click at [390, 464] on li "Top Servers By Page Faults" at bounding box center [386, 462] width 177 height 16
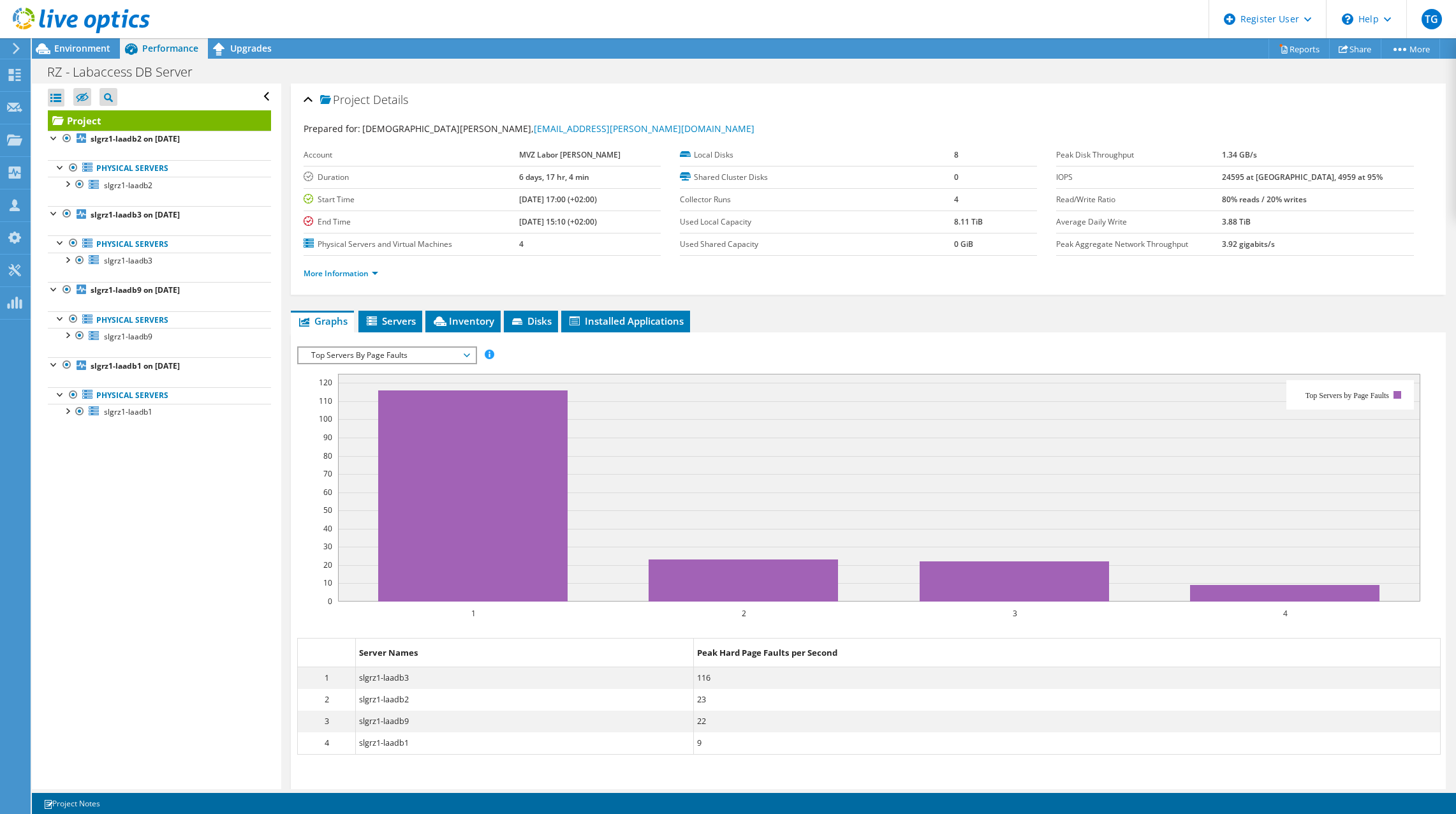
click at [404, 683] on dd "slgrz1-laadb3" at bounding box center [524, 677] width 338 height 21
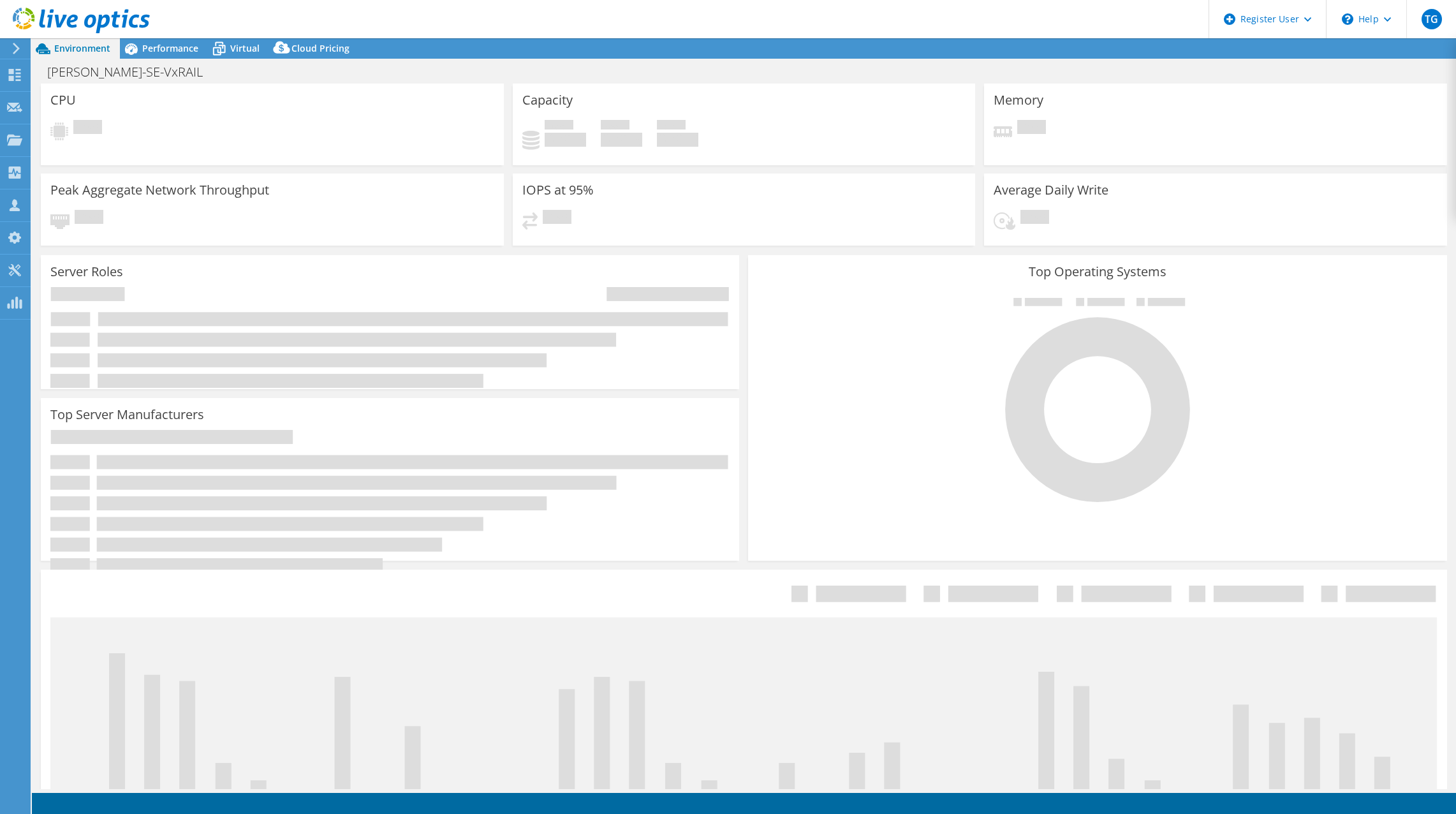
select select "EUFrankfurt"
select select "USD"
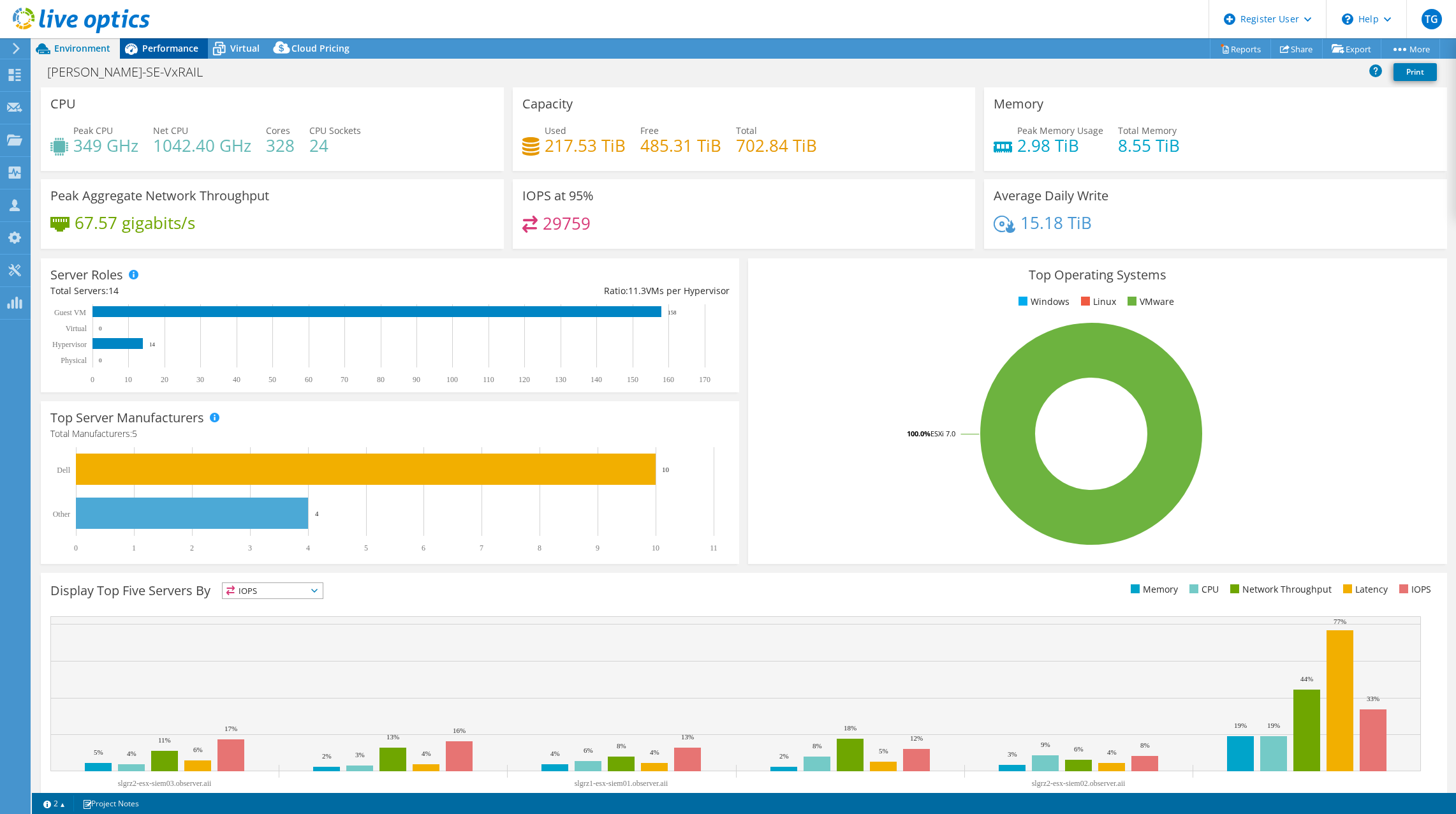
click at [165, 51] on span "Performance" at bounding box center [171, 48] width 56 height 12
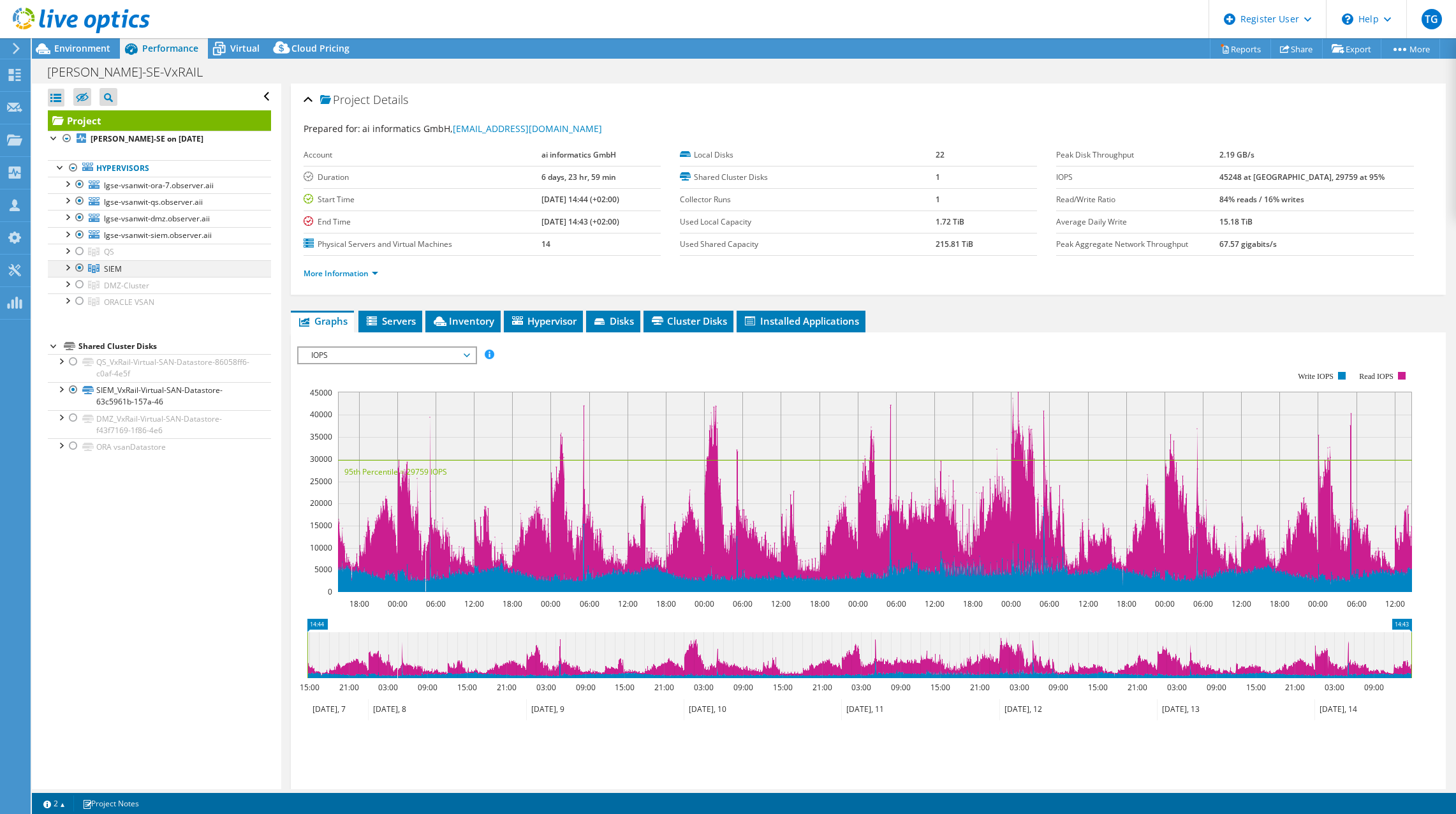
click at [69, 267] on div at bounding box center [66, 266] width 13 height 13
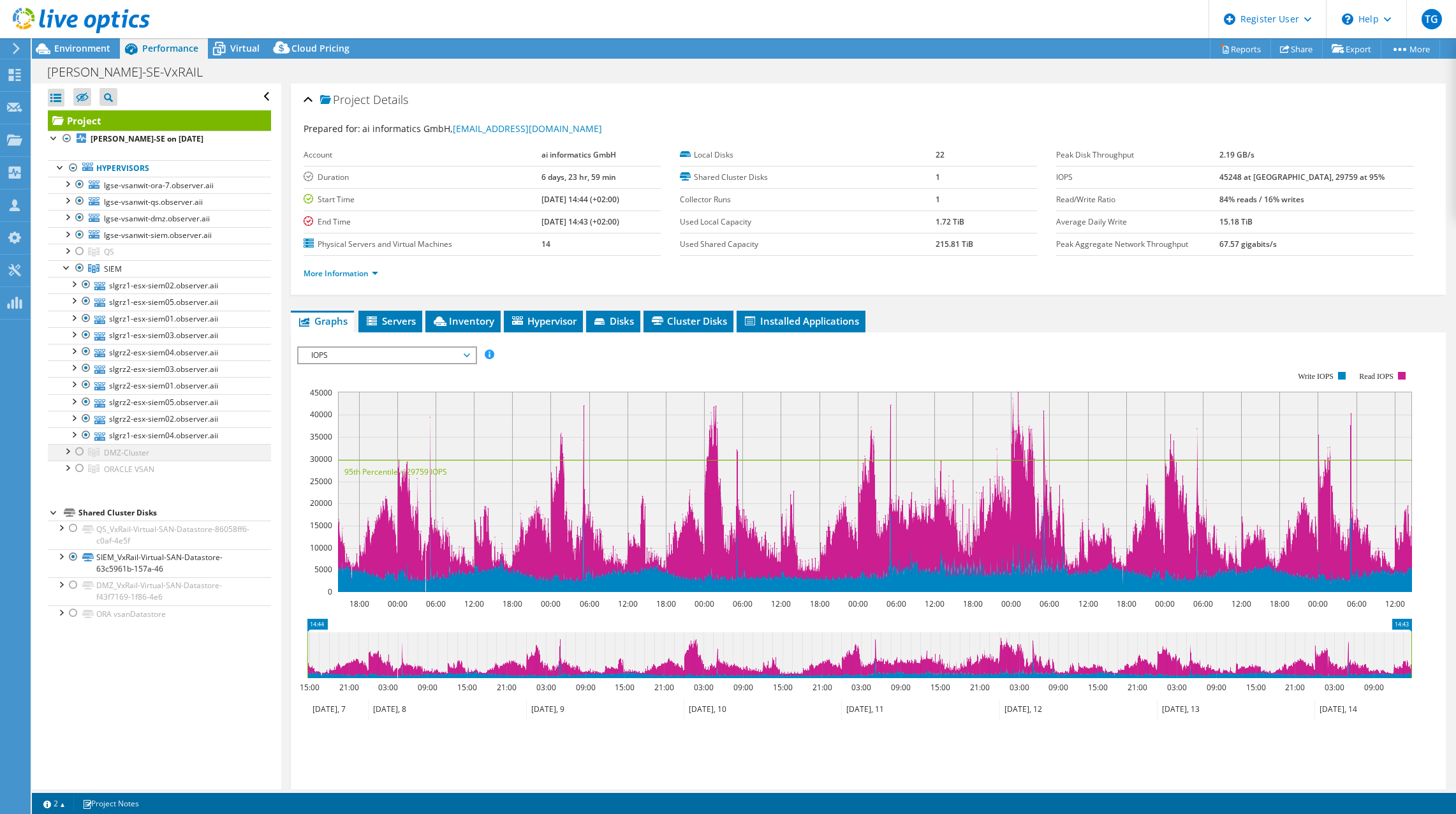
click at [66, 452] on div at bounding box center [66, 450] width 13 height 13
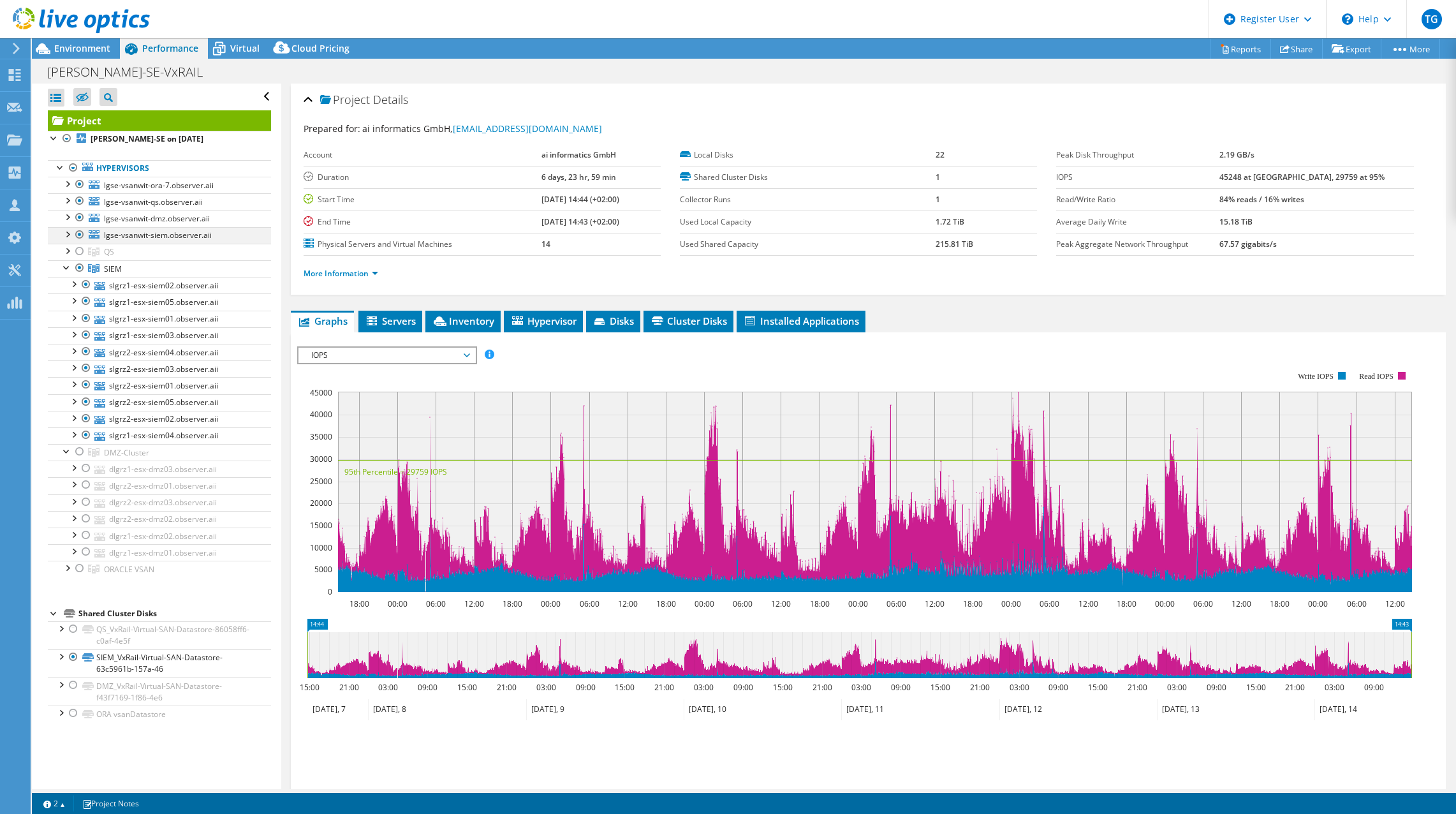
click at [67, 233] on div at bounding box center [66, 233] width 13 height 13
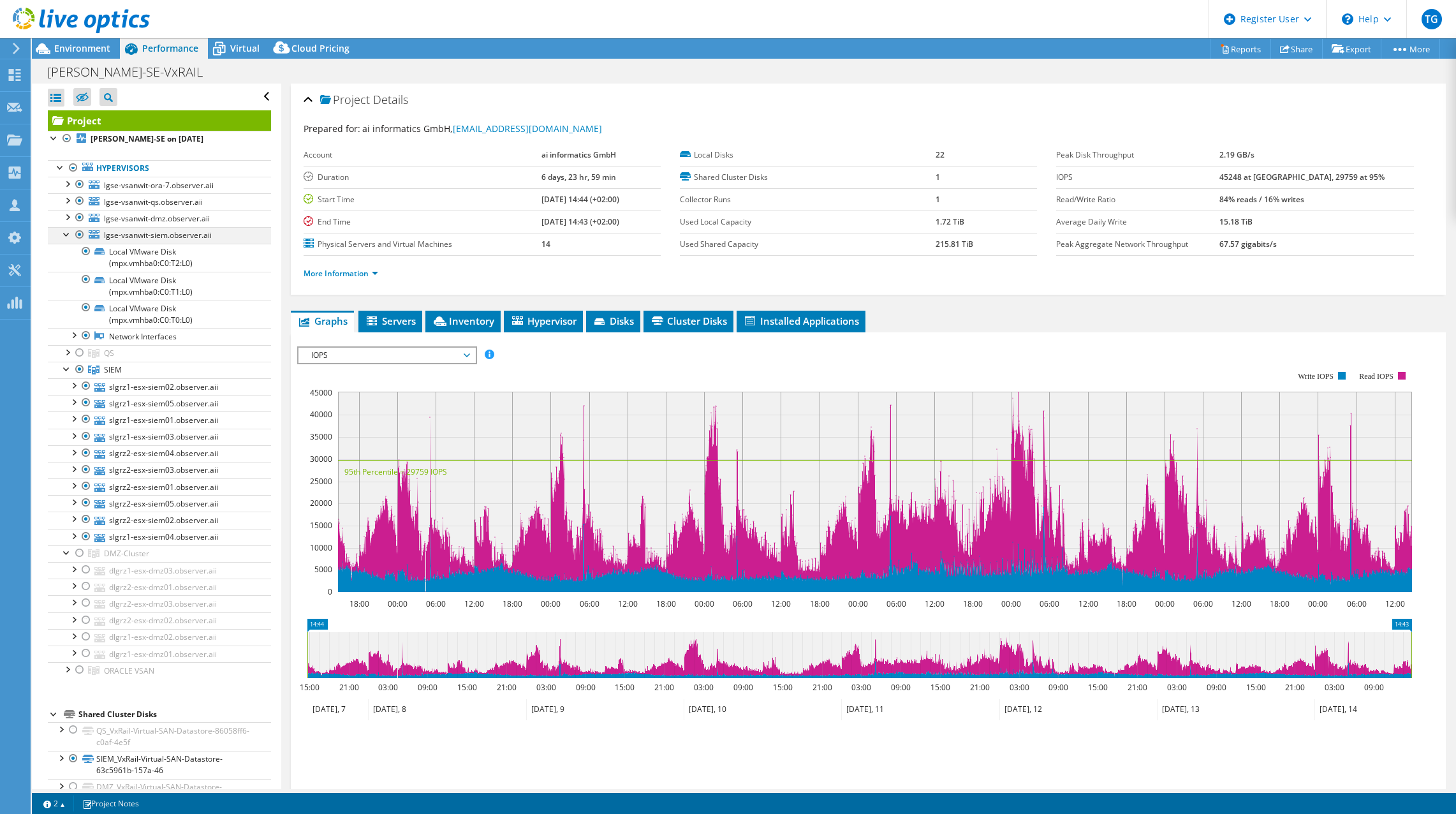
click at [67, 233] on div at bounding box center [66, 233] width 13 height 13
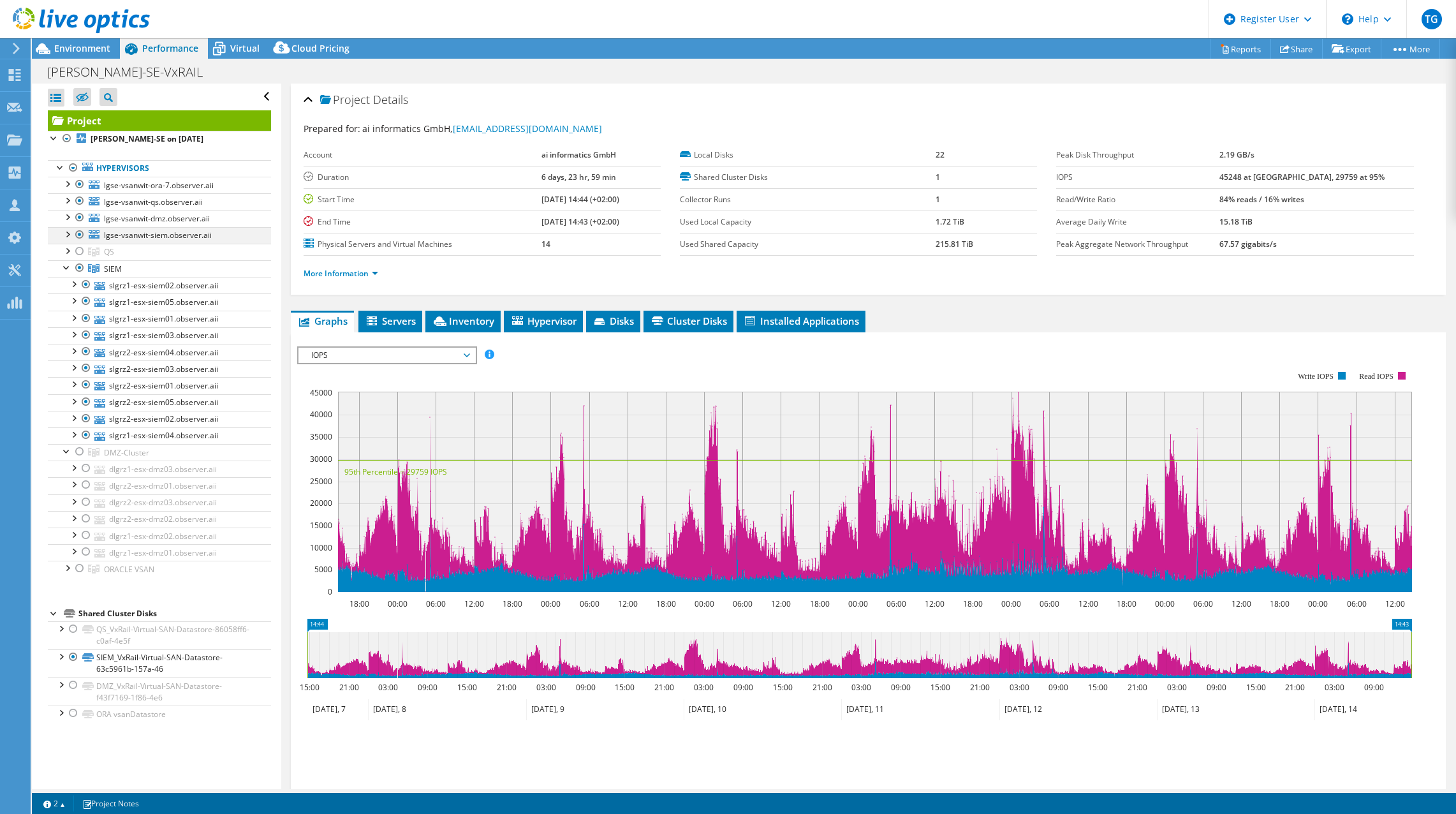
click at [65, 234] on div at bounding box center [66, 233] width 13 height 13
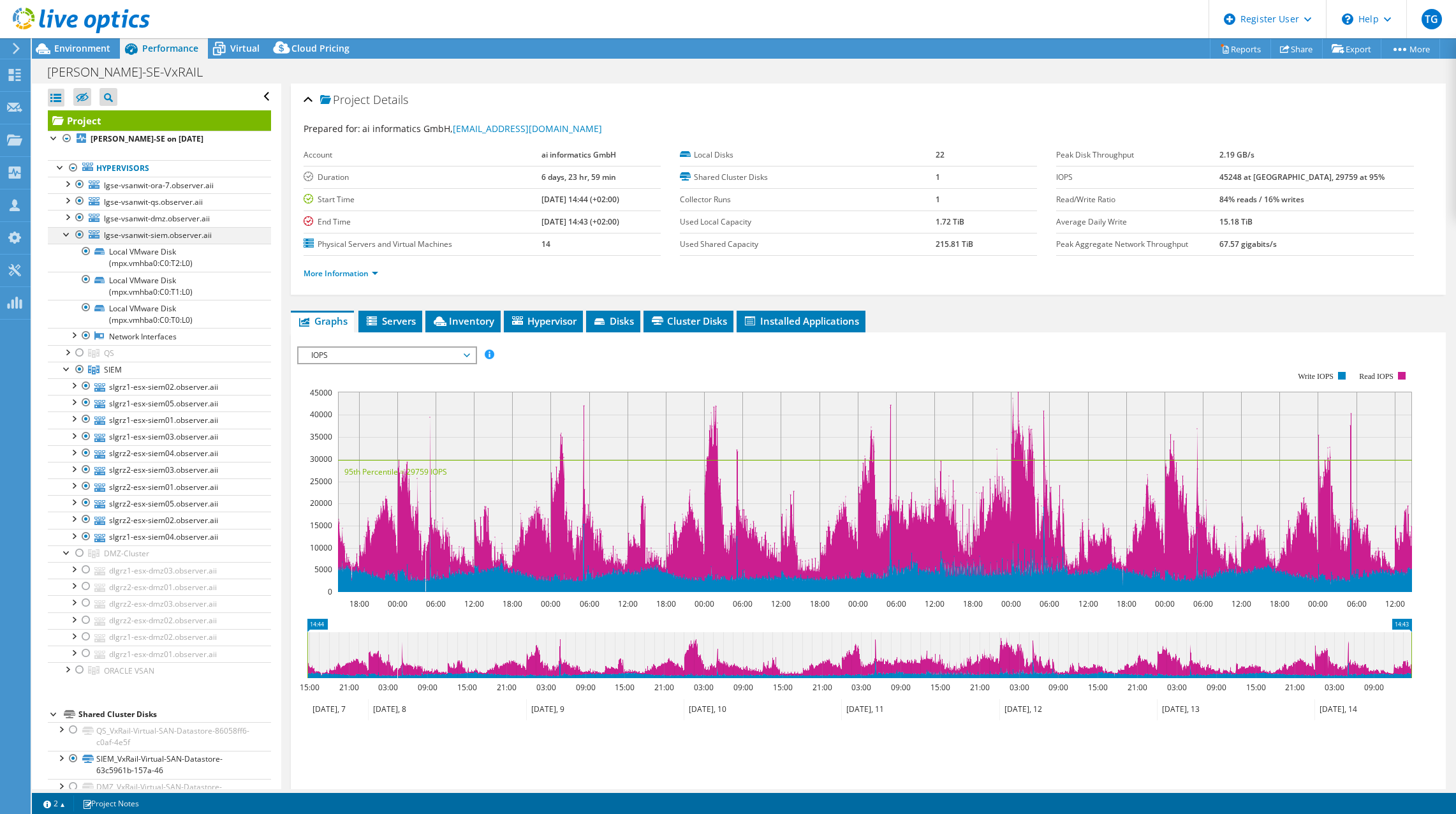
click at [65, 234] on div at bounding box center [66, 233] width 13 height 13
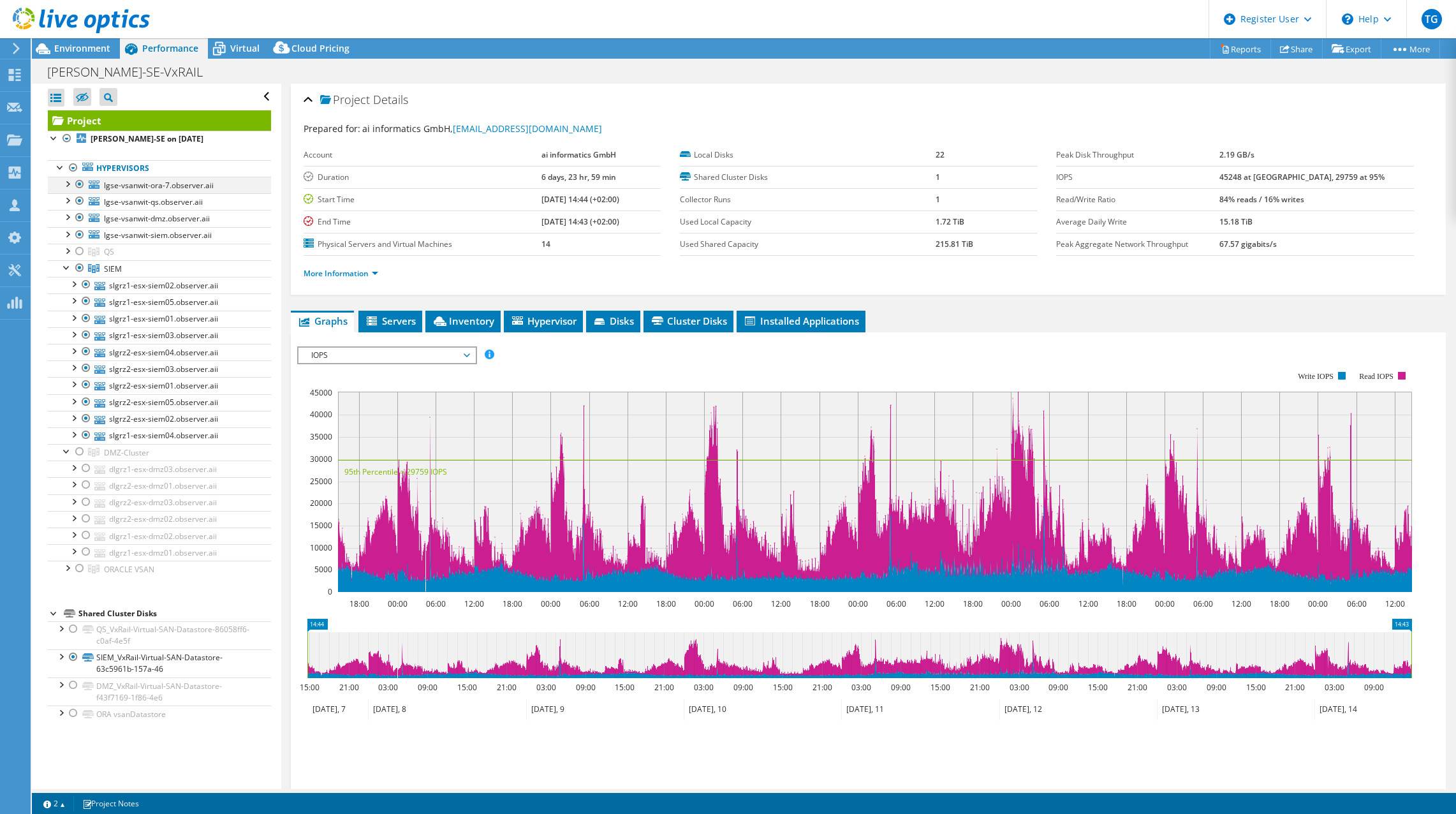
click at [81, 185] on div at bounding box center [79, 184] width 13 height 16
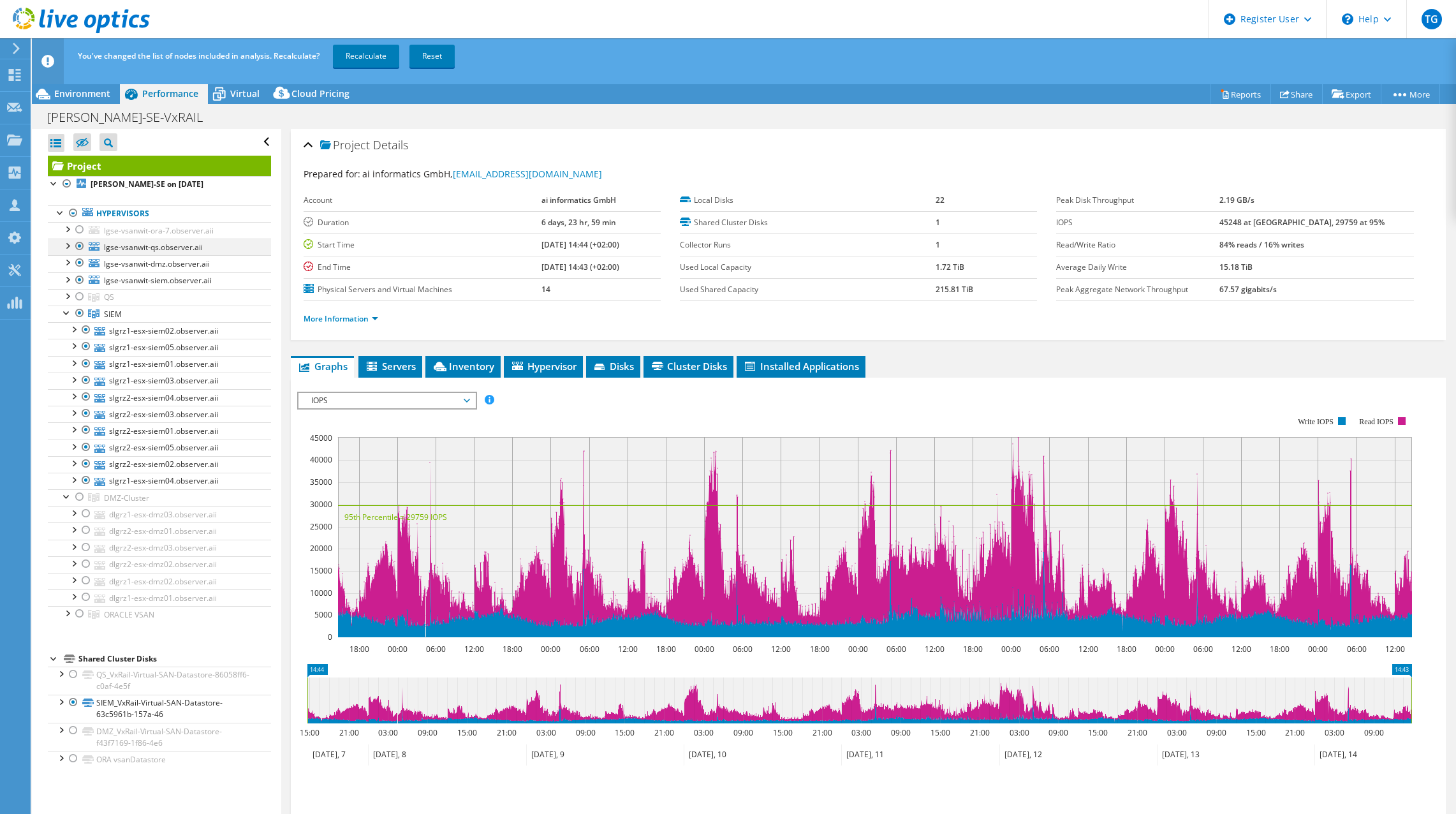
click at [80, 245] on div at bounding box center [79, 246] width 13 height 16
click at [82, 264] on div at bounding box center [79, 262] width 13 height 16
click at [81, 278] on div at bounding box center [79, 280] width 13 height 16
click at [362, 58] on link "Recalculate" at bounding box center [366, 55] width 66 height 23
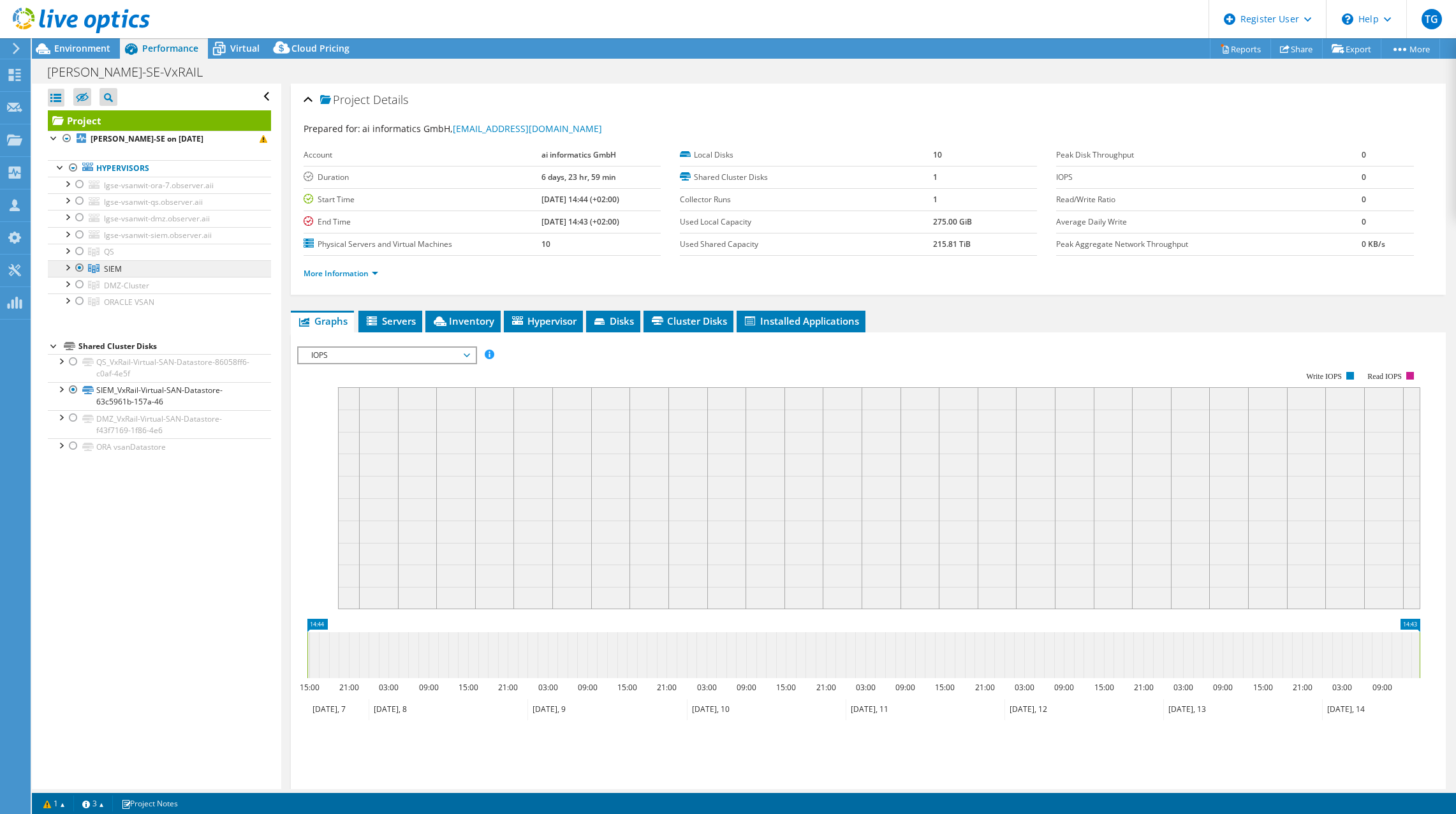
click at [111, 257] on span "SIEM" at bounding box center [109, 251] width 10 height 11
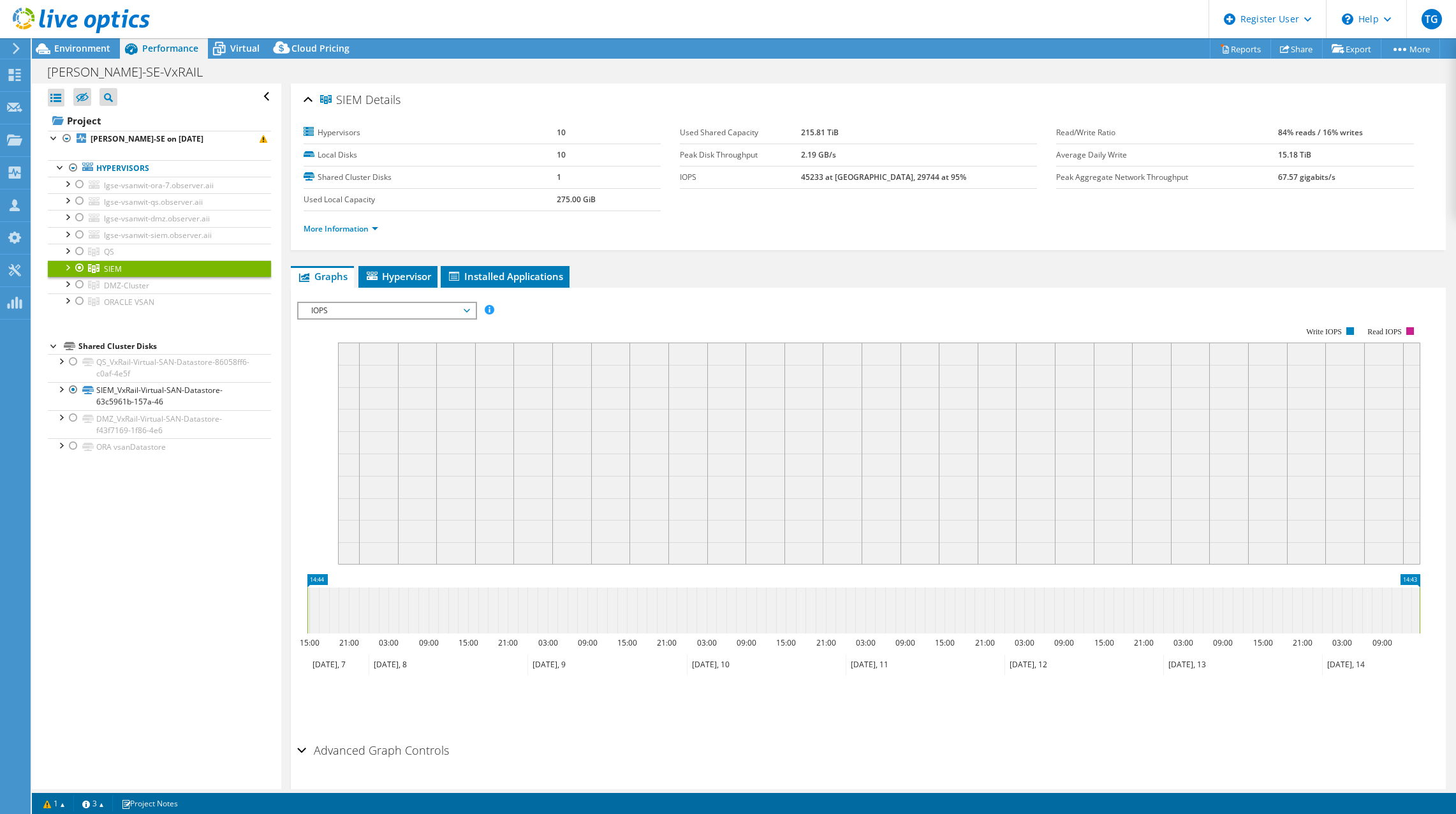
click at [68, 267] on div at bounding box center [66, 266] width 13 height 13
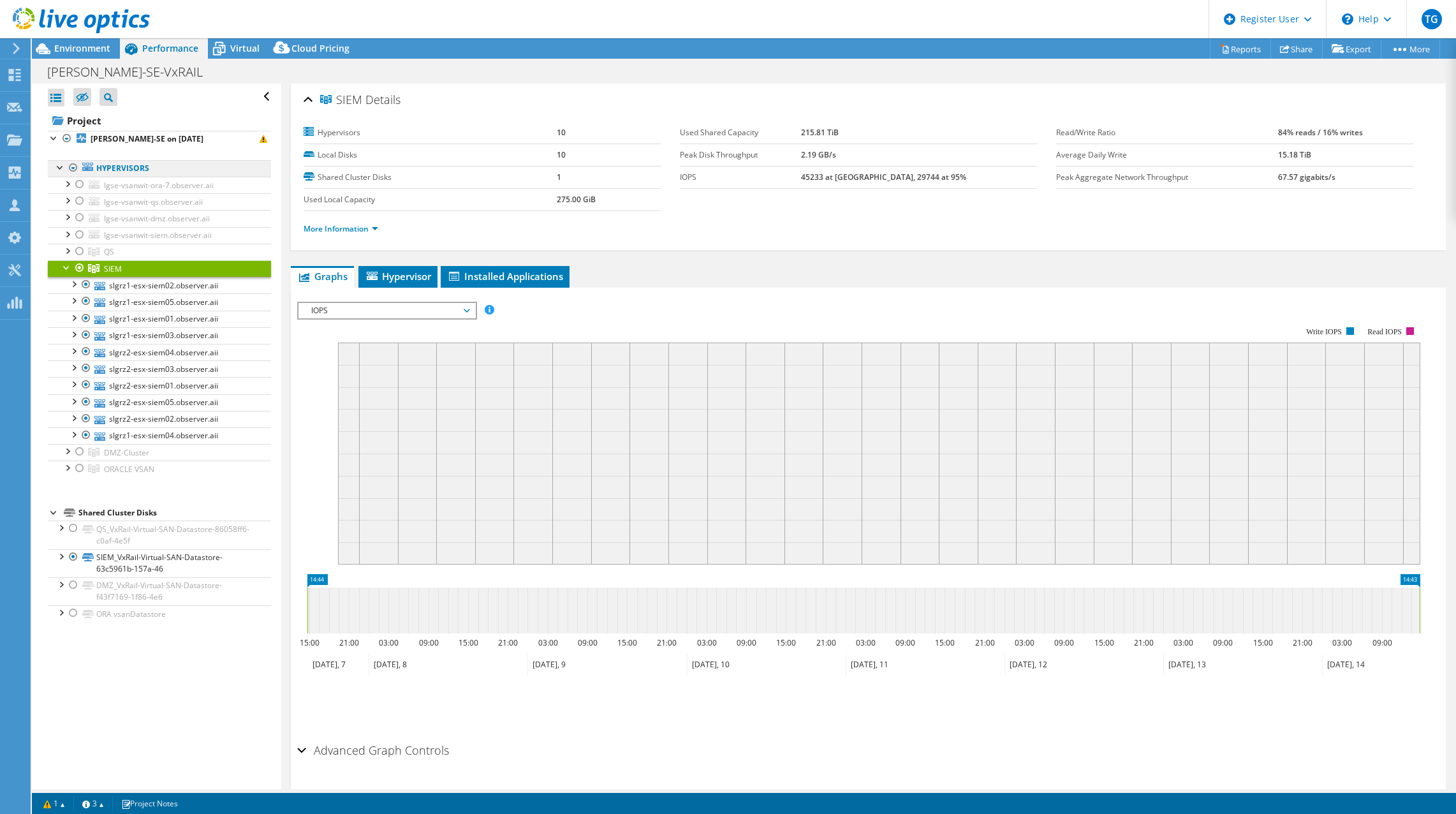
click at [110, 162] on link "Hypervisors" at bounding box center [160, 168] width 223 height 16
click at [117, 134] on b "Limbach-SE on 5/19/2025" at bounding box center [147, 138] width 113 height 11
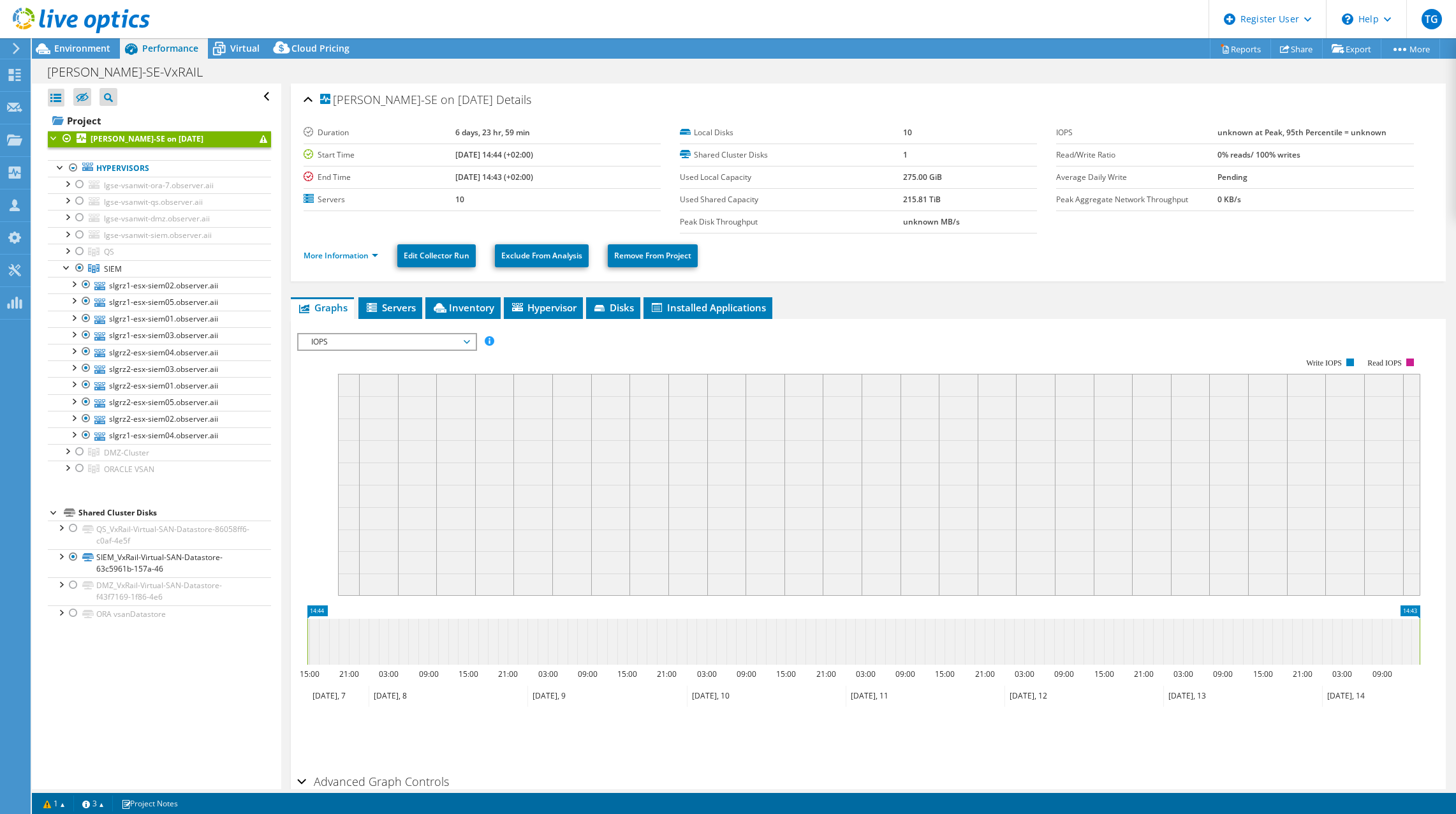
click at [462, 341] on span "IOPS" at bounding box center [387, 341] width 164 height 16
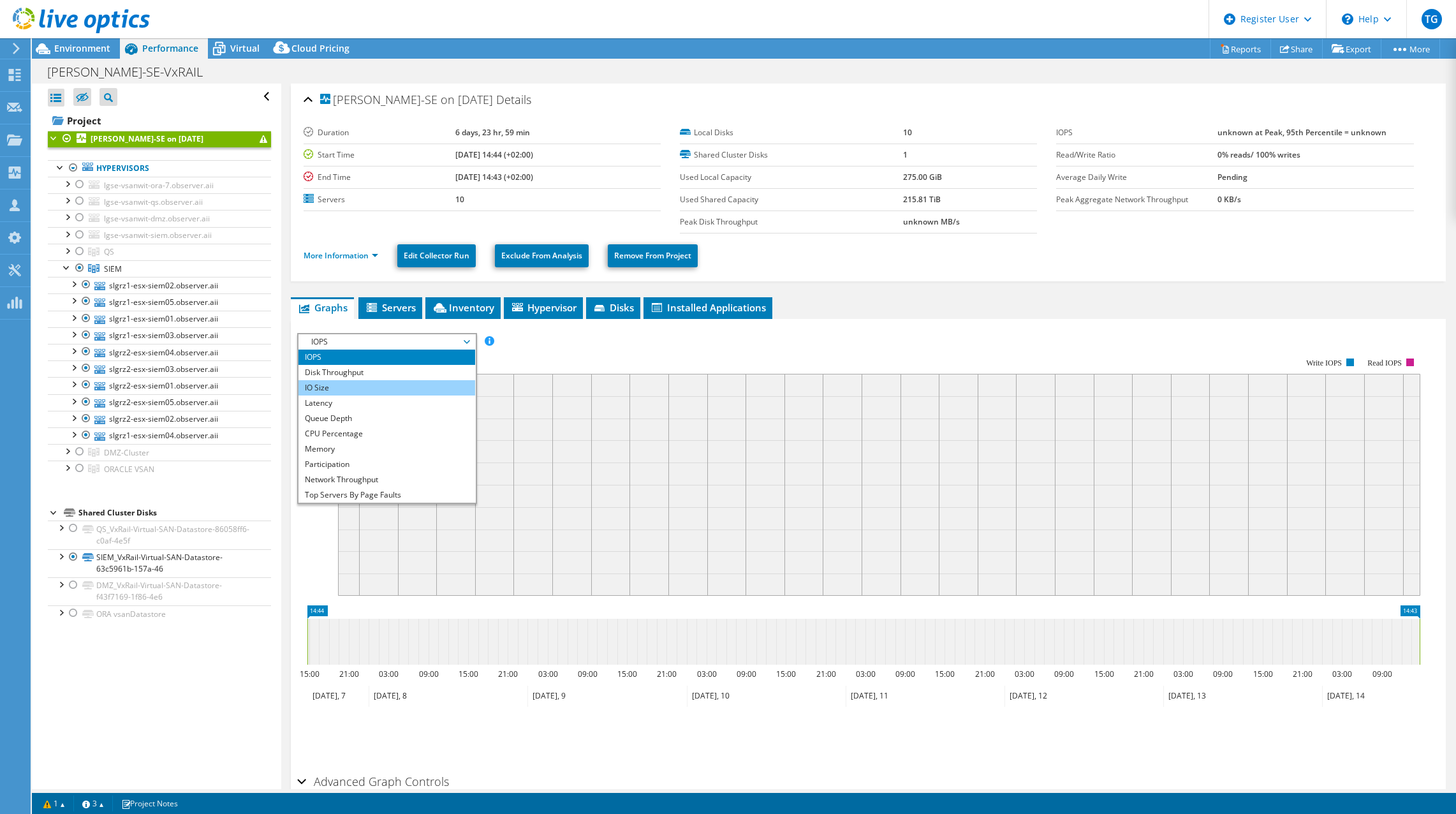
click at [385, 389] on li "IO Size" at bounding box center [386, 388] width 177 height 16
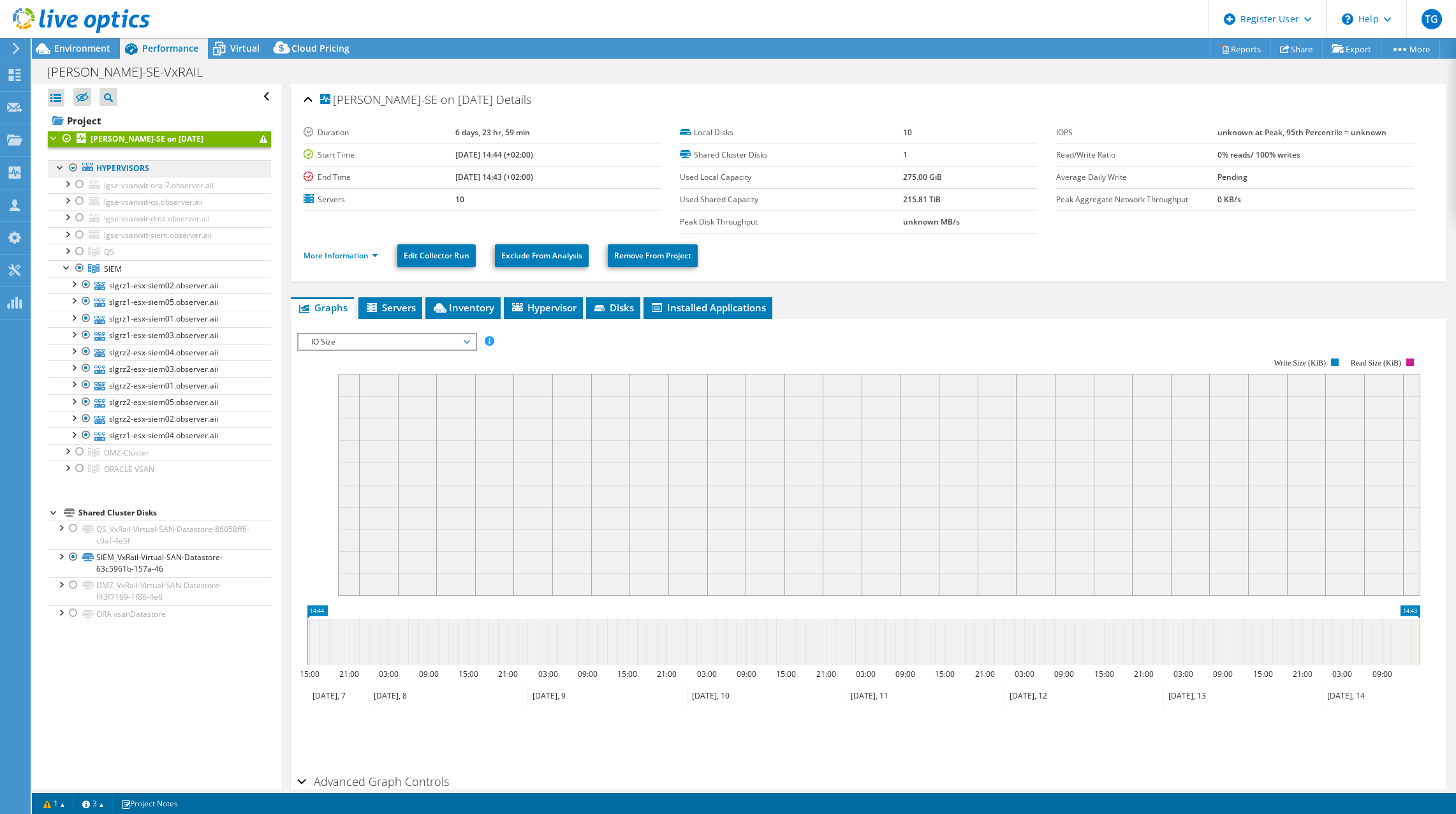
click at [135, 167] on link "Hypervisors" at bounding box center [160, 168] width 223 height 16
click at [446, 343] on span "IO Size" at bounding box center [387, 341] width 164 height 16
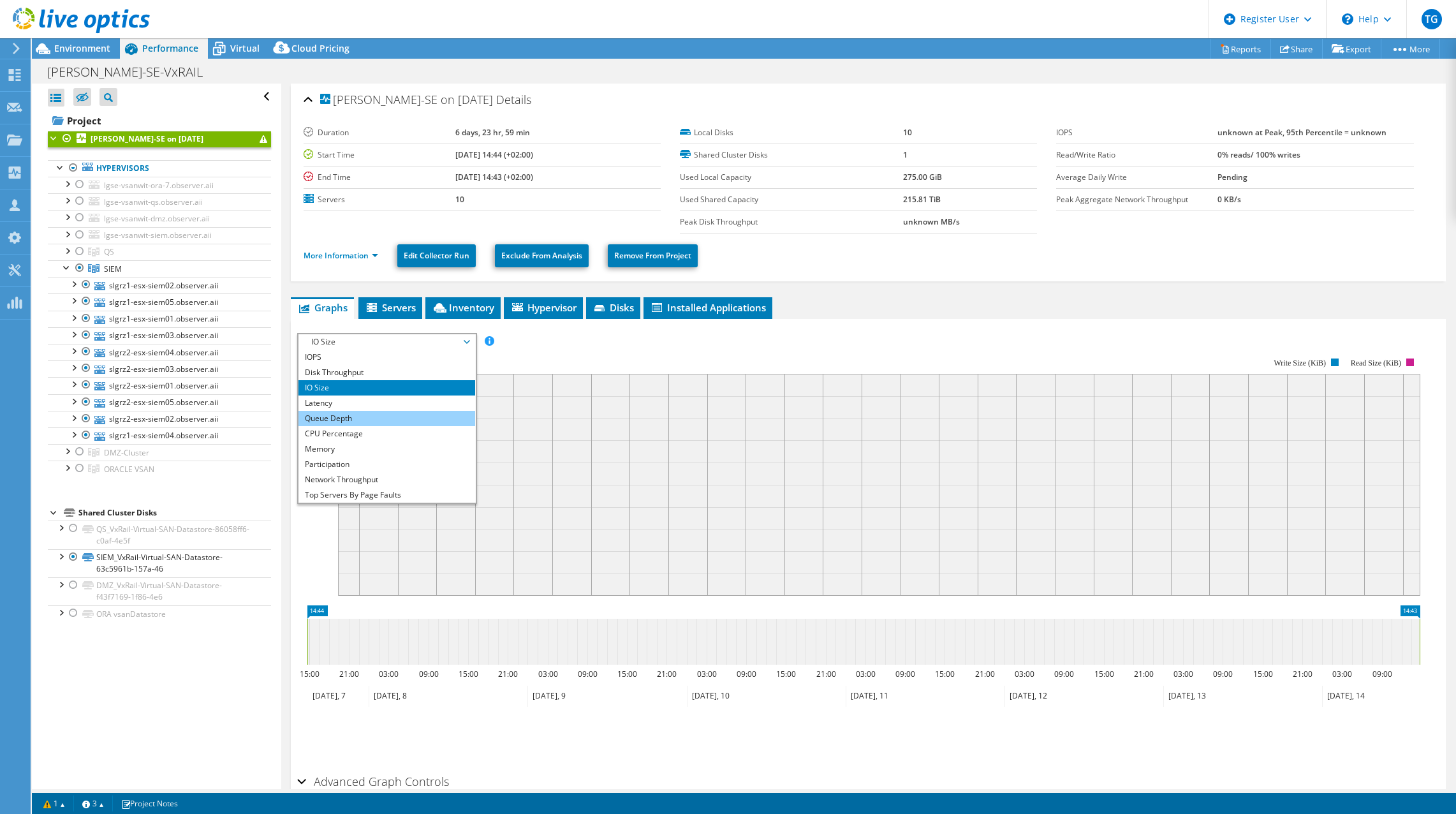
click at [395, 412] on li "Queue Depth" at bounding box center [386, 418] width 177 height 16
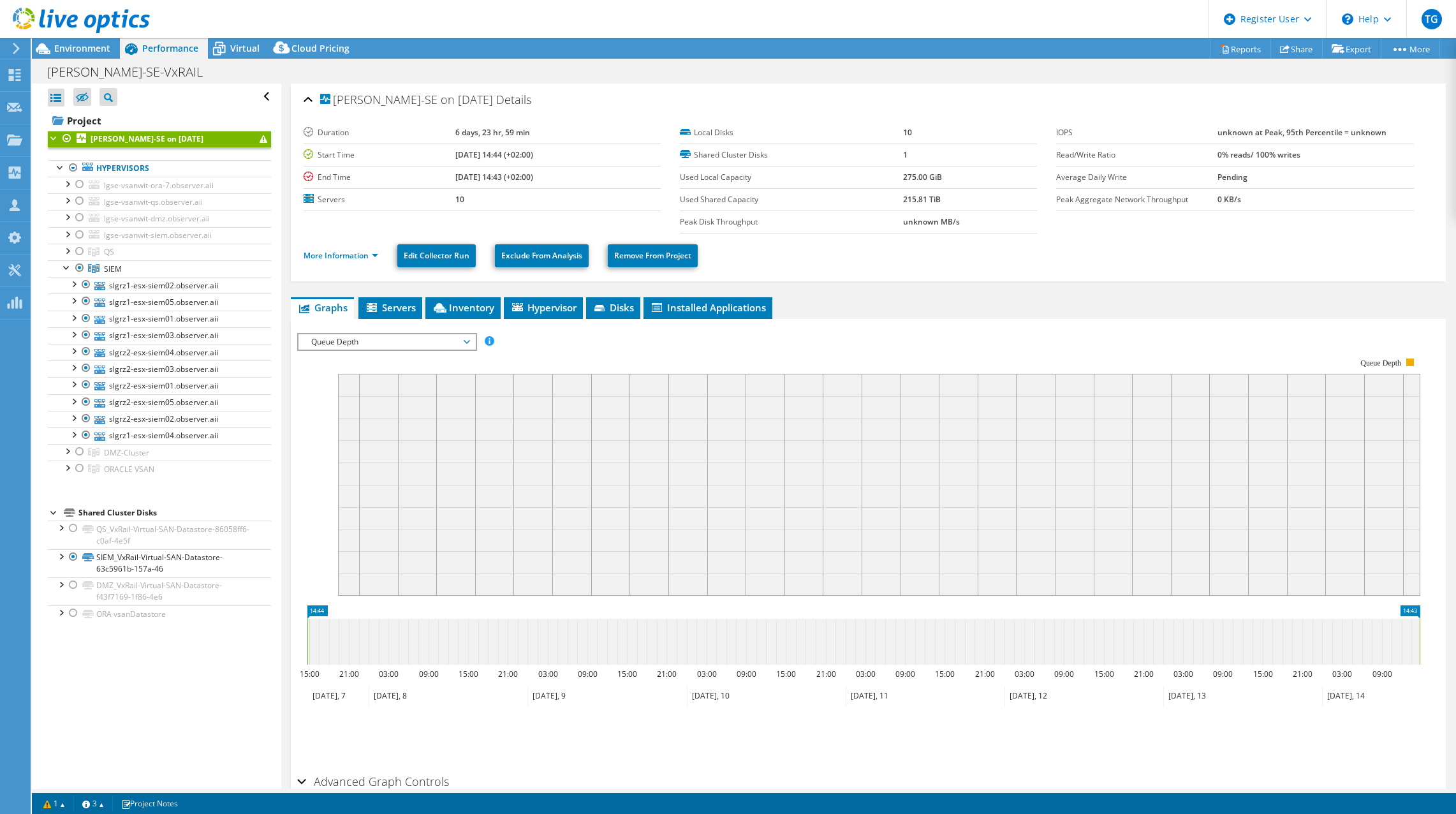
click at [405, 338] on span "Queue Depth" at bounding box center [387, 341] width 164 height 16
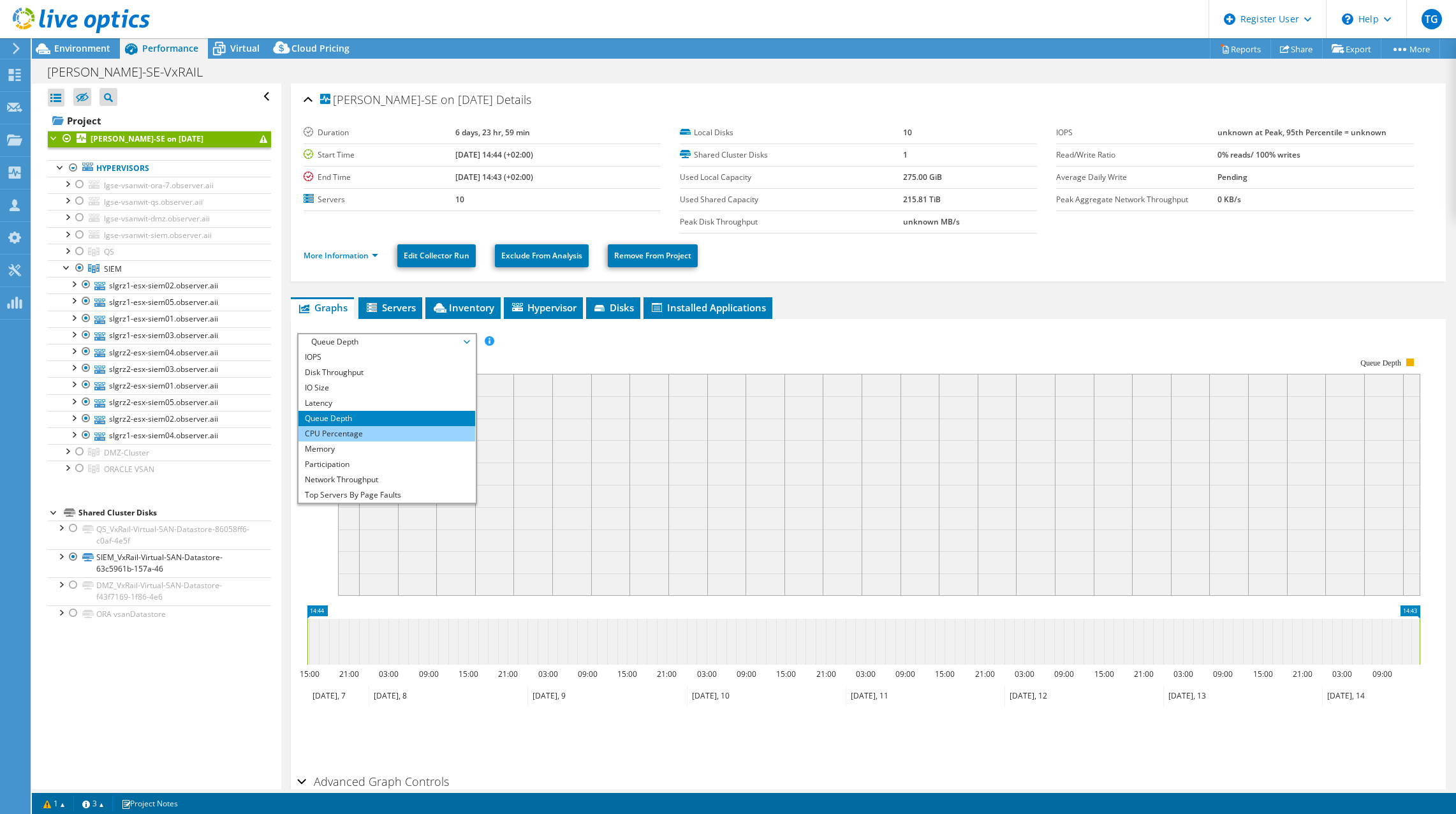
click at [337, 430] on li "CPU Percentage" at bounding box center [386, 434] width 177 height 16
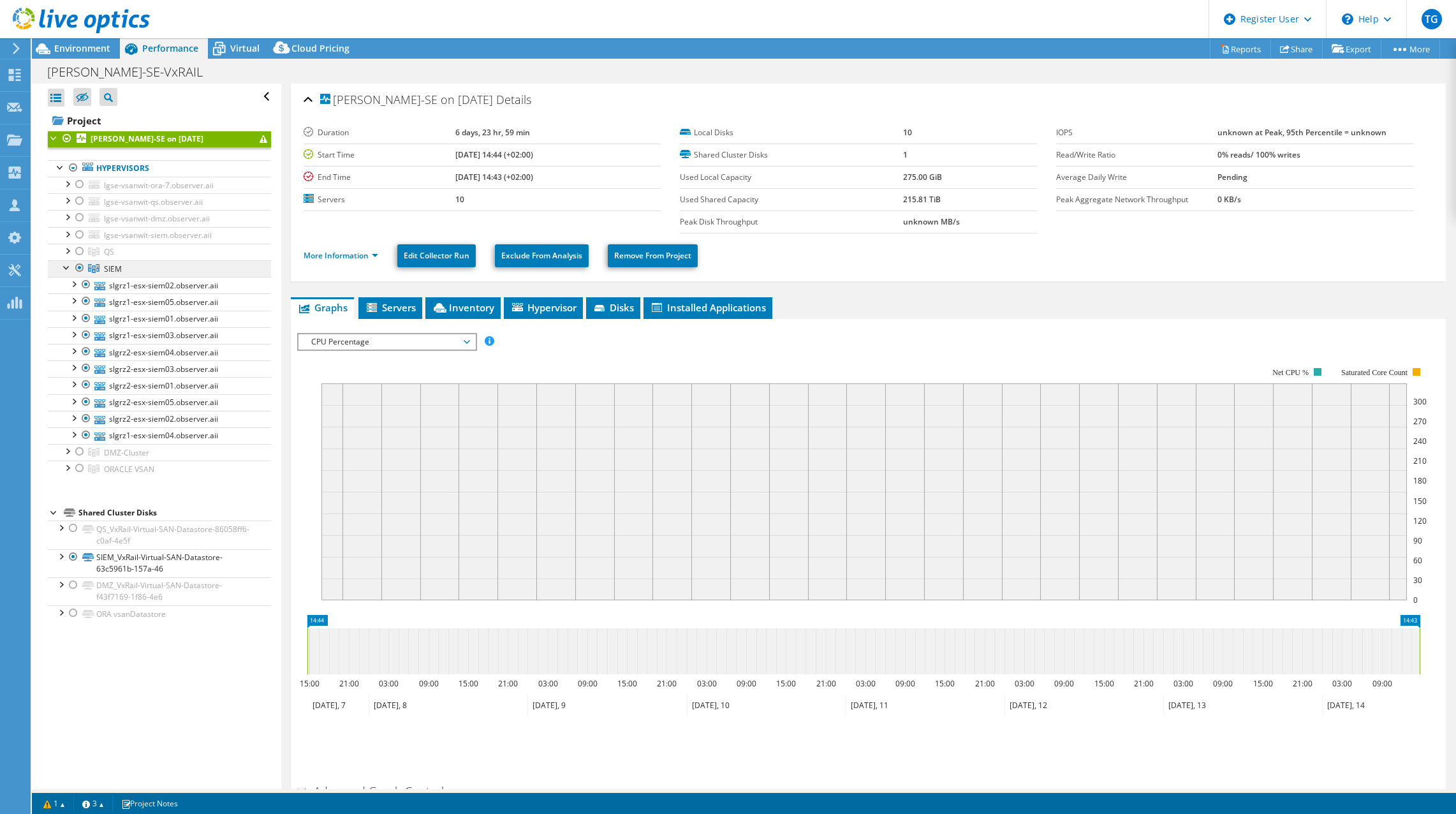
click at [115, 257] on span "SIEM" at bounding box center [109, 251] width 10 height 11
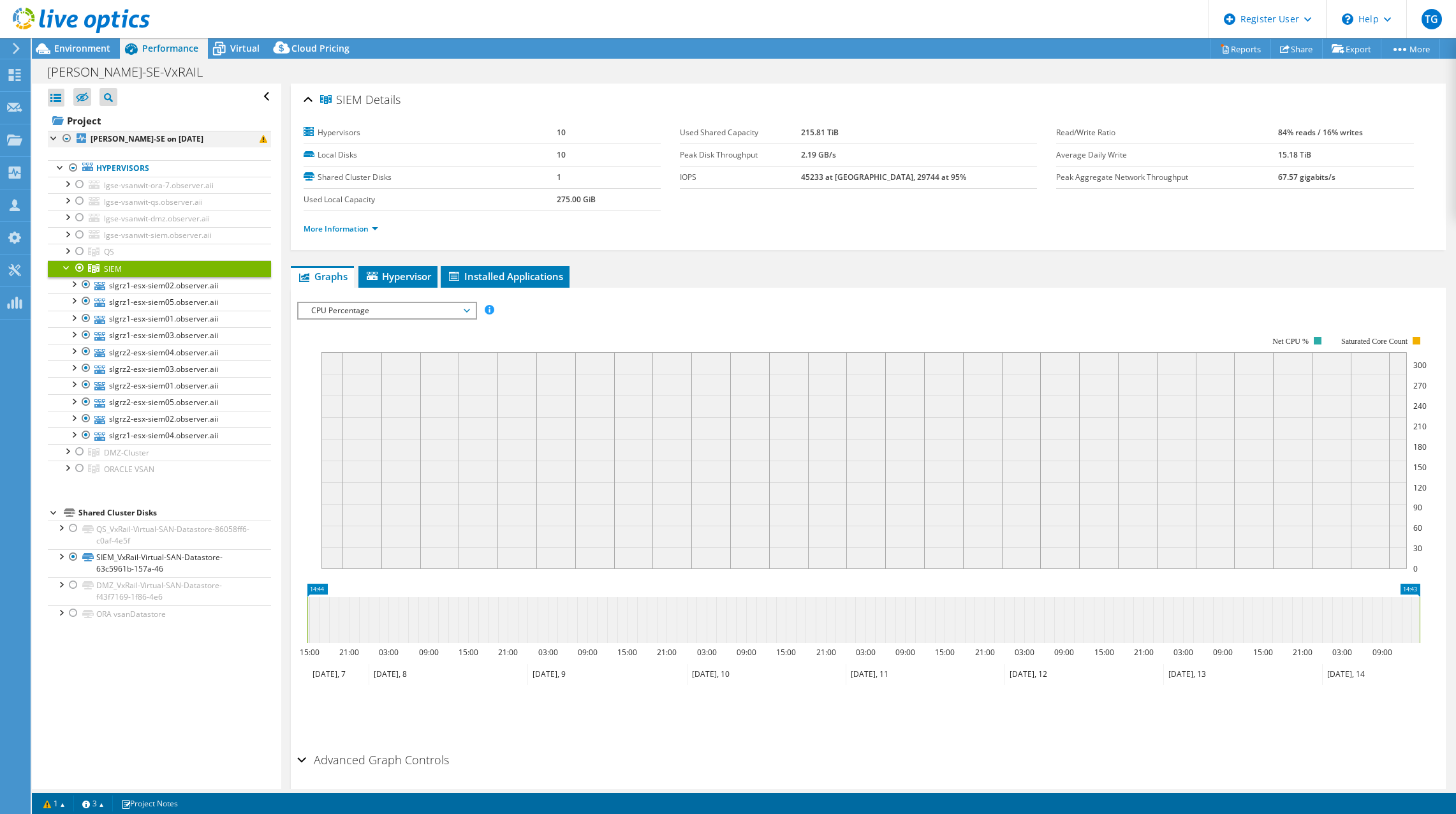
click at [68, 139] on div at bounding box center [66, 138] width 13 height 16
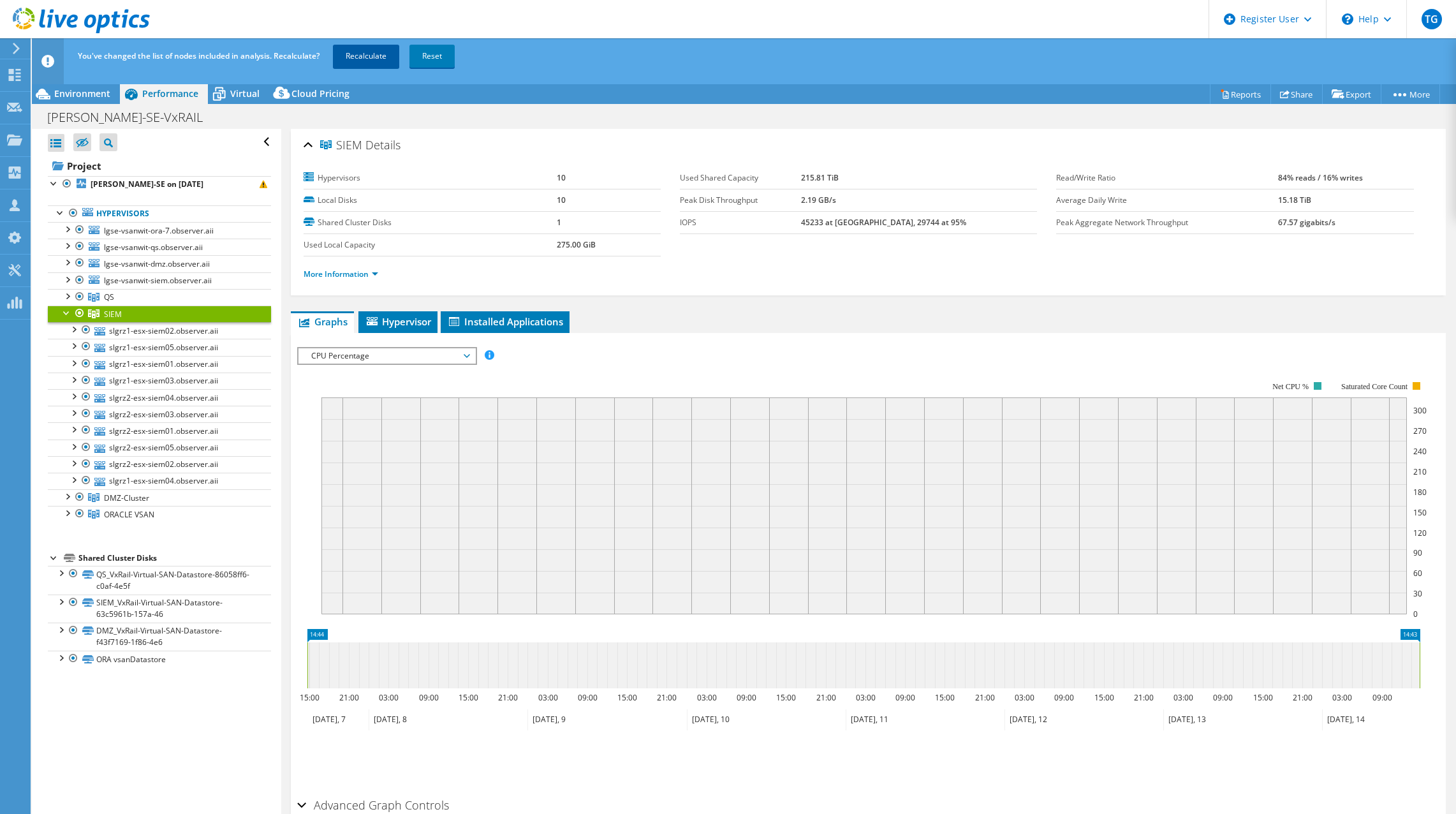
click at [381, 58] on link "Recalculate" at bounding box center [366, 55] width 66 height 23
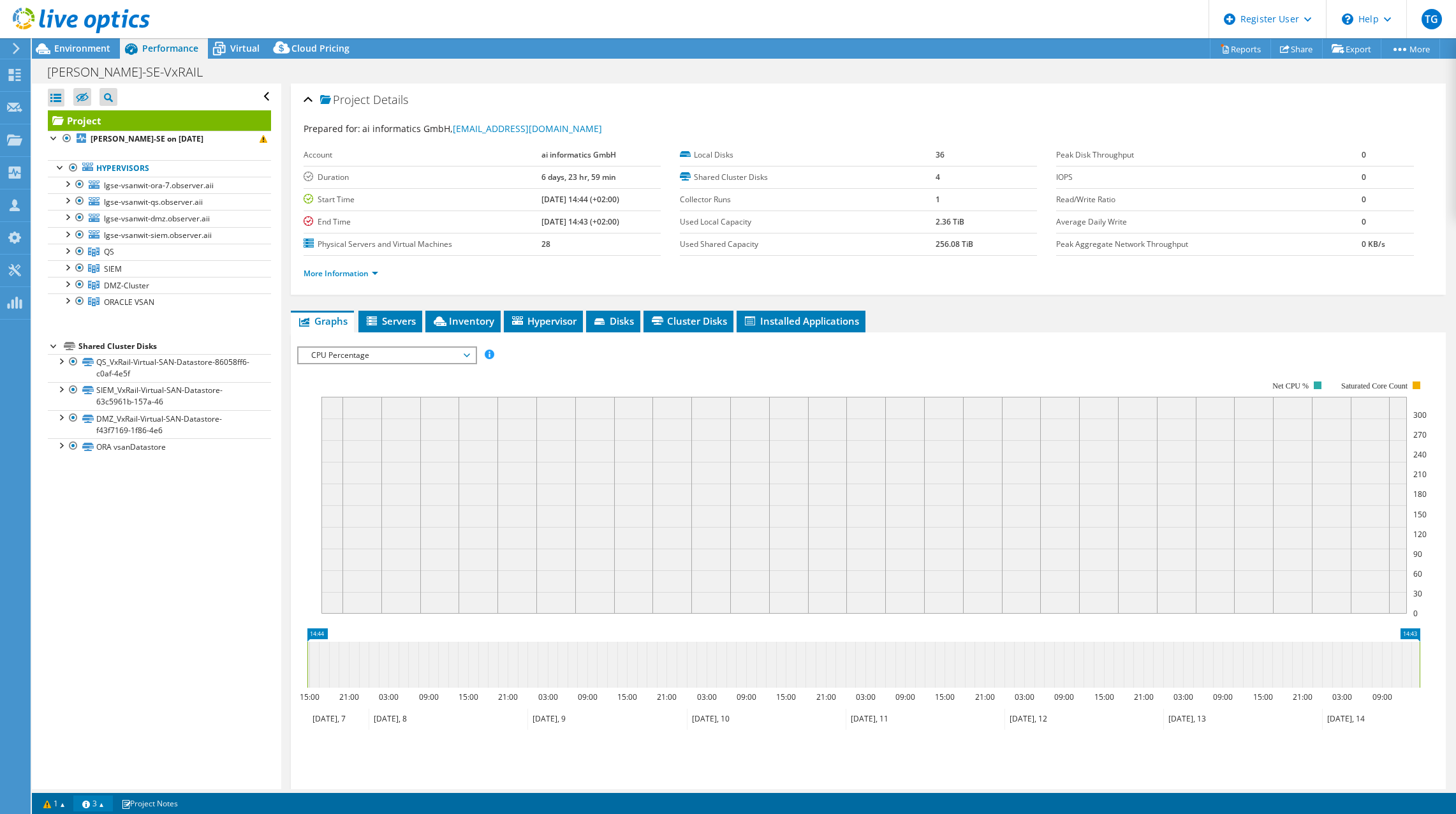
click at [109, 807] on link "3" at bounding box center [93, 804] width 40 height 16
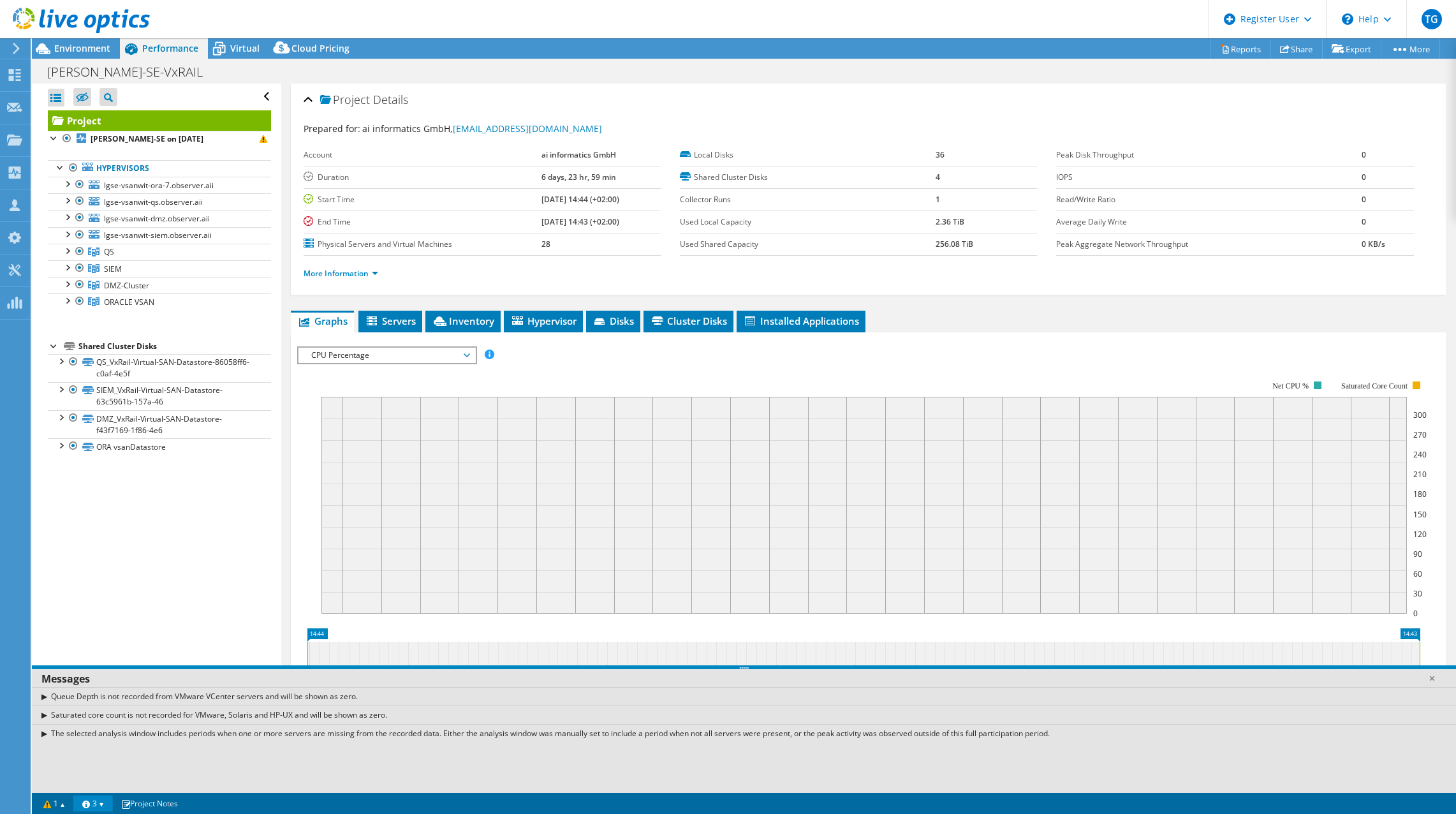
click at [109, 807] on link "3" at bounding box center [93, 804] width 40 height 16
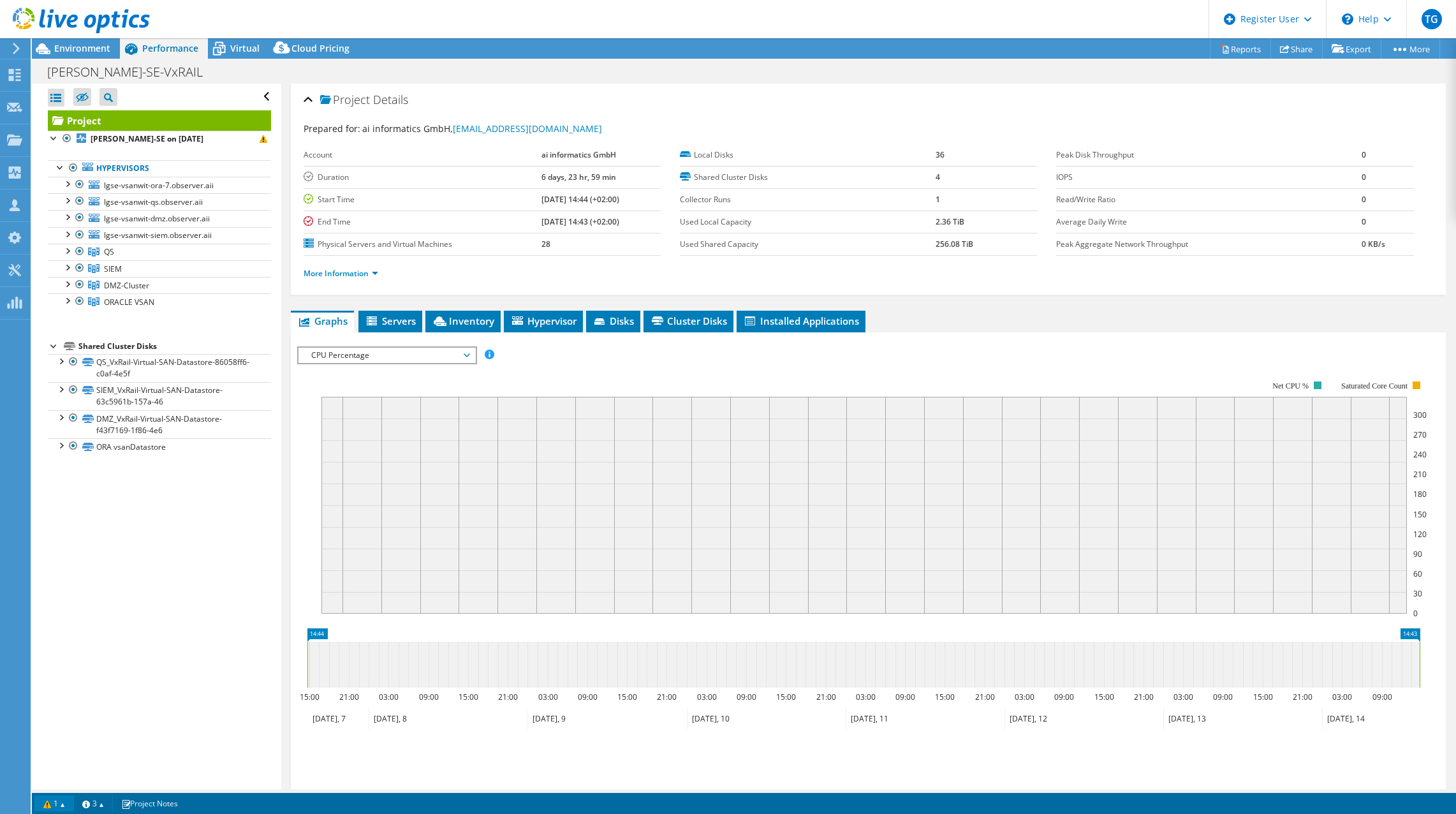
click at [69, 805] on link "1" at bounding box center [55, 804] width 40 height 16
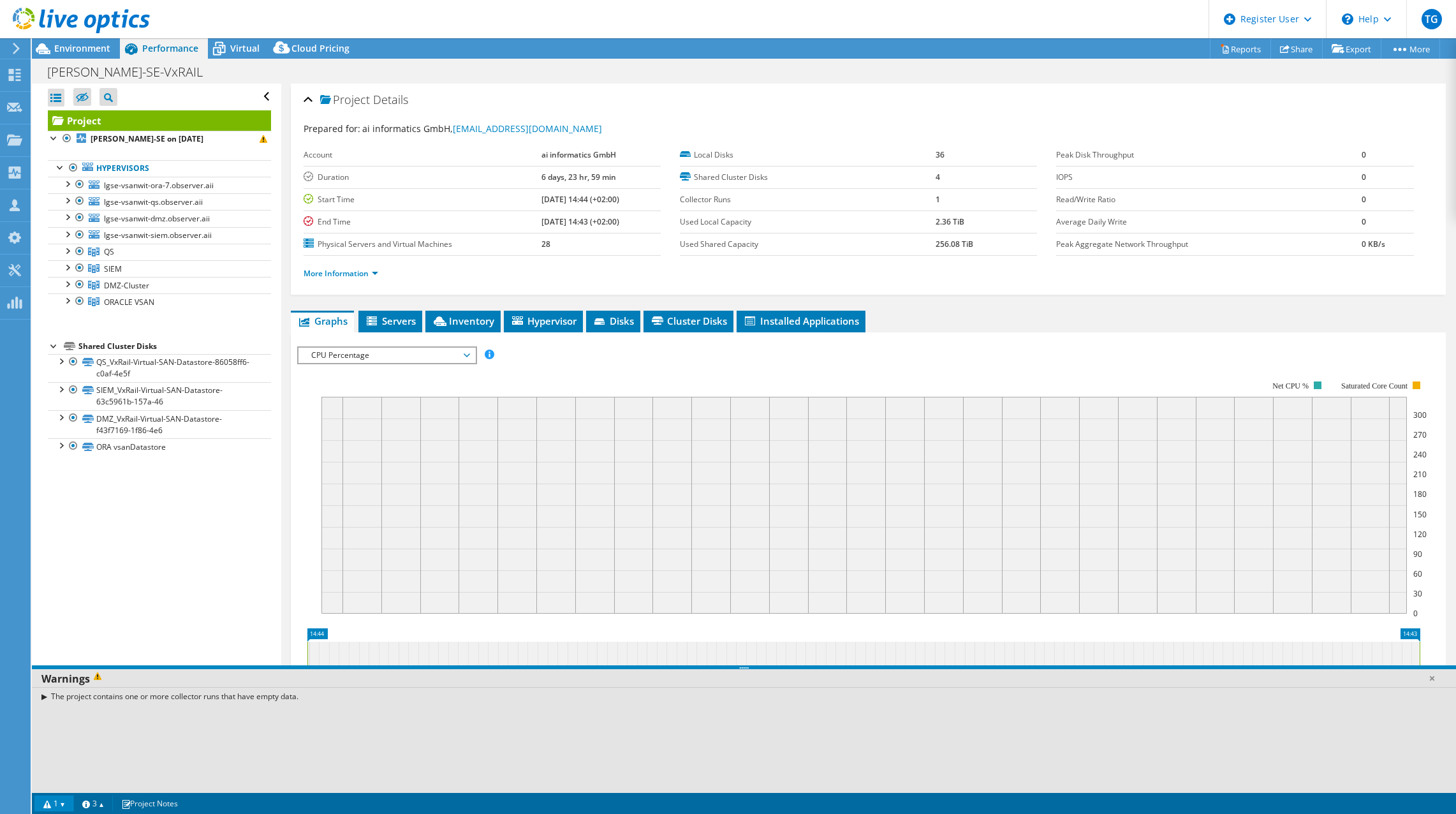
click at [44, 696] on div "The project contains one or more collector runs that have empty data." at bounding box center [744, 696] width 1424 height 18
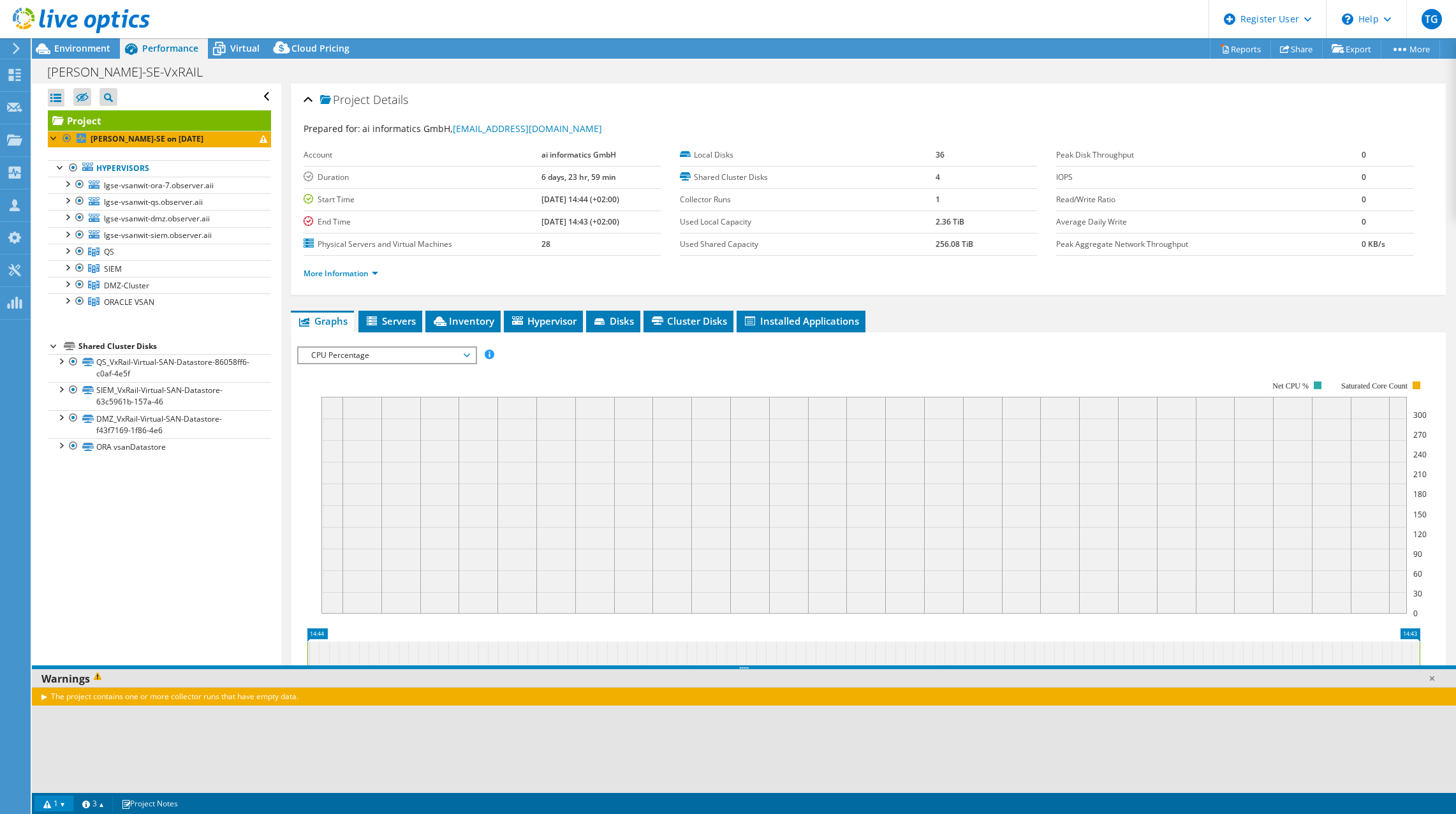
click at [69, 801] on link "1" at bounding box center [55, 804] width 40 height 16
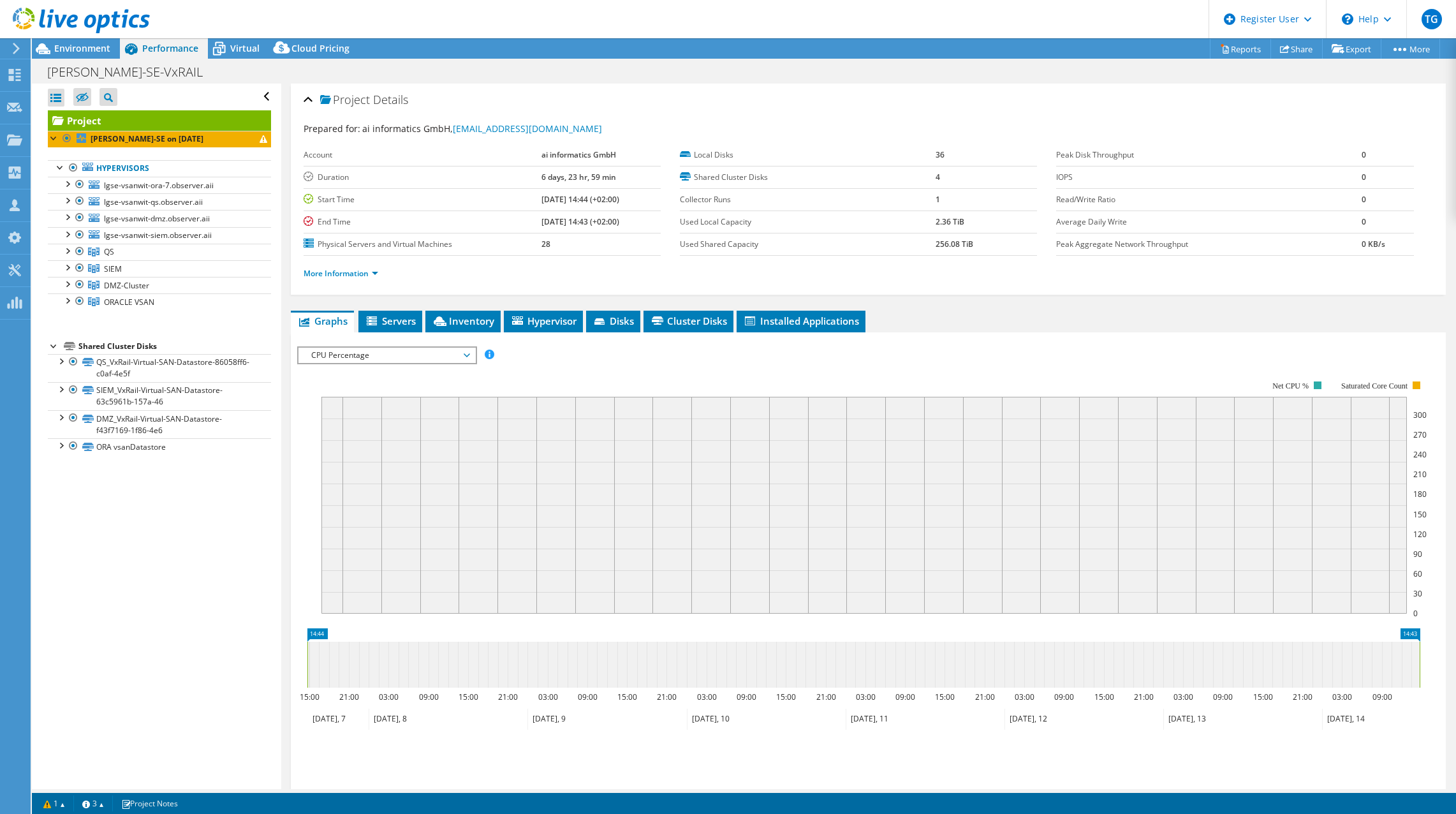
click at [174, 616] on div "Open All Close All Hide Excluded Nodes Project Tree Filter" at bounding box center [156, 436] width 249 height 705
click at [129, 168] on link "Hypervisors" at bounding box center [160, 168] width 223 height 16
click at [115, 257] on span "SIEM" at bounding box center [109, 251] width 10 height 11
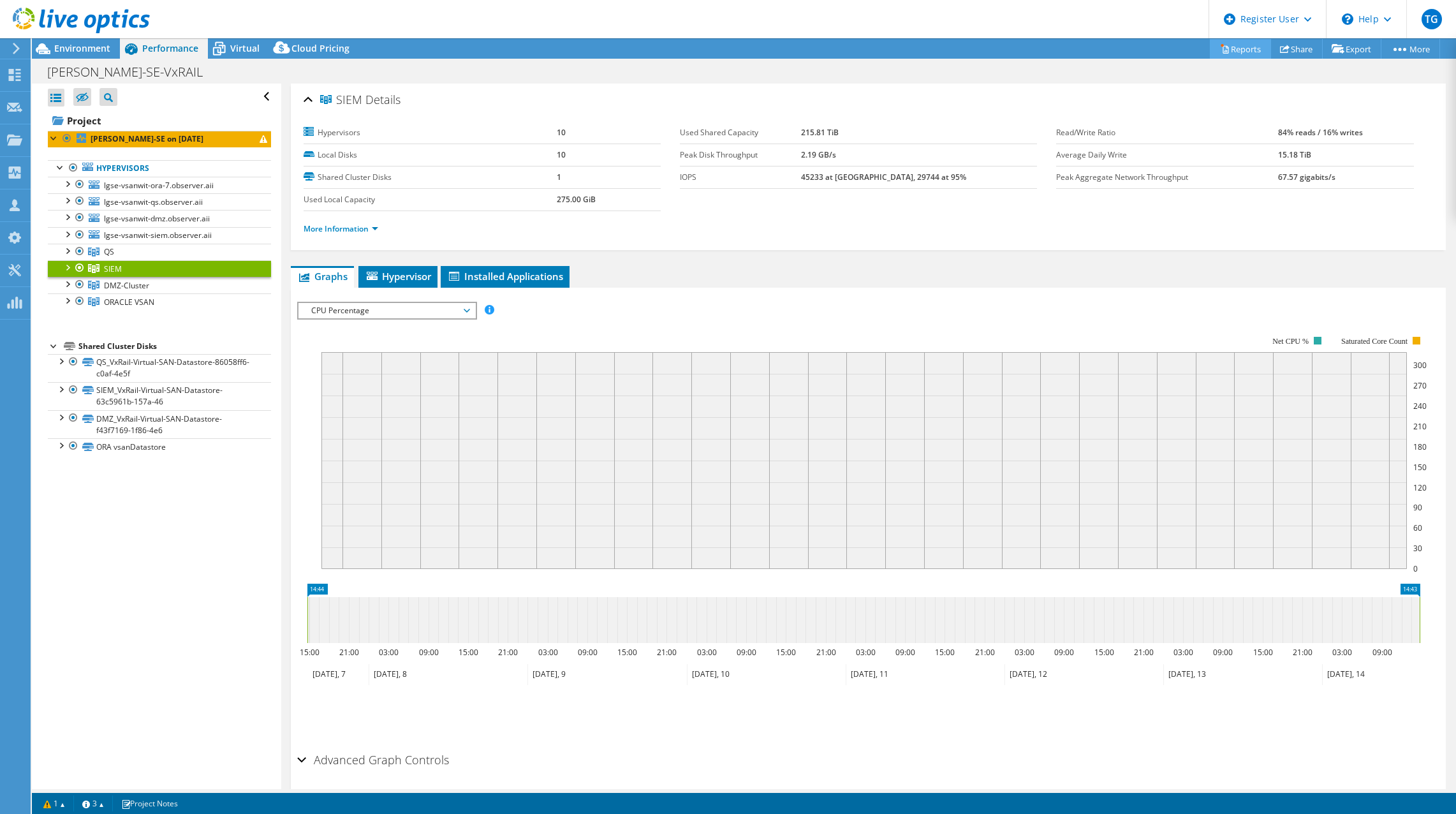
click at [1245, 49] on link "Reports" at bounding box center [1240, 49] width 61 height 20
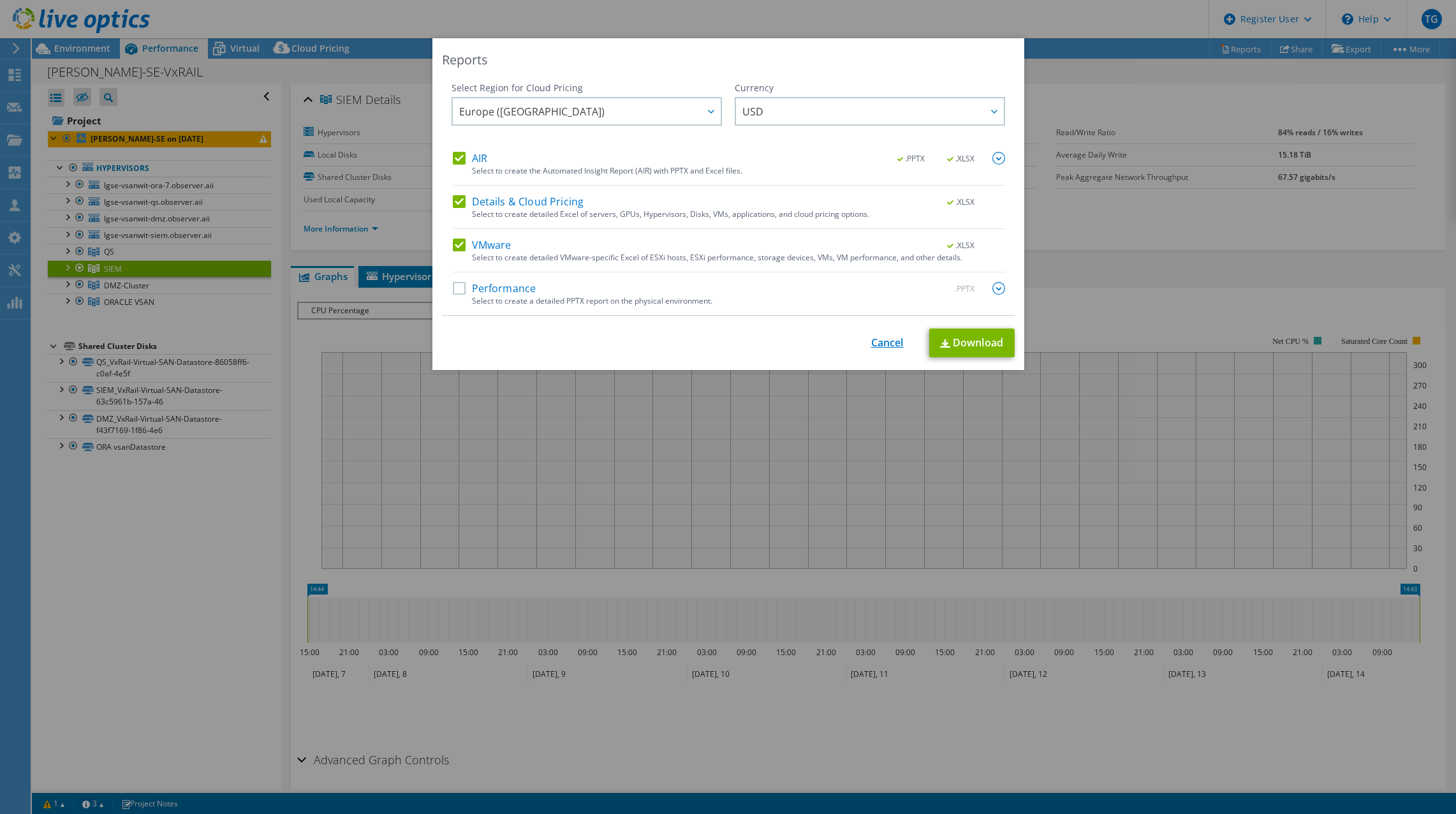
click at [888, 343] on link "Cancel" at bounding box center [888, 343] width 33 height 12
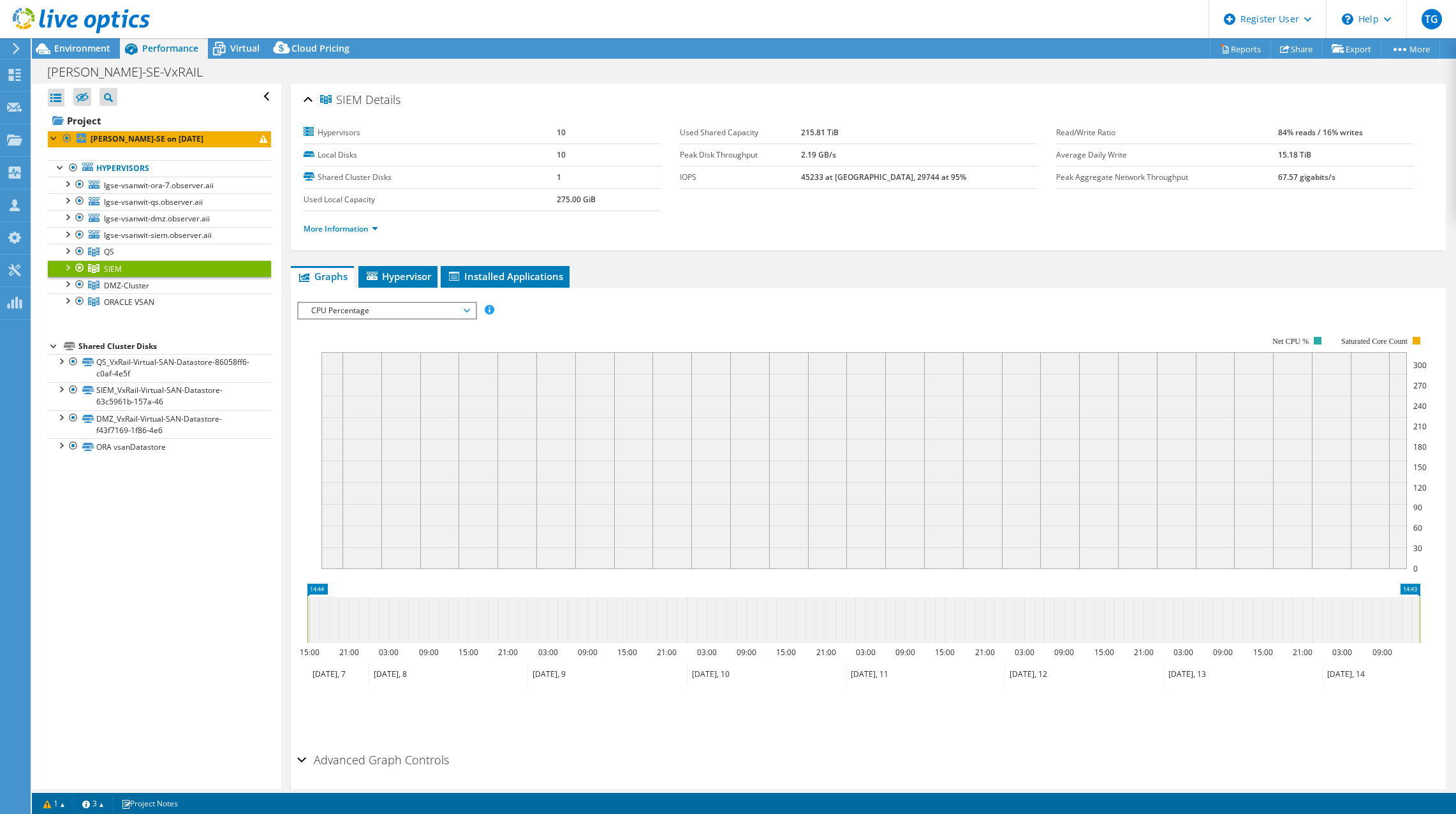
click at [912, 273] on ul "Graphs Servers Inventory Hypervisor Disks Cluster Disks Installed Applications" at bounding box center [869, 276] width 1155 height 21
click at [188, 639] on div "Open All Close All Hide Excluded Nodes Project Tree Filter" at bounding box center [156, 436] width 249 height 705
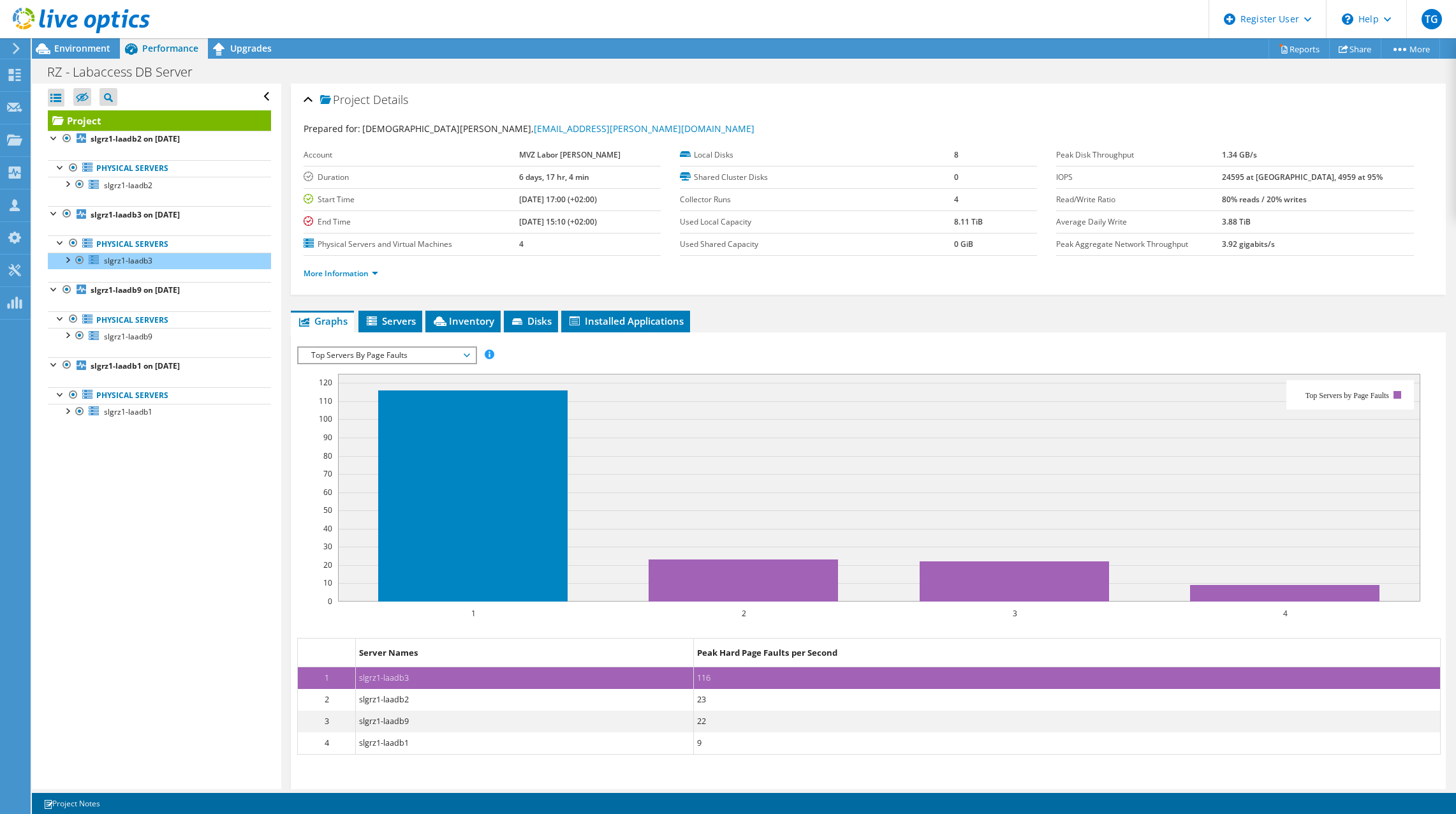
scroll to position [46, 0]
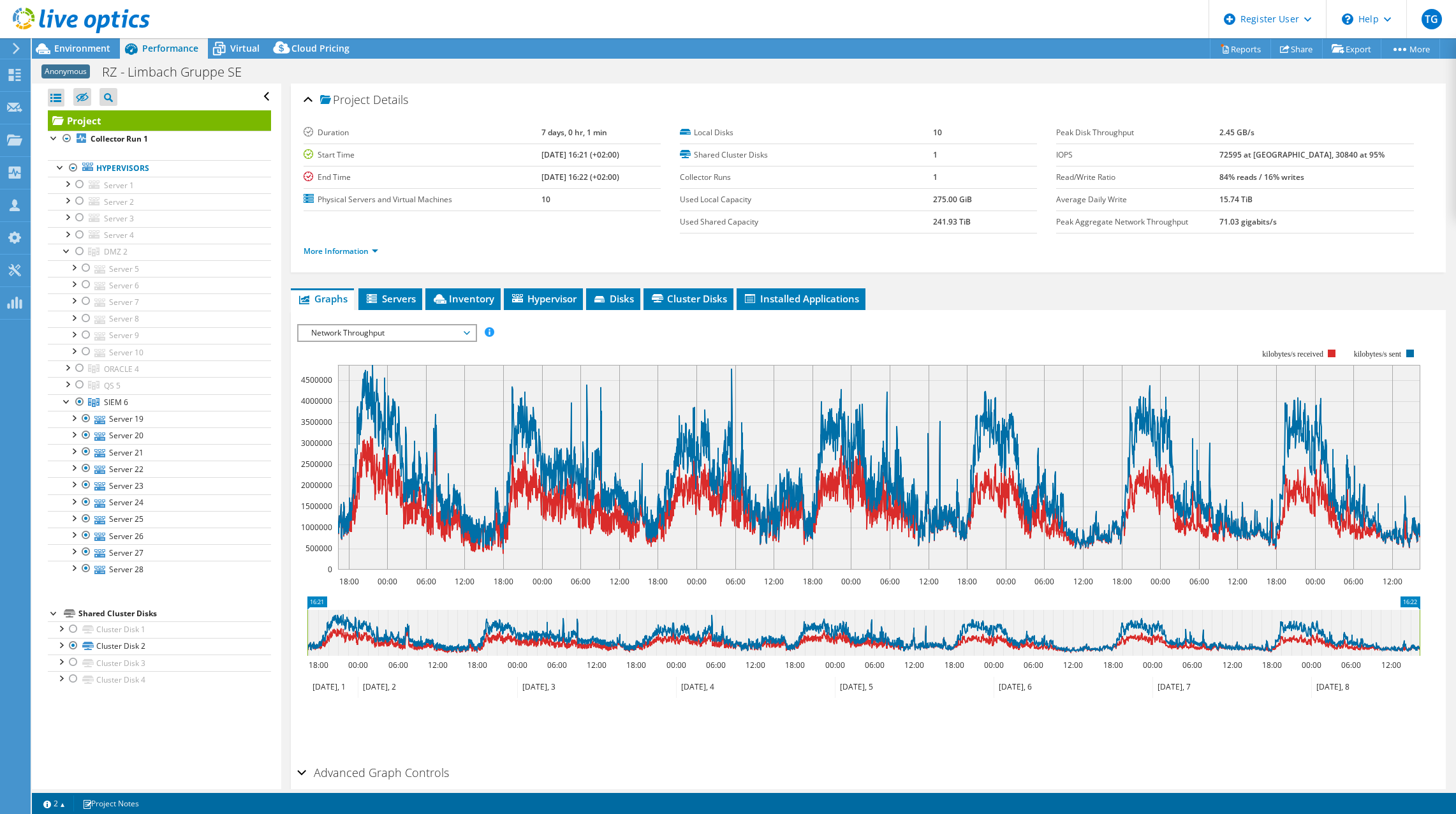
select select "USD"
click at [470, 334] on span "Network Throughput" at bounding box center [386, 332] width 177 height 16
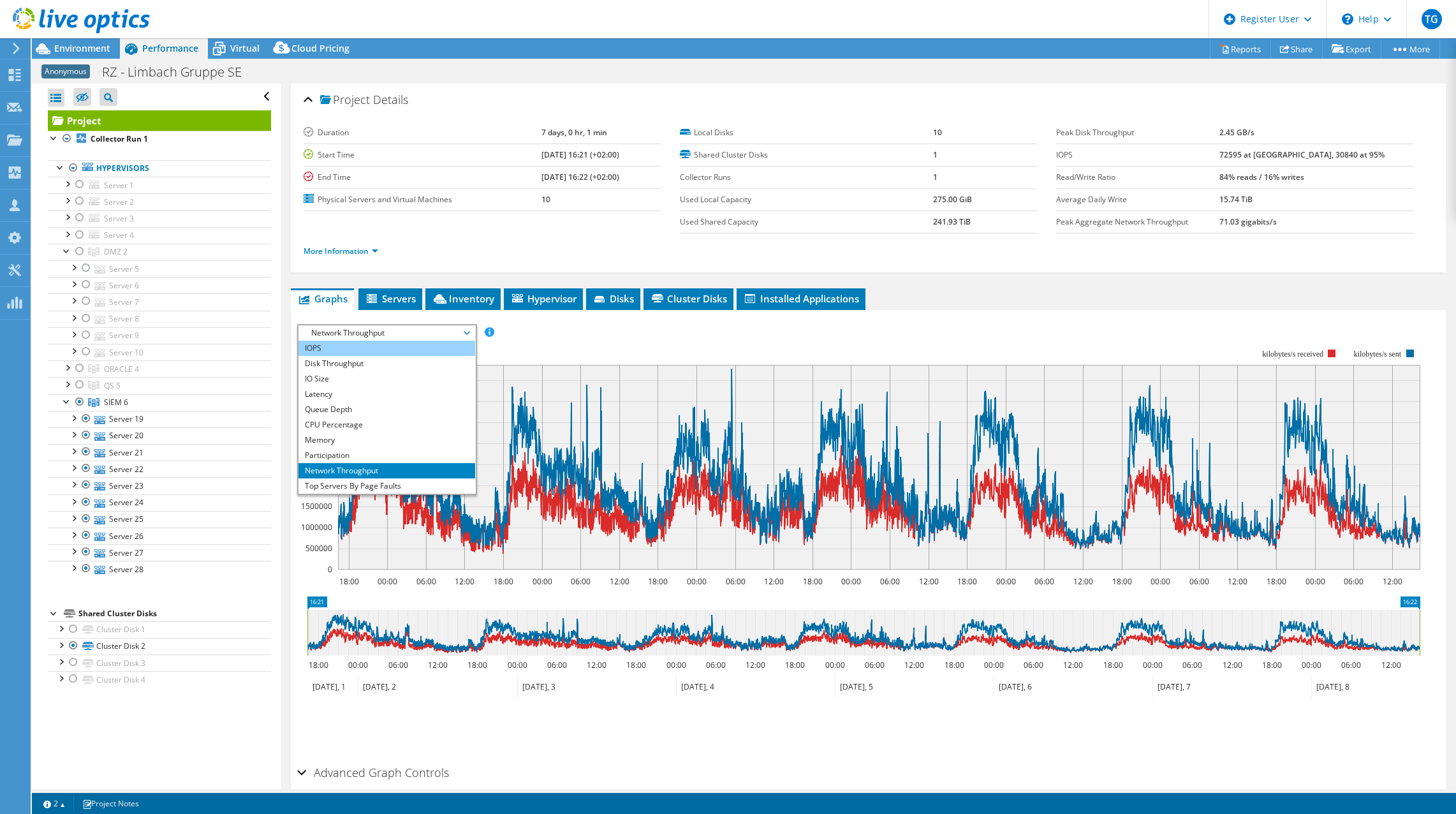
click at [418, 348] on li "IOPS" at bounding box center [386, 348] width 177 height 16
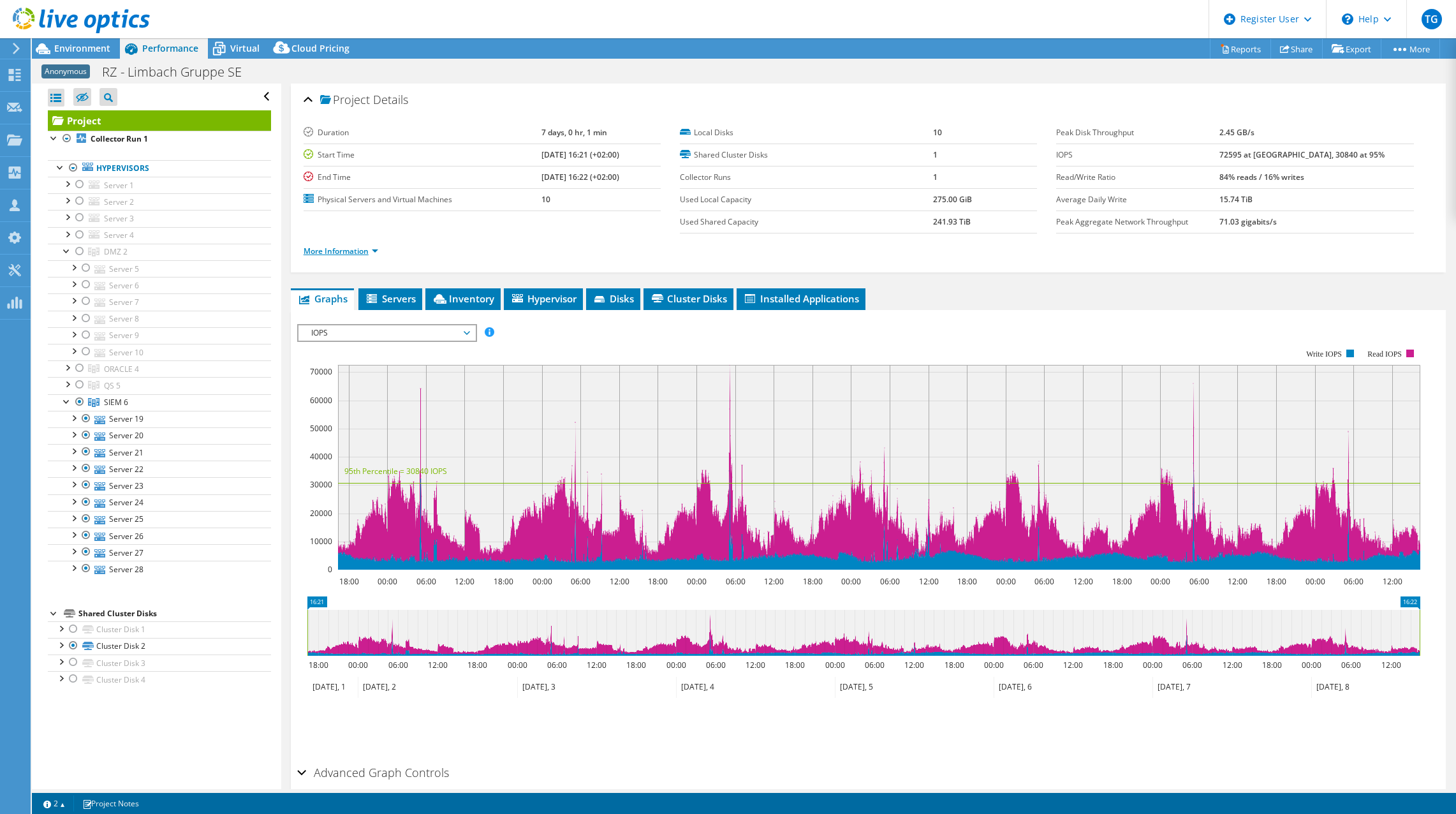
click at [375, 252] on link "More Information" at bounding box center [341, 250] width 75 height 11
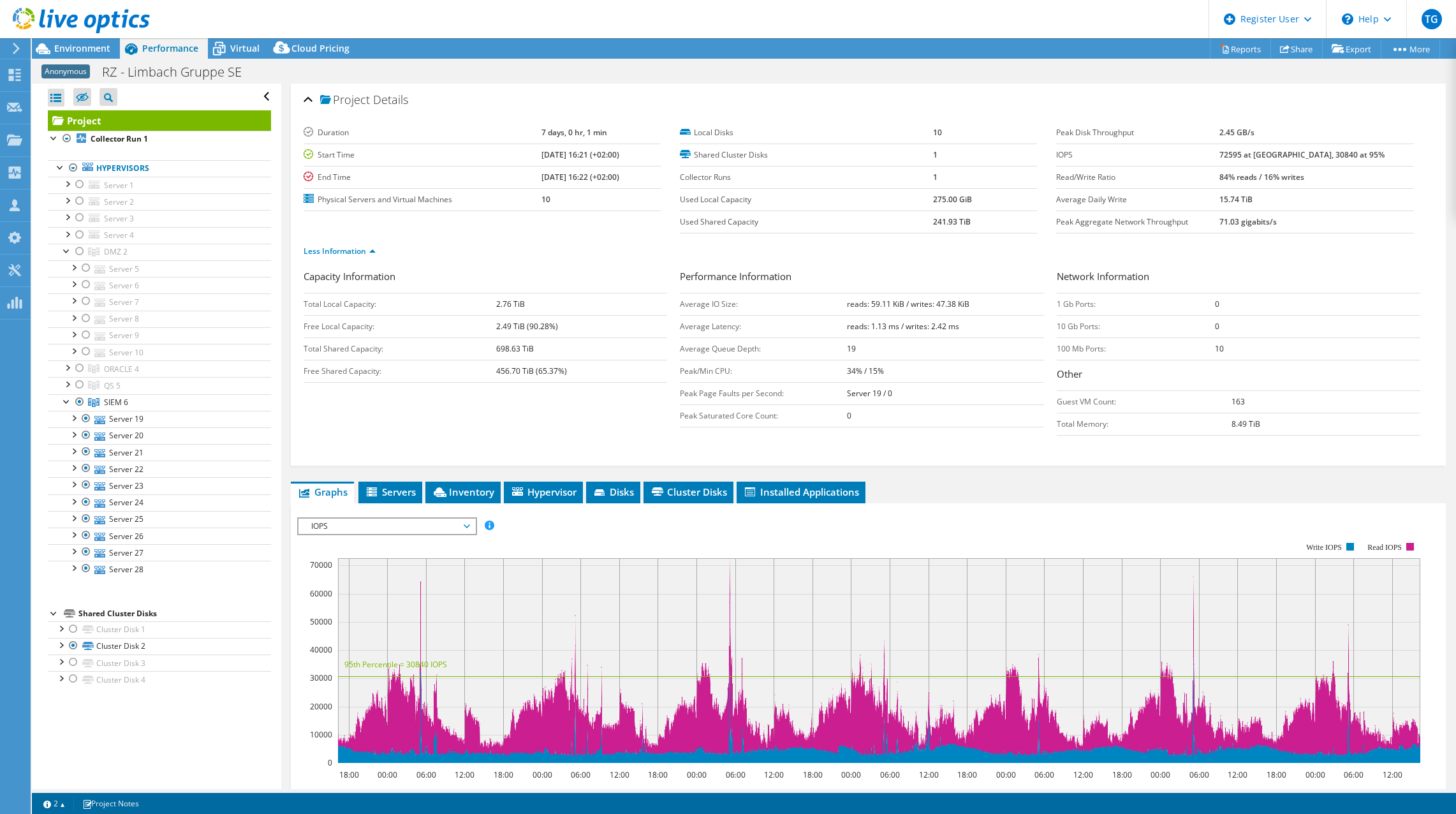
click at [1072, 555] on rect at bounding box center [858, 652] width 1124 height 255
click at [1067, 536] on rect at bounding box center [858, 652] width 1124 height 255
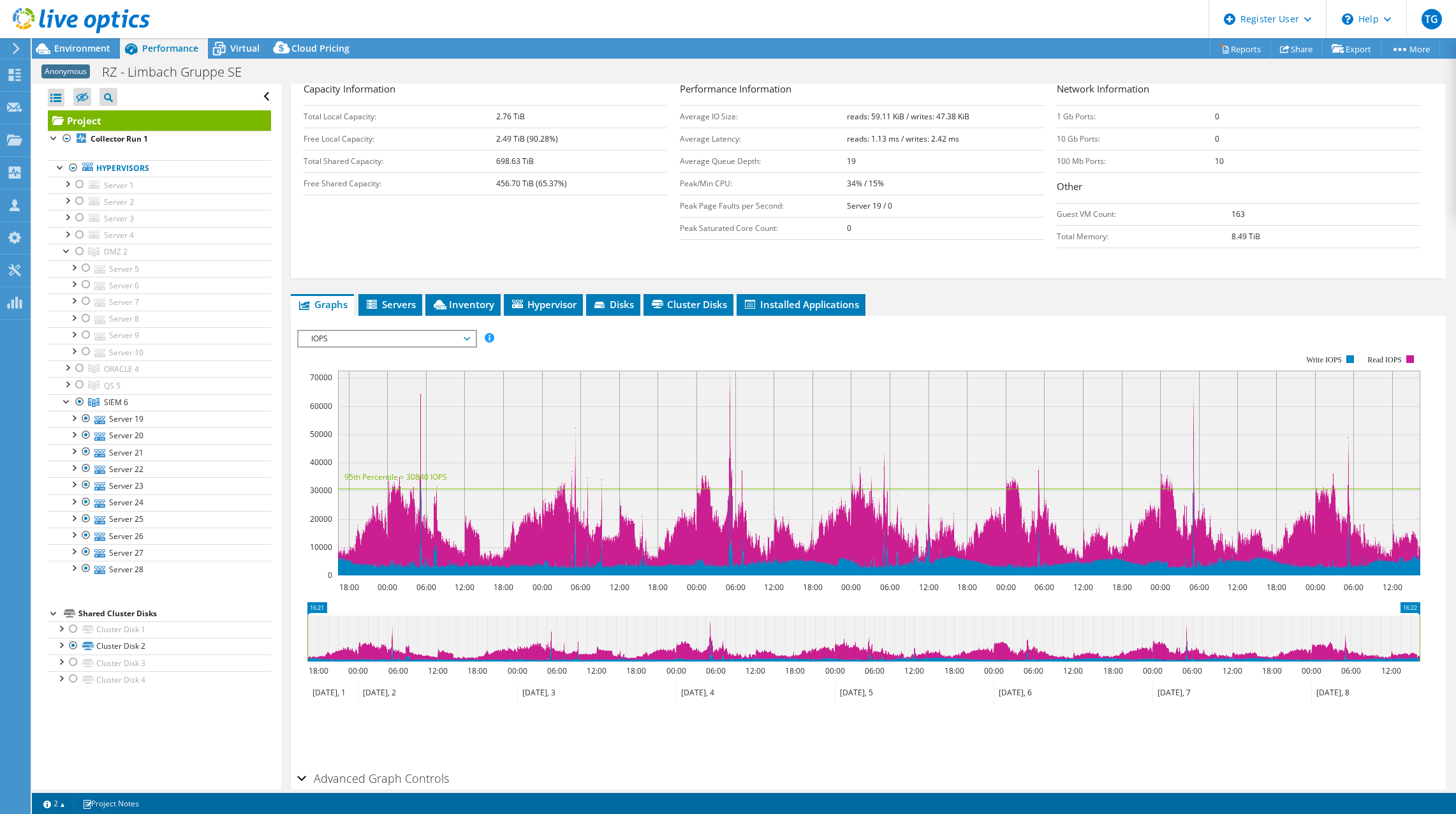
scroll to position [252, 0]
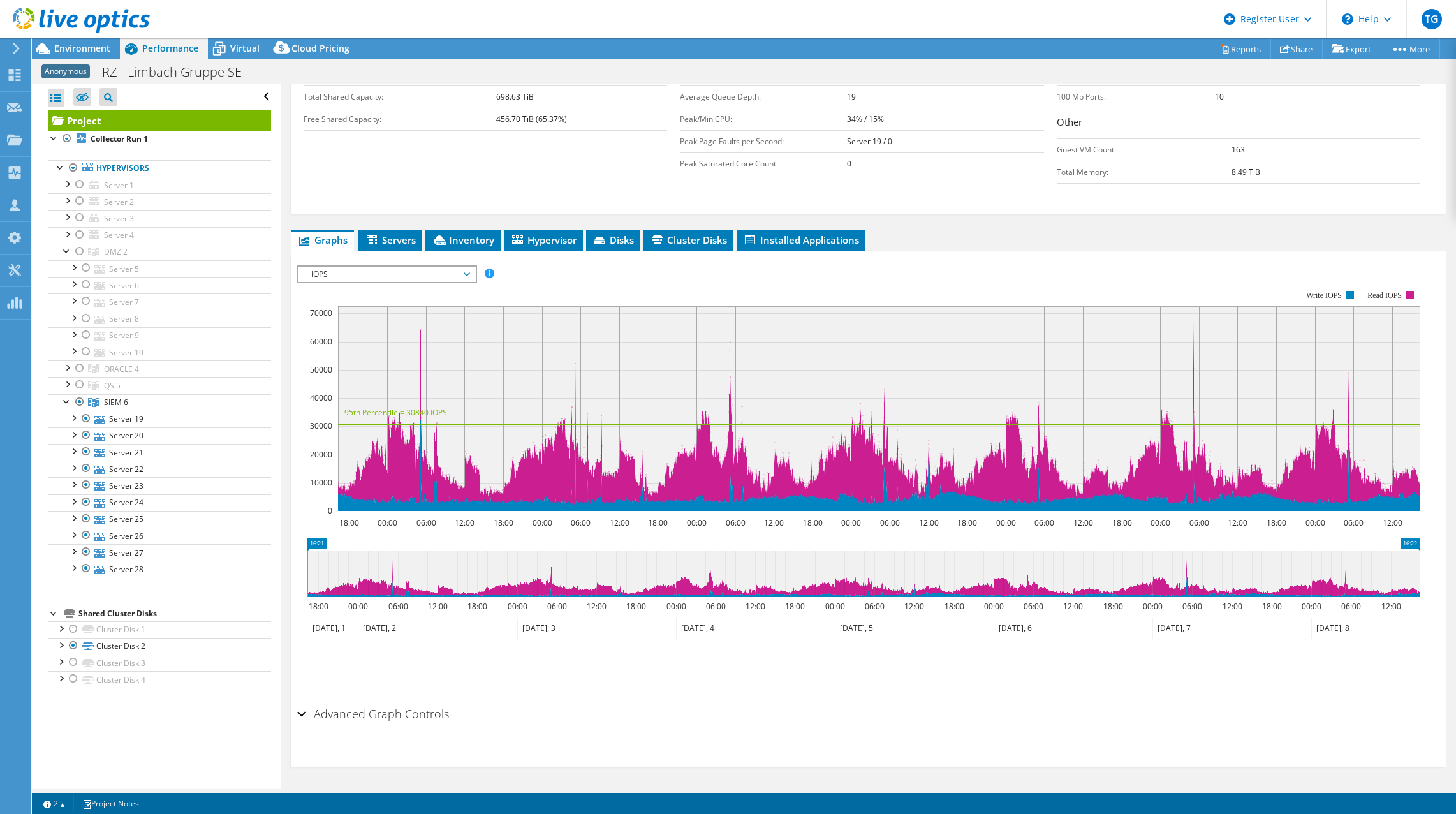
click at [301, 713] on div "Advanced Graph Controls" at bounding box center [868, 714] width 1143 height 27
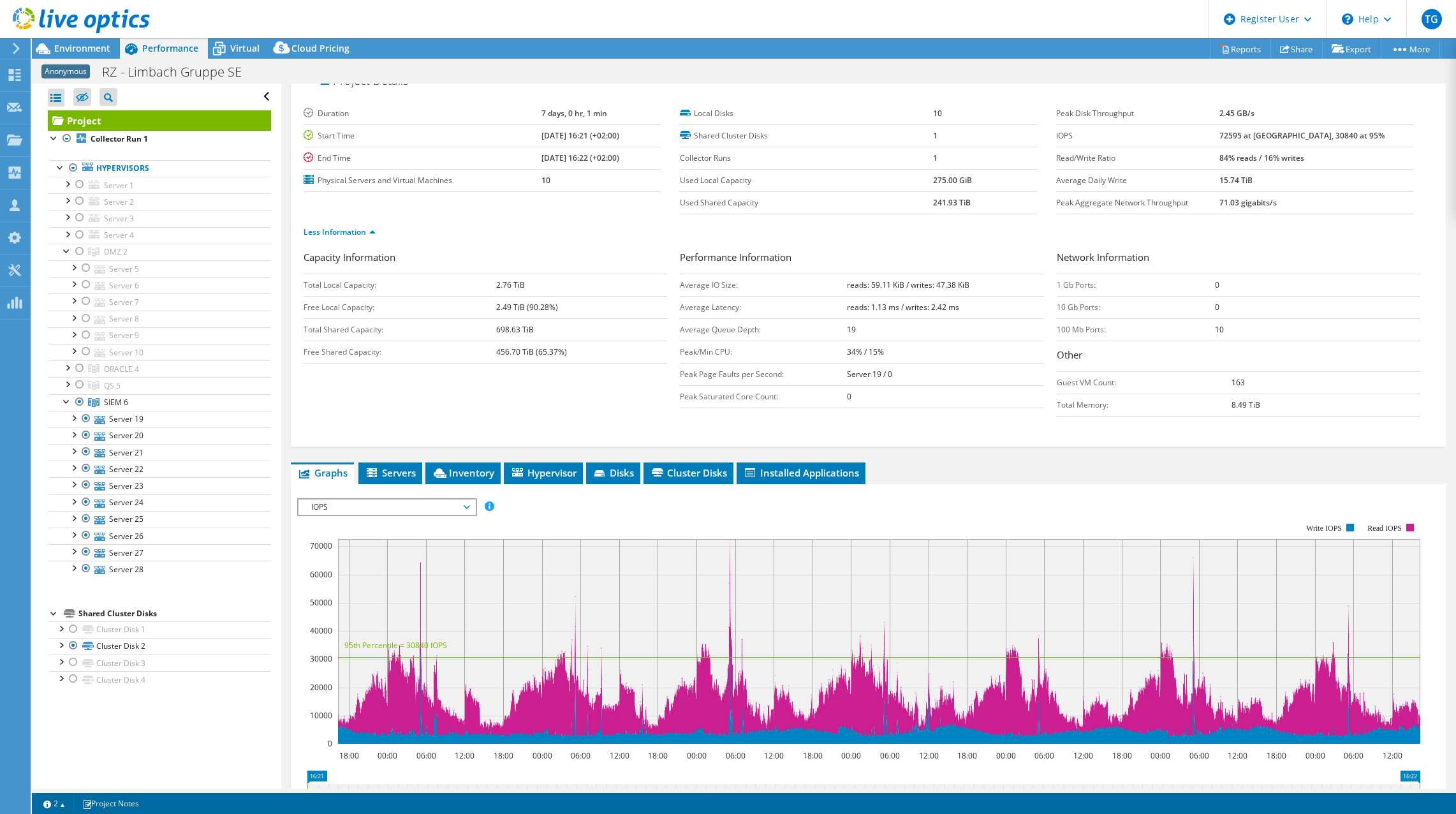
scroll to position [0, 0]
